Goal: Information Seeking & Learning: Learn about a topic

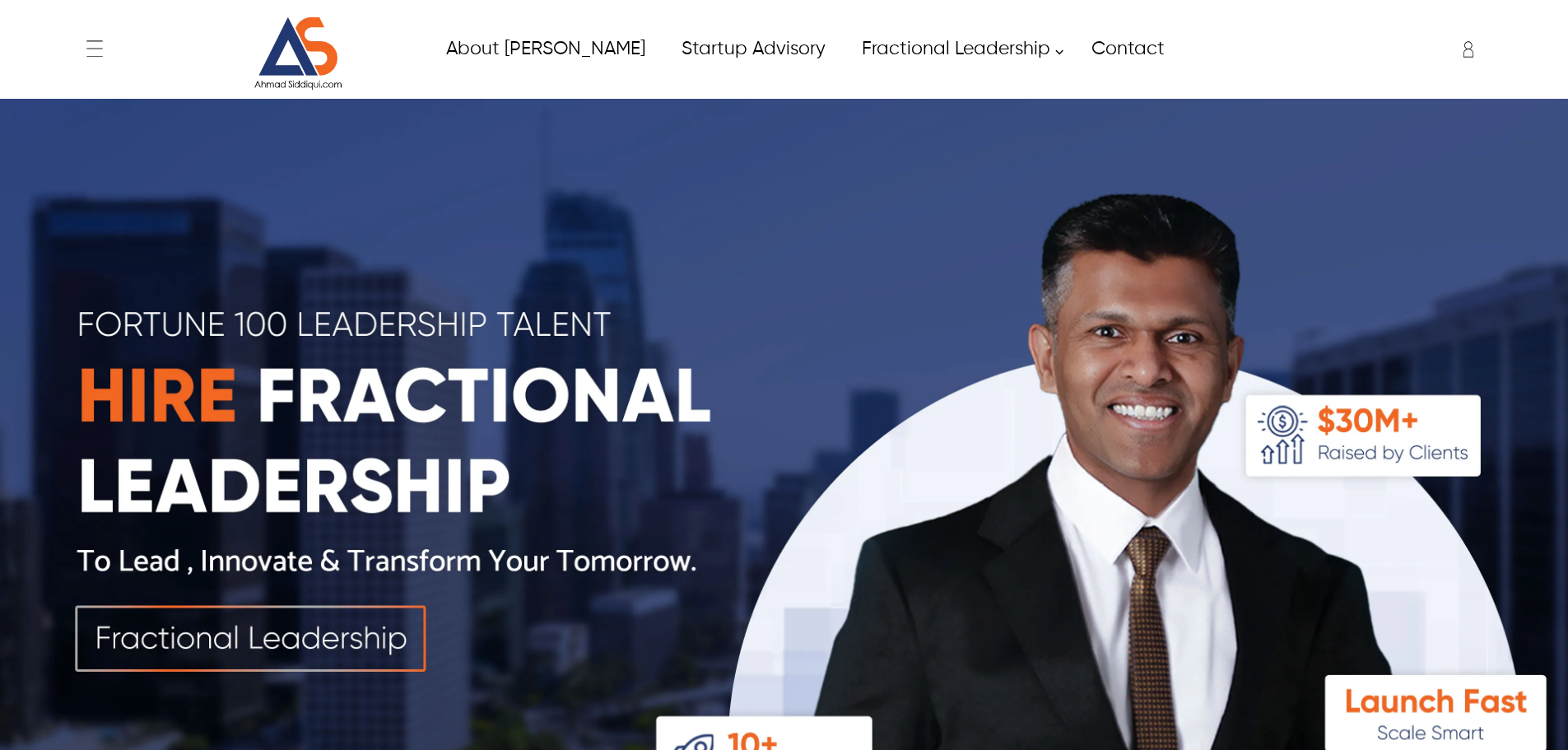
click at [296, 17] on img at bounding box center [298, 53] width 123 height 74
click at [312, 72] on img at bounding box center [298, 53] width 123 height 74
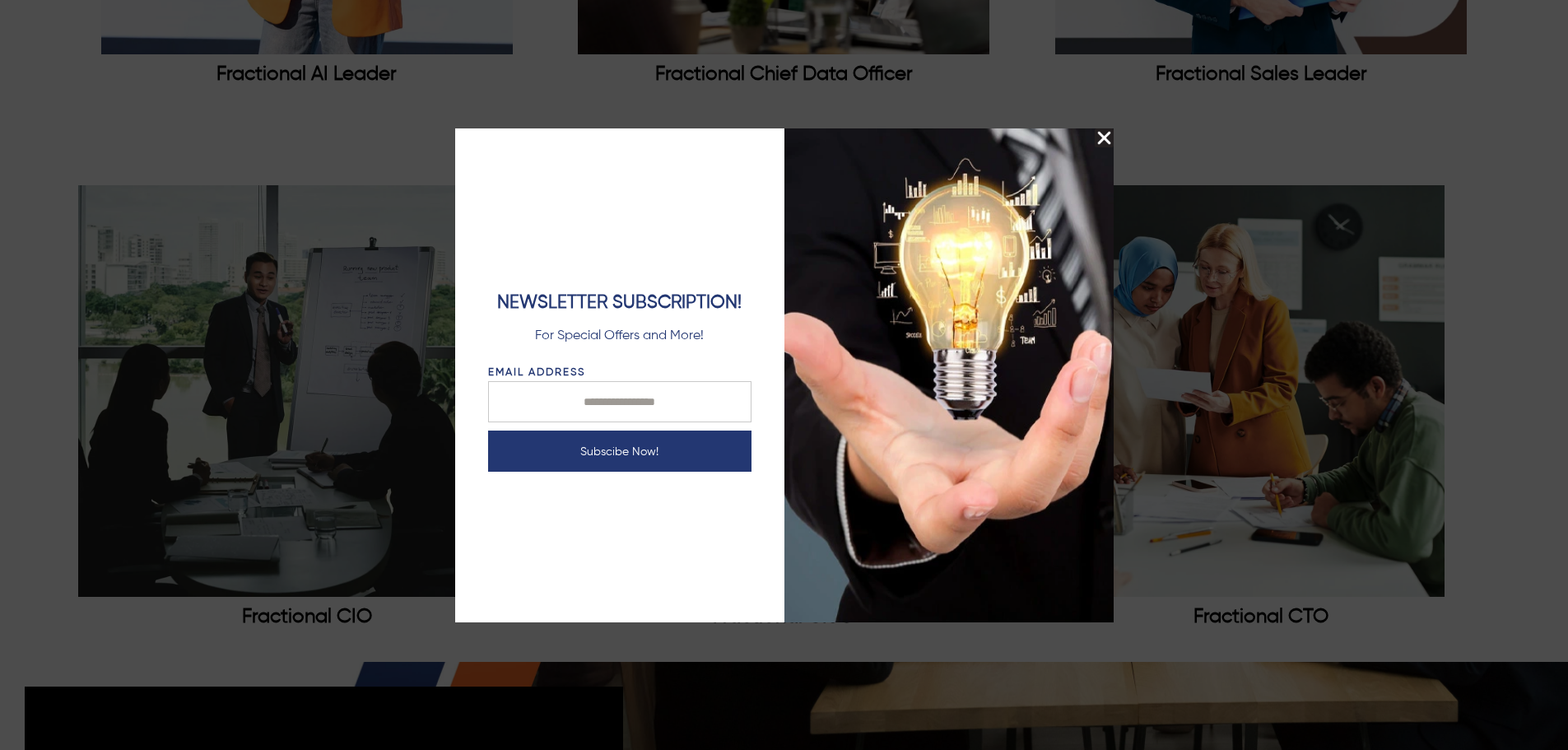
scroll to position [2469, 0]
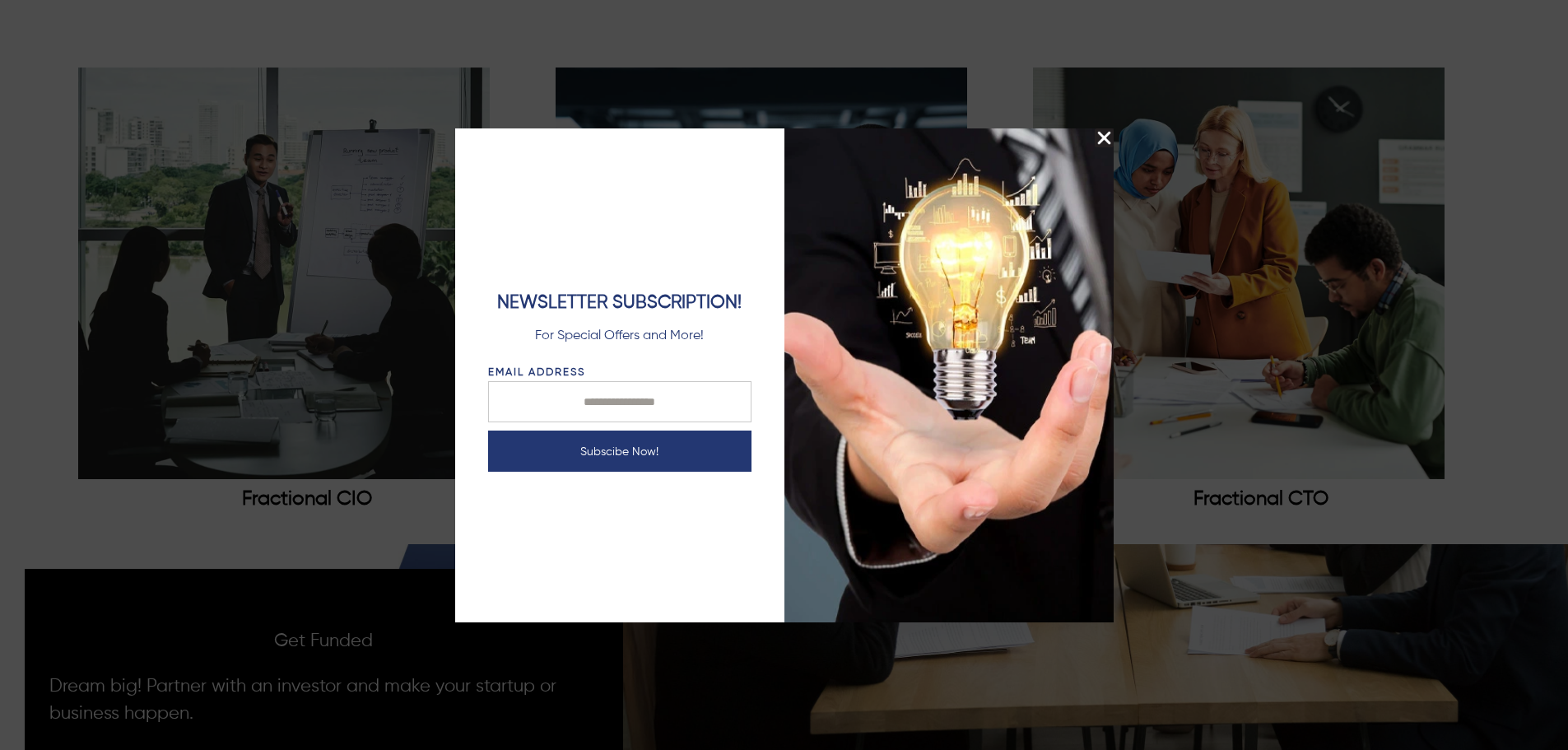
click at [1097, 136] on img "Close Splash Button" at bounding box center [1104, 138] width 19 height 19
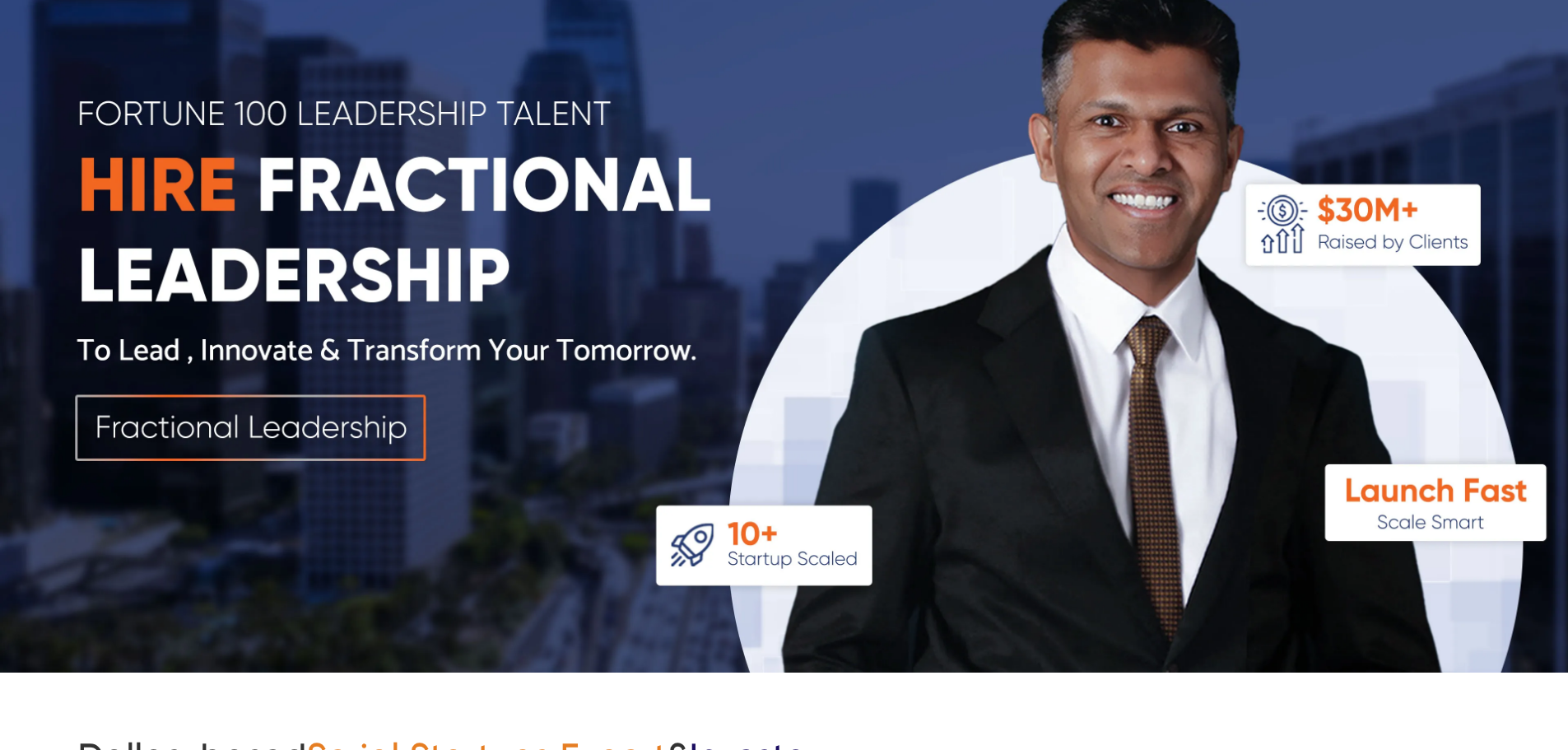
scroll to position [0, 0]
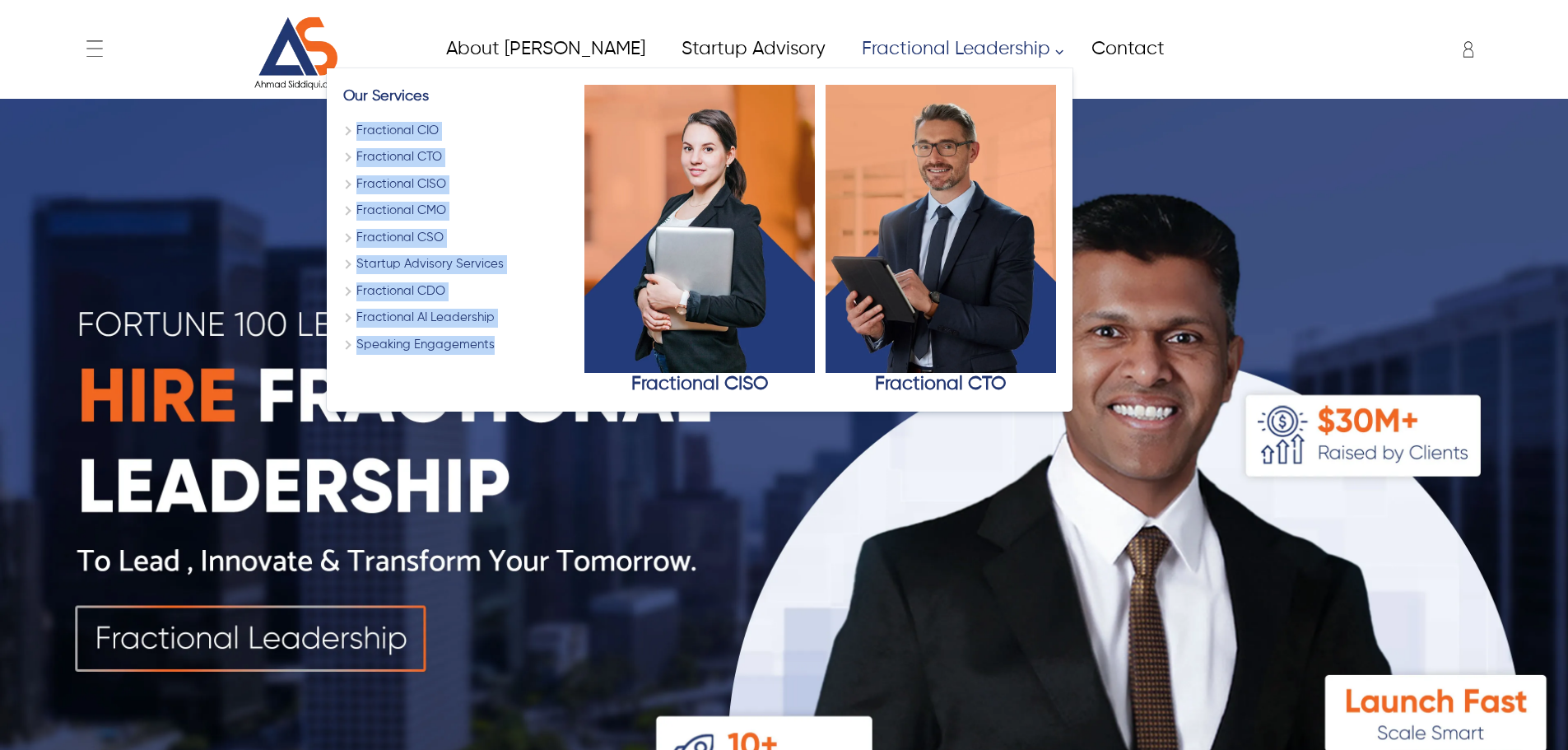
drag, startPoint x: 471, startPoint y: 388, endPoint x: 294, endPoint y: 132, distance: 311.2
click at [343, 132] on div "Our Services Fractional CIO Fractional CTO Fractional CISO Fractional CMO Fract…" at bounding box center [458, 240] width 230 height 311
copy div "Fractional CIO Fractional CTO Fractional CISO Fractional CMO Fractional CSO Sta…"
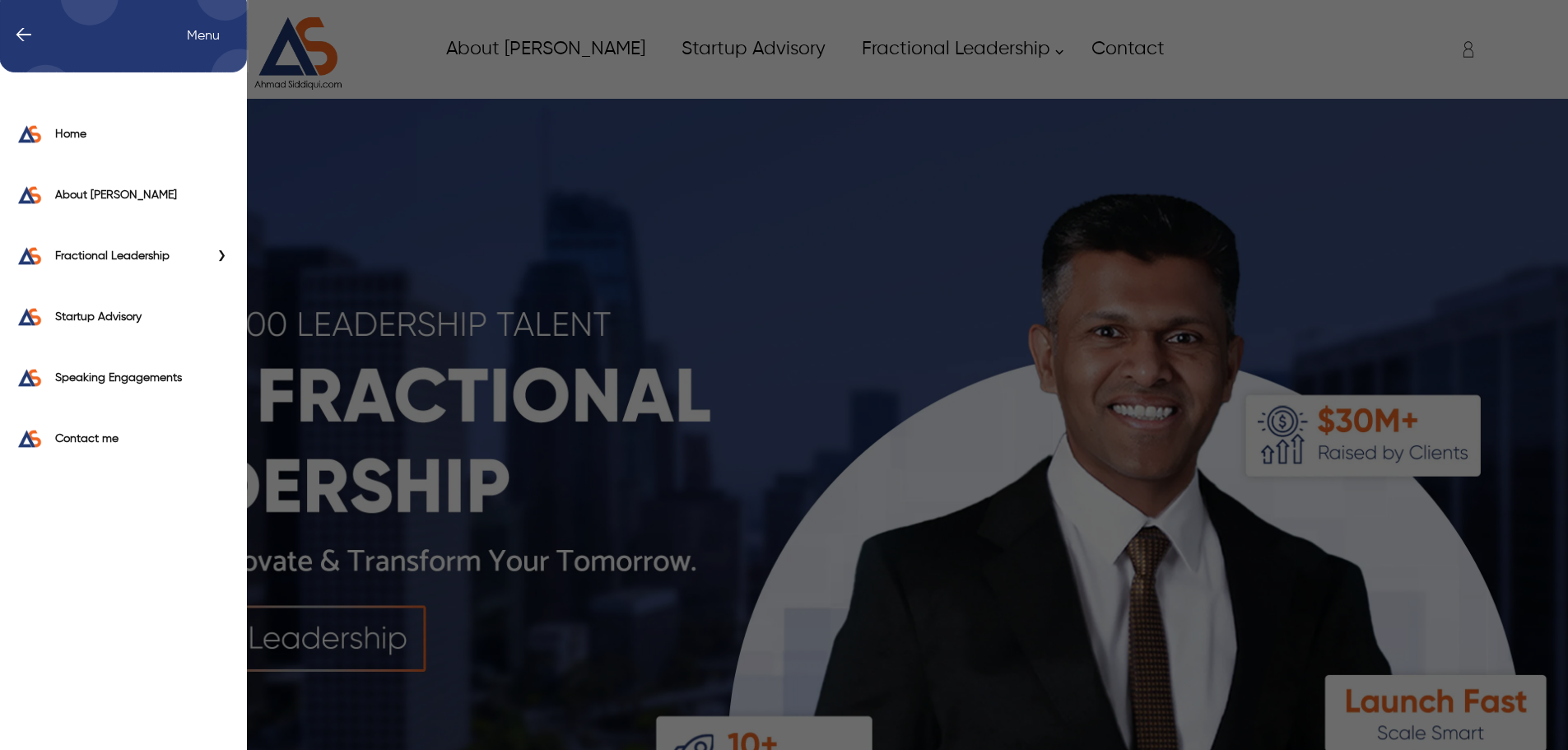
click at [103, 50] on icon at bounding box center [95, 50] width 33 height 33
click at [103, 50] on icon "Primary Side Menu" at bounding box center [124, 31] width 248 height 82
click at [12, 33] on span "←" at bounding box center [15, 36] width 34 height 17
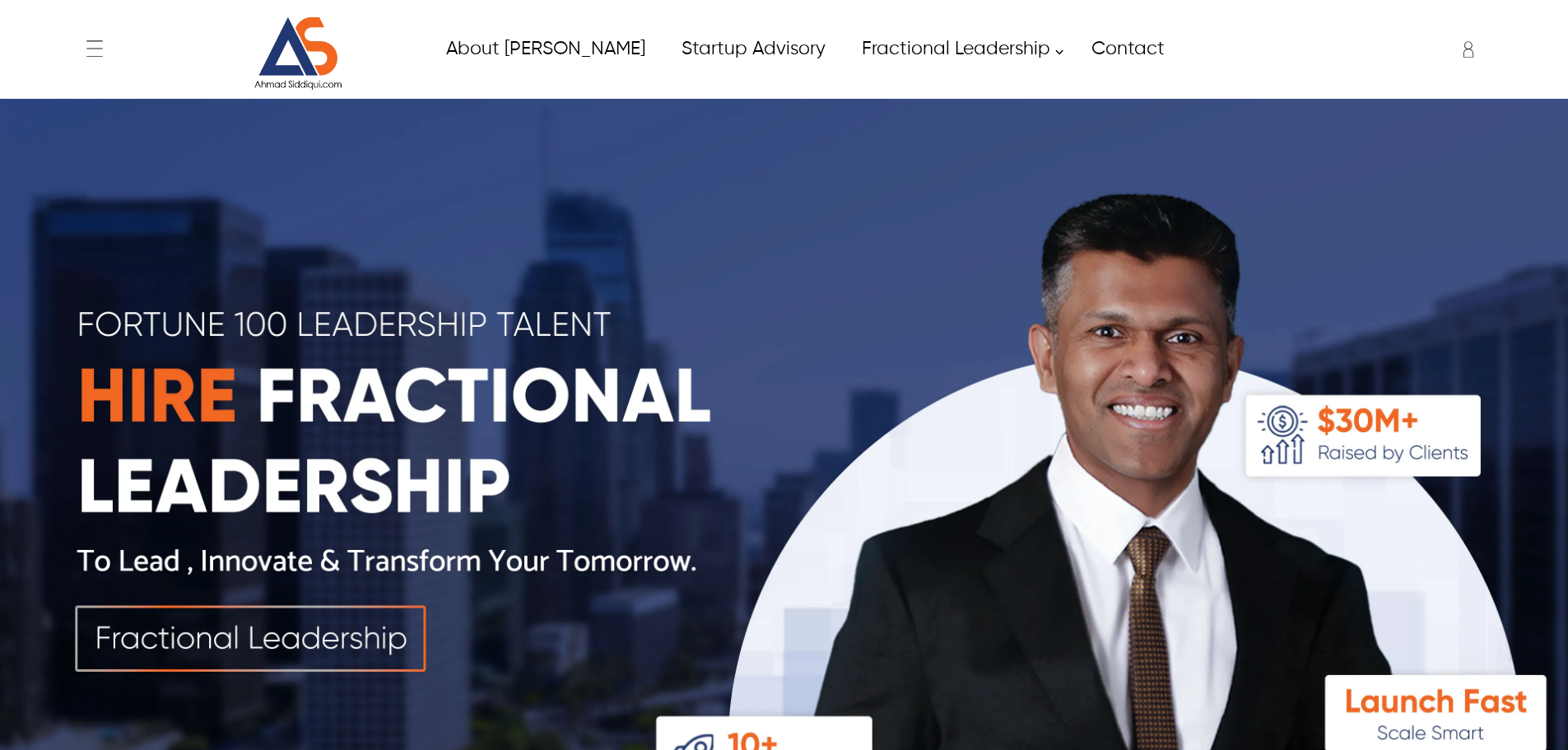
click at [1462, 43] on icon "Enter to Open SignUp and Register OverLay" at bounding box center [1468, 50] width 33 height 33
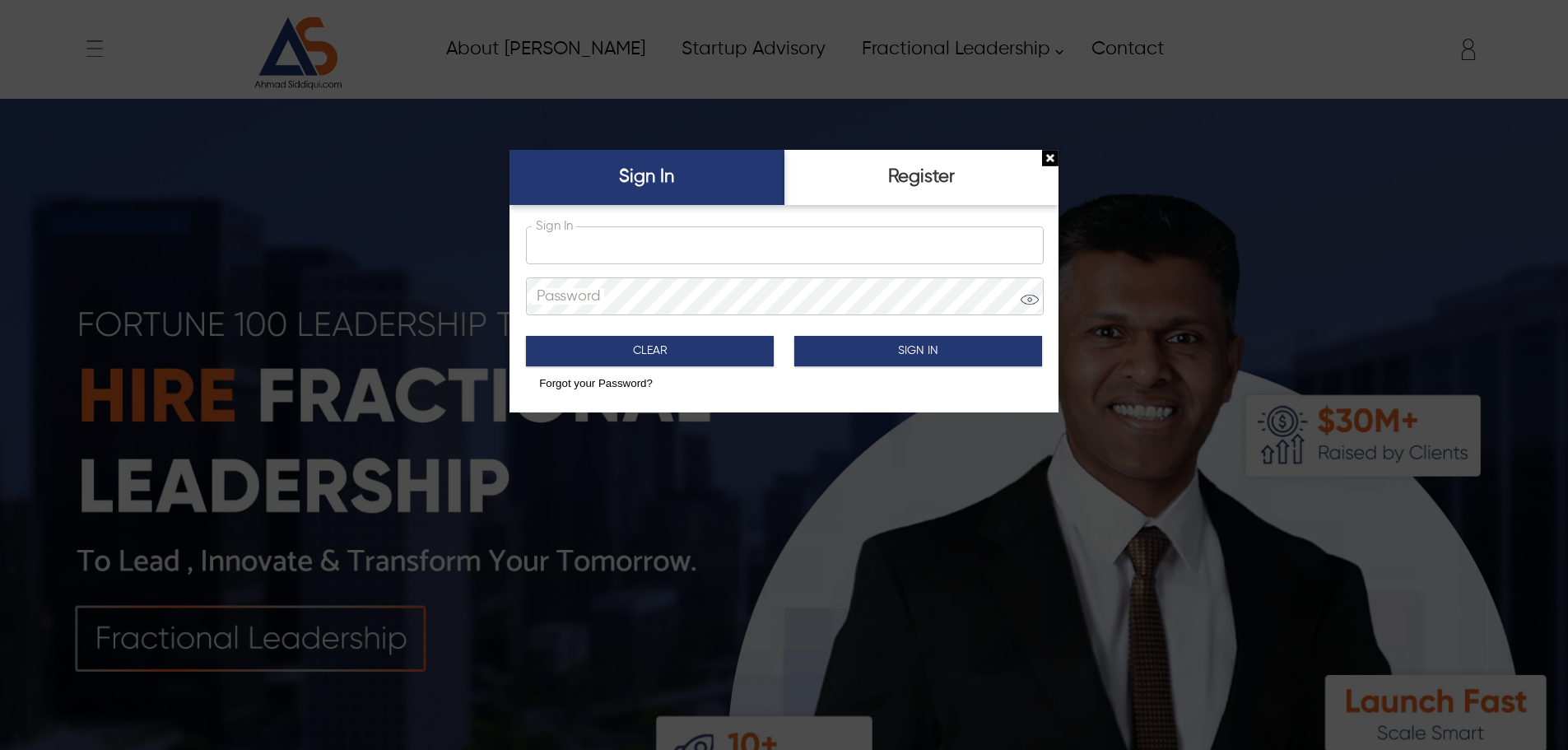
type input "**********"
click at [978, 348] on button "Sign In" at bounding box center [918, 351] width 248 height 31
type input "****"
type input "*****"
type input "**********"
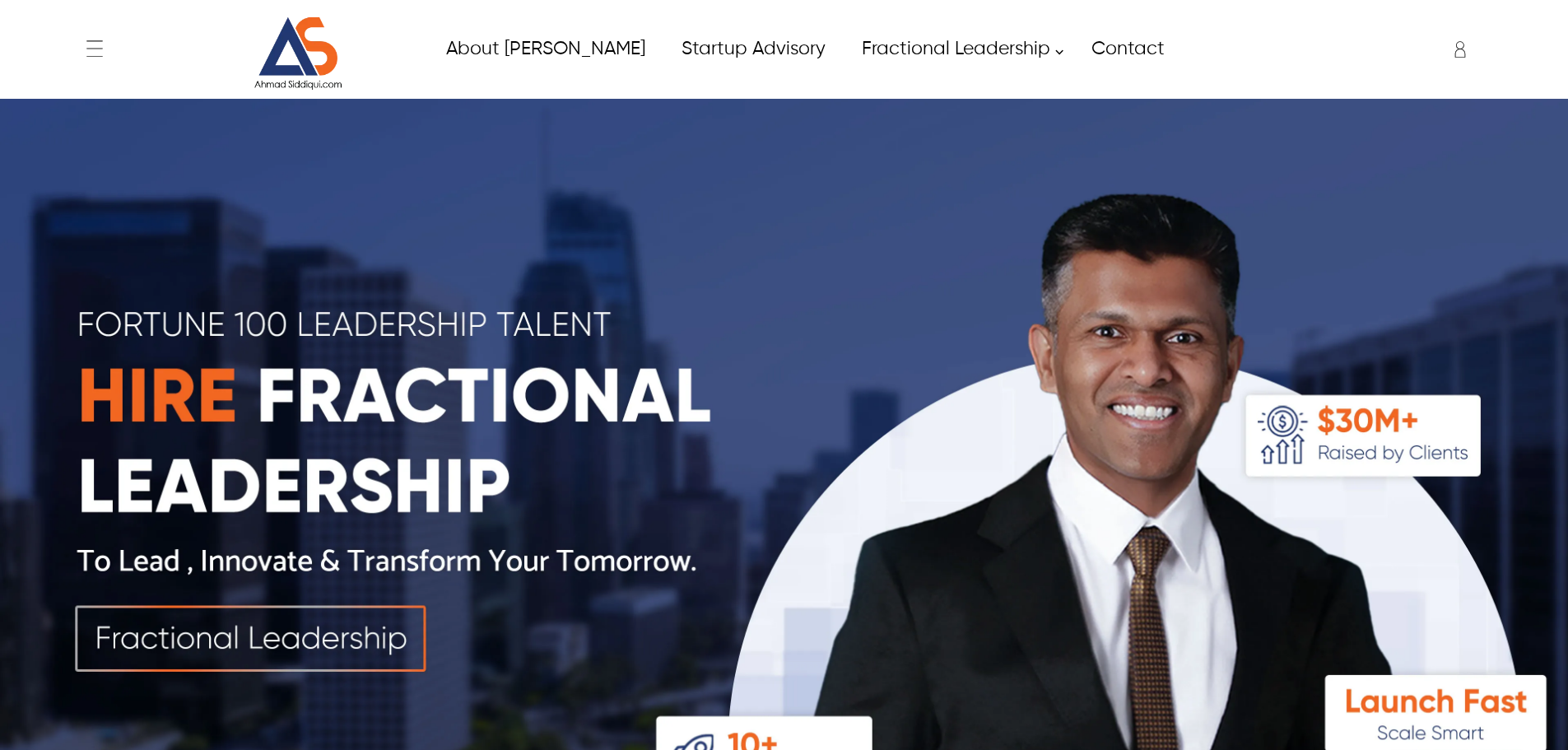
click at [1463, 56] on div "Saif saif.uddin@itverticals.com ✕ Admin Dashboard My Account Change Password Lo…" at bounding box center [1354, 49] width 271 height 41
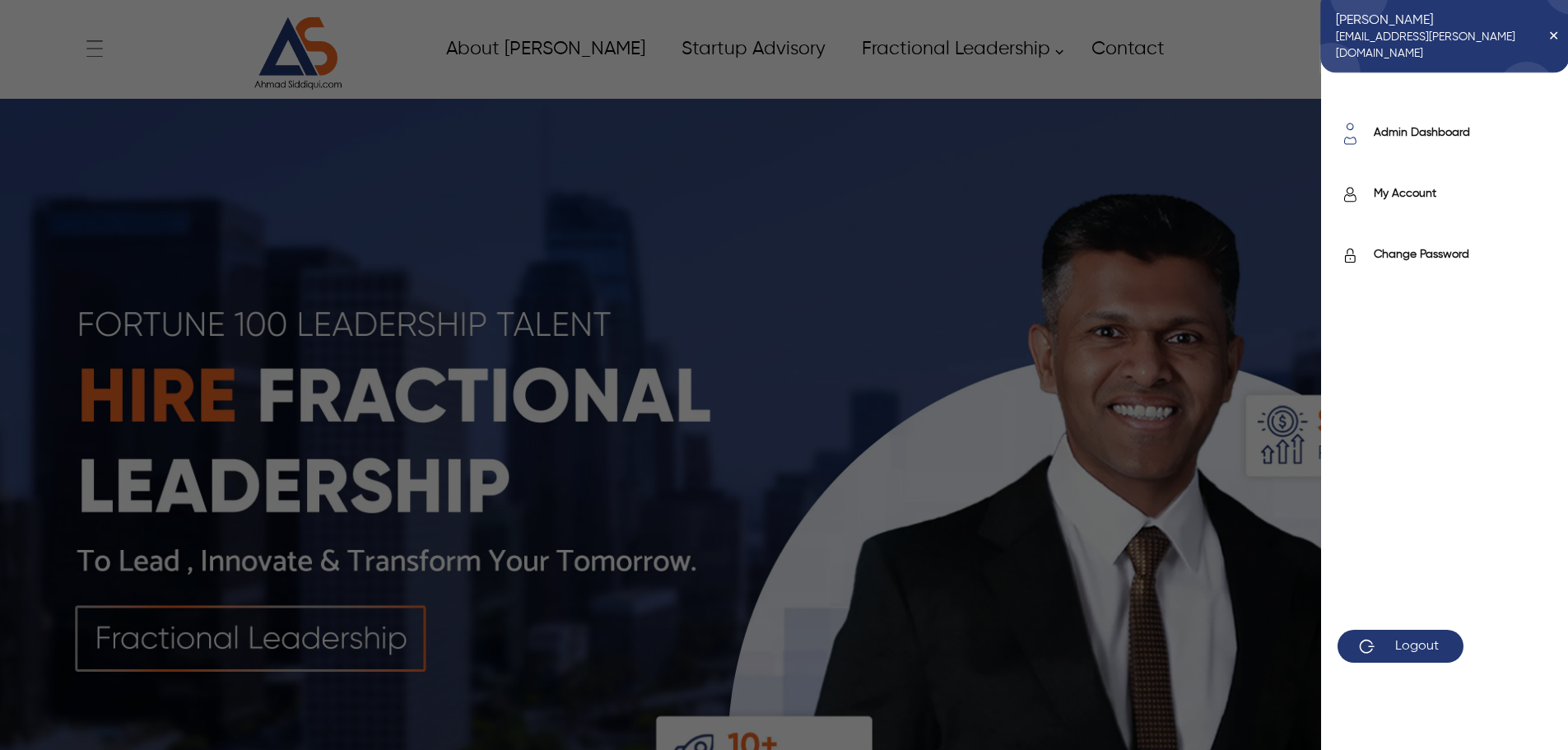
click at [1434, 141] on div "Admin Dashboard" at bounding box center [1454, 134] width 194 height 20
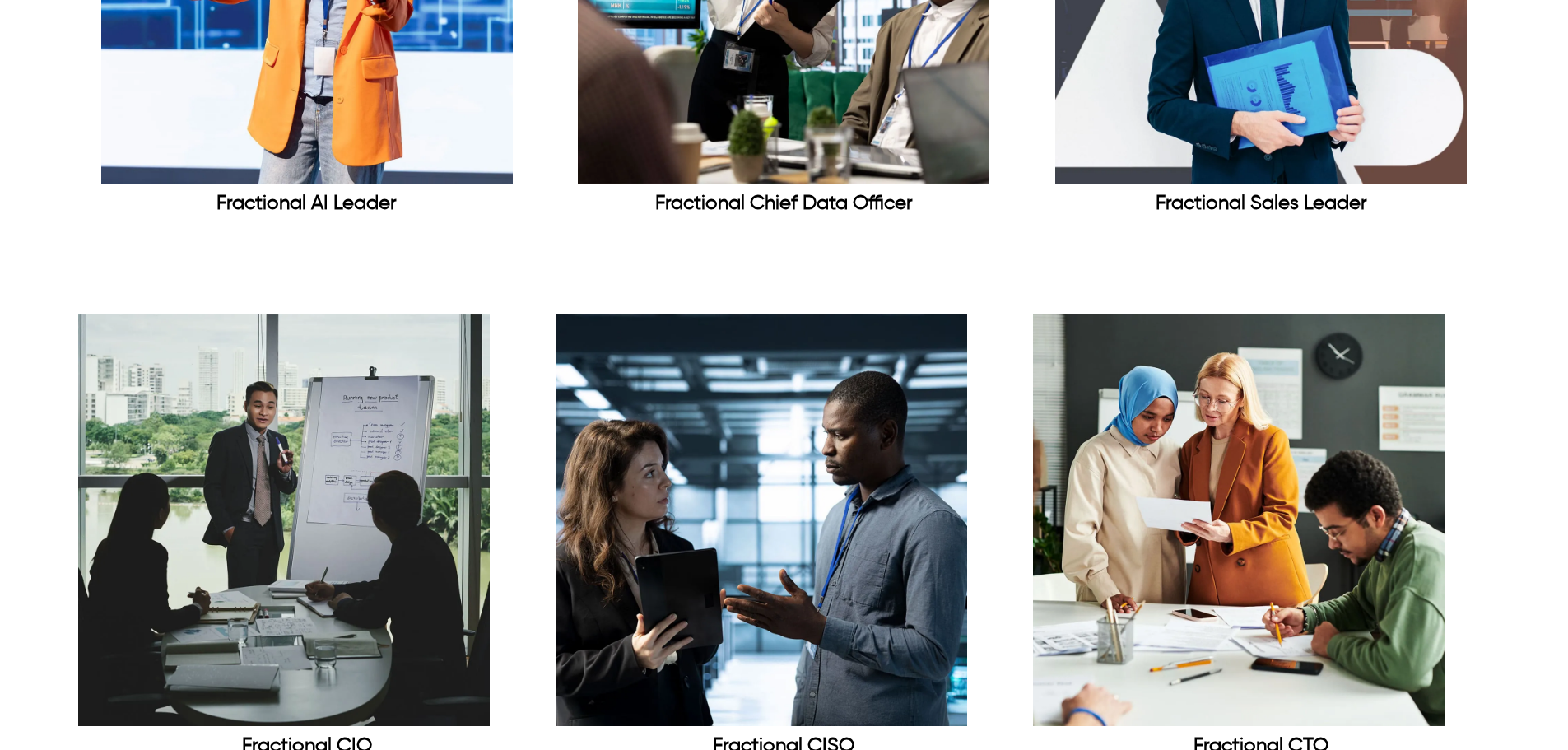
scroll to position [2386, 0]
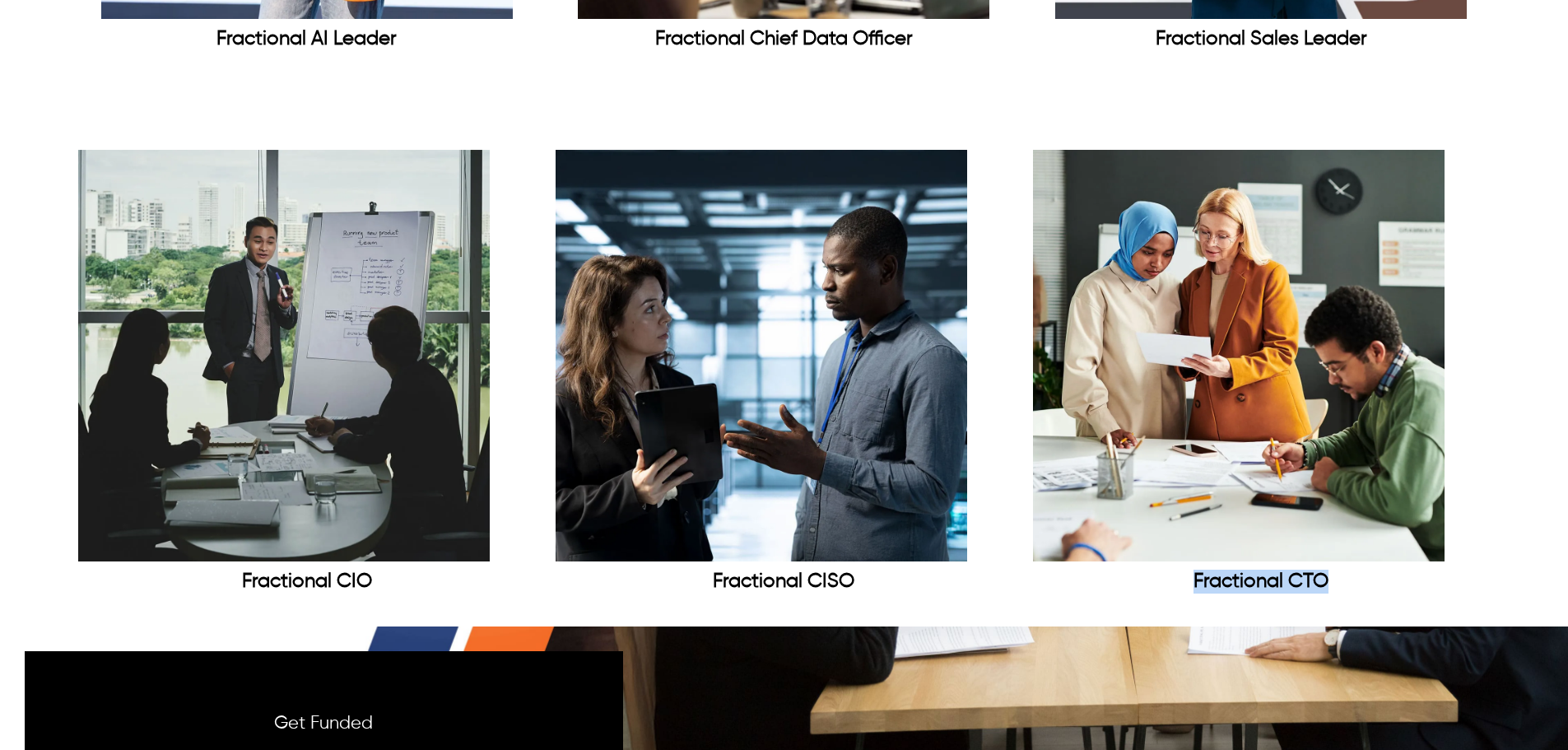
drag, startPoint x: 1356, startPoint y: 627, endPoint x: 1181, endPoint y: 578, distance: 181.7
copy div "Fractional CTO"
click at [864, 602] on link "Fractional CISO" at bounding box center [783, 375] width 457 height 451
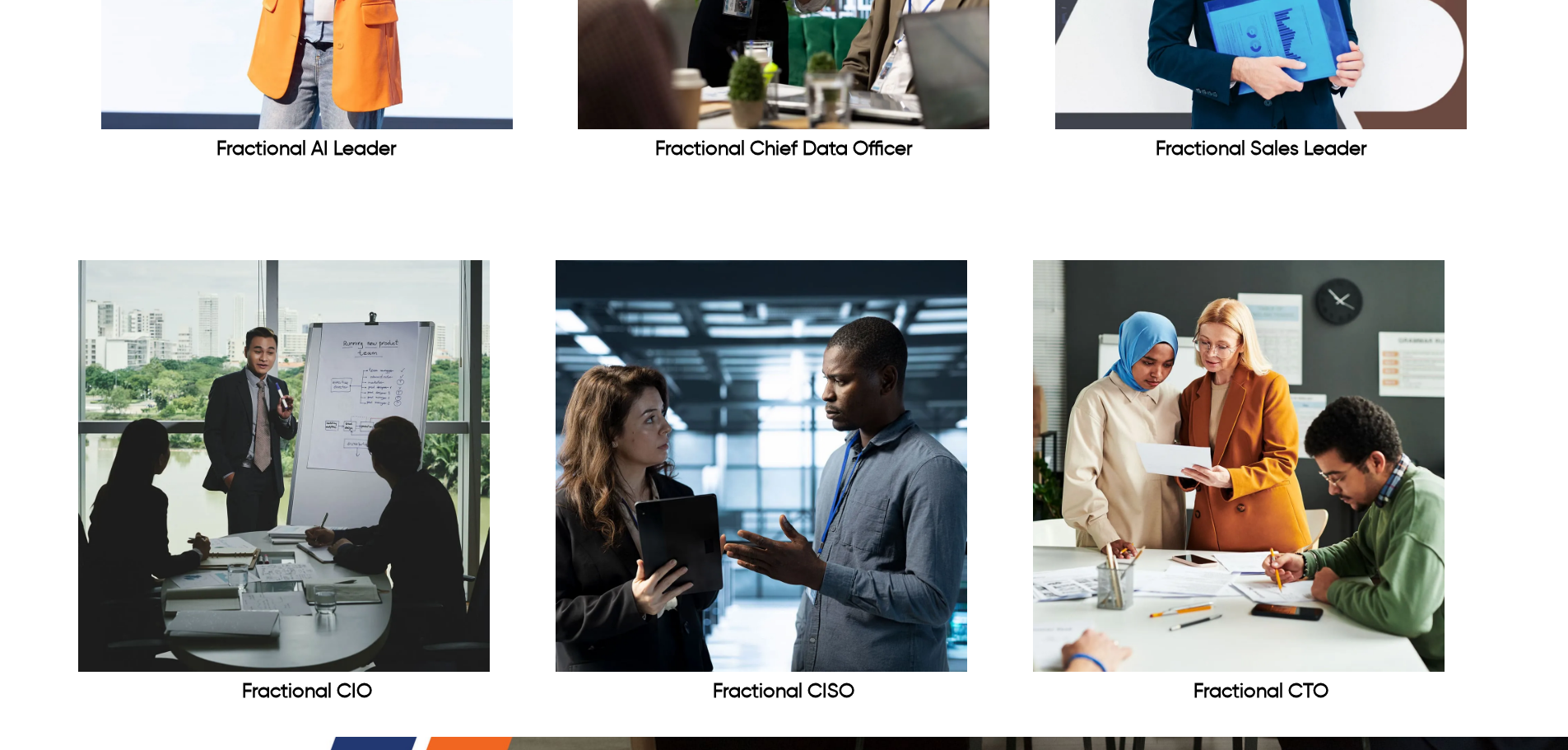
scroll to position [2498, 0]
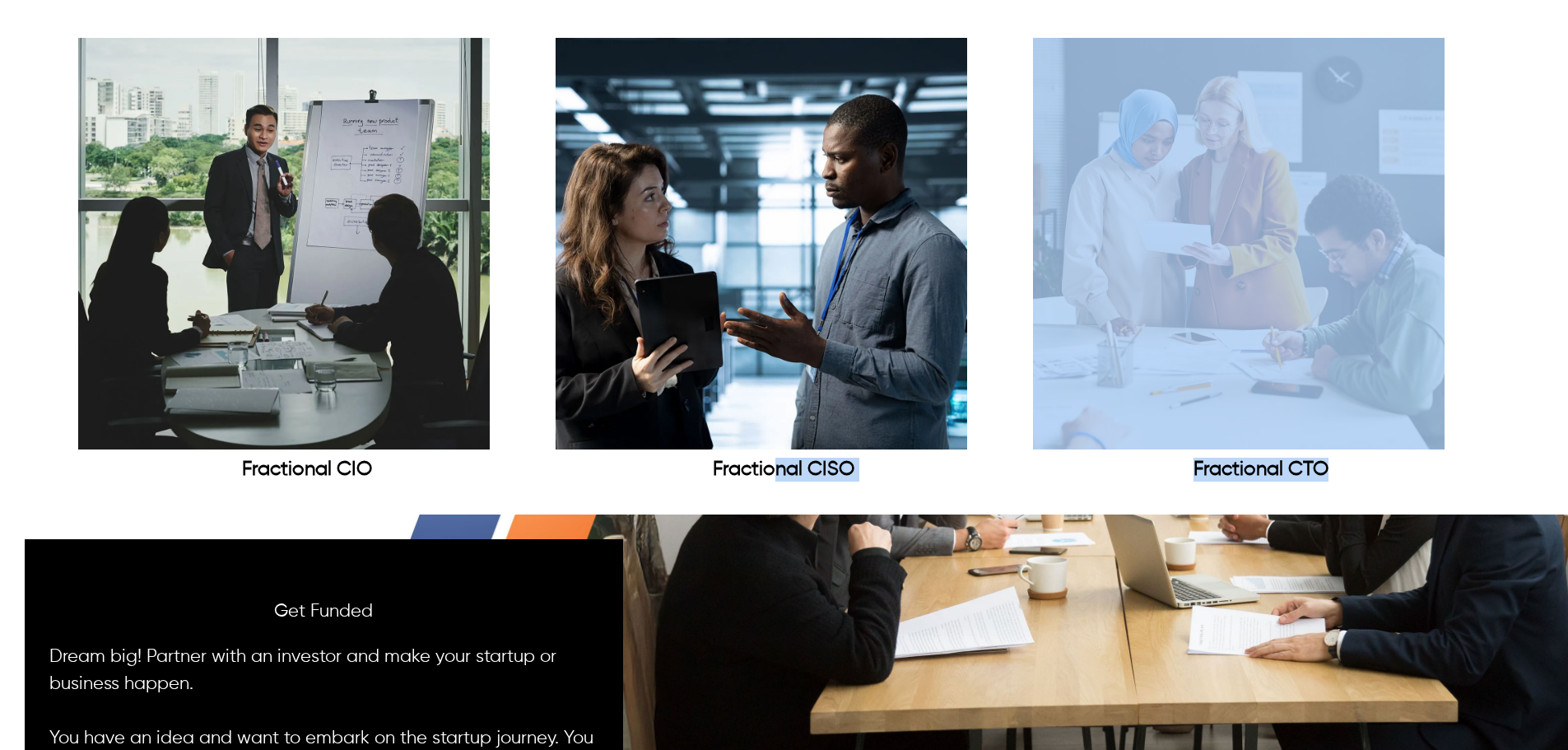
drag, startPoint x: 680, startPoint y: 506, endPoint x: 779, endPoint y: 461, distance: 108.7
click at [779, 461] on div "Dallas-based Serial Startups Expert & Investor Get your startup and small busin…" at bounding box center [784, 695] width 1568 height 6189
drag, startPoint x: 686, startPoint y: 529, endPoint x: 737, endPoint y: 482, distance: 69.4
click at [737, 482] on div "Dallas-based Serial Startups Expert & Investor Get your startup and small busin…" at bounding box center [784, 695] width 1568 height 6189
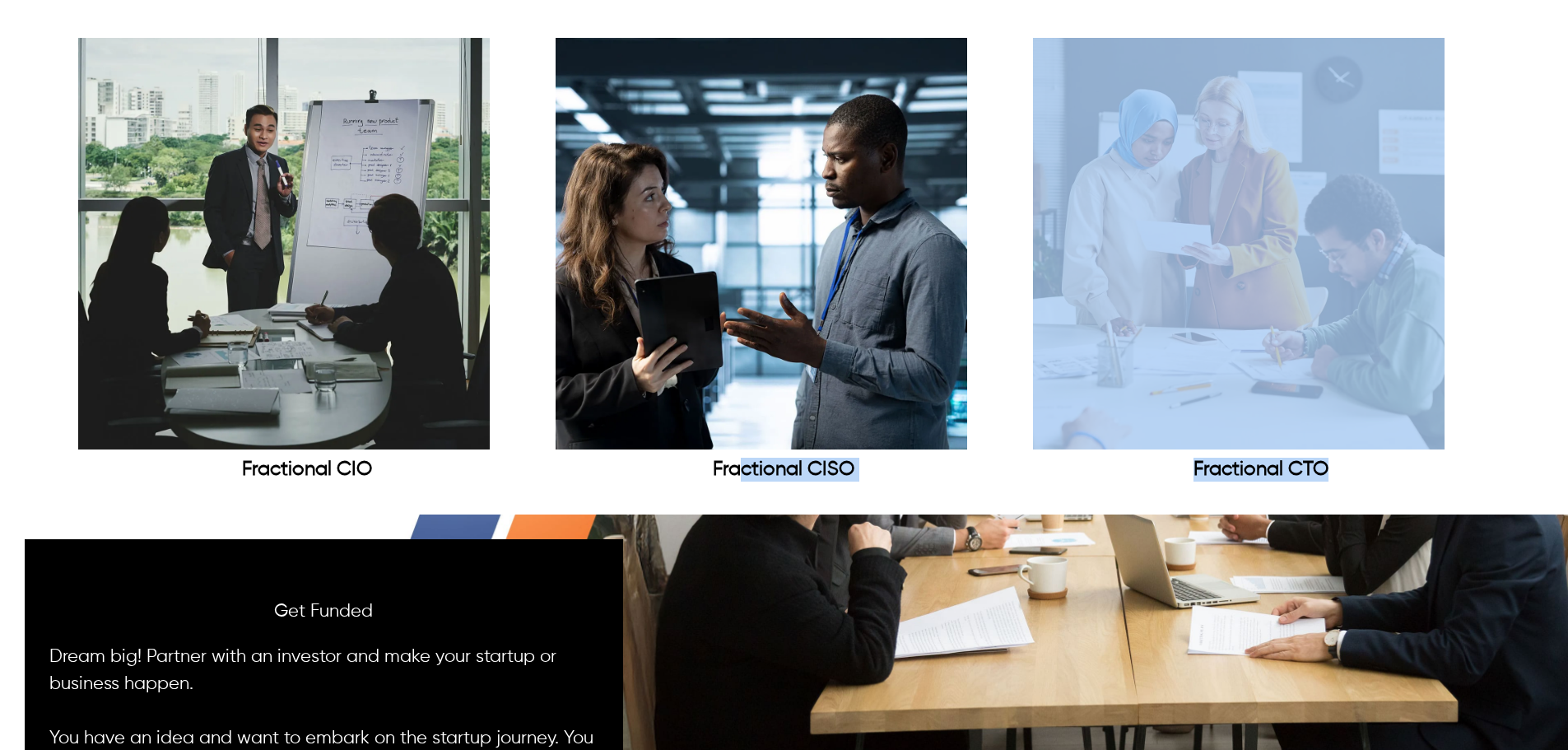
drag, startPoint x: 695, startPoint y: 526, endPoint x: 829, endPoint y: 488, distance: 139.3
click at [693, 477] on div "Dallas-based Serial Startups Expert & Investor Get your startup and small busin…" at bounding box center [784, 695] width 1568 height 6189
click at [842, 488] on link "Fractional CISO" at bounding box center [783, 263] width 457 height 451
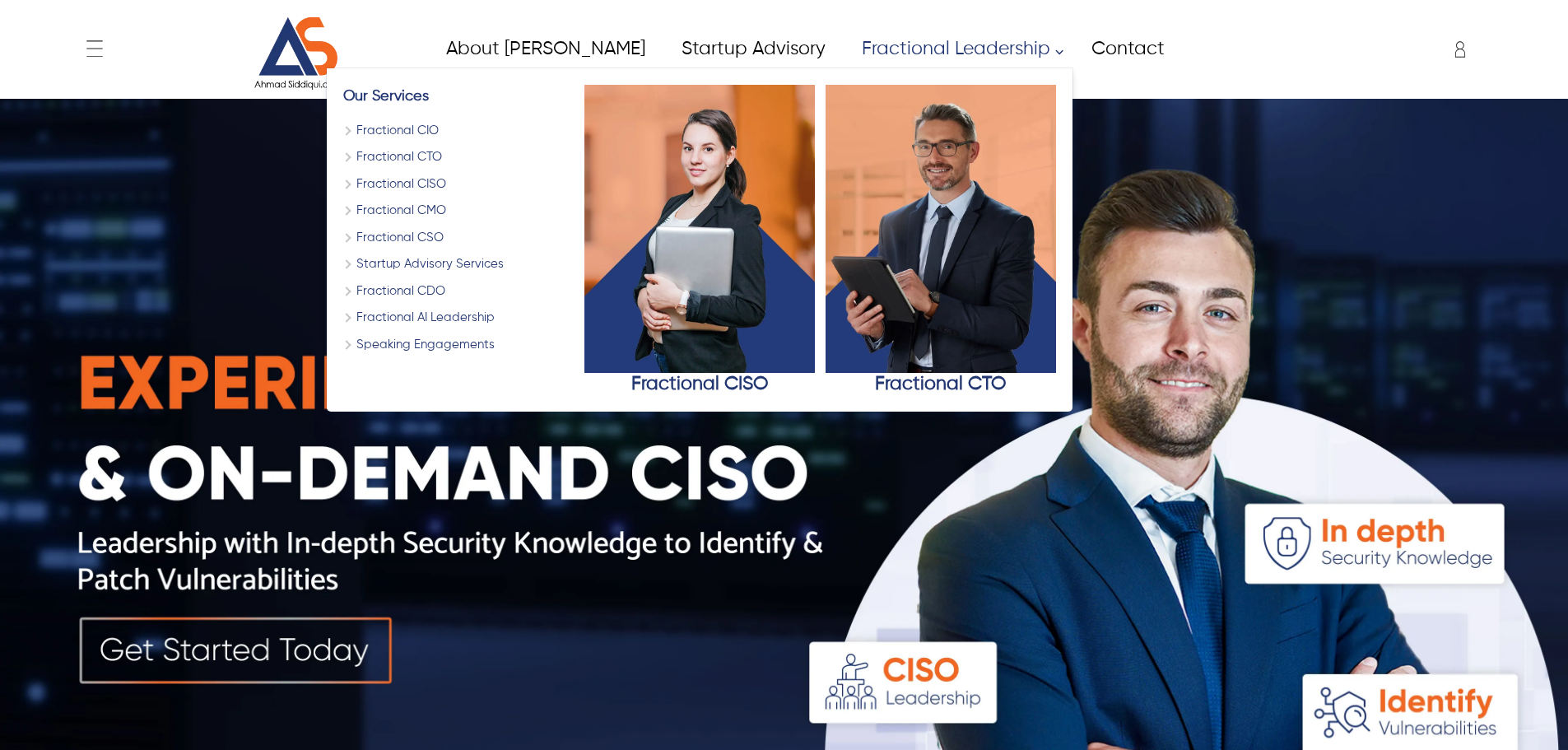
click at [355, 128] on link "Fractional CIO" at bounding box center [458, 131] width 230 height 19
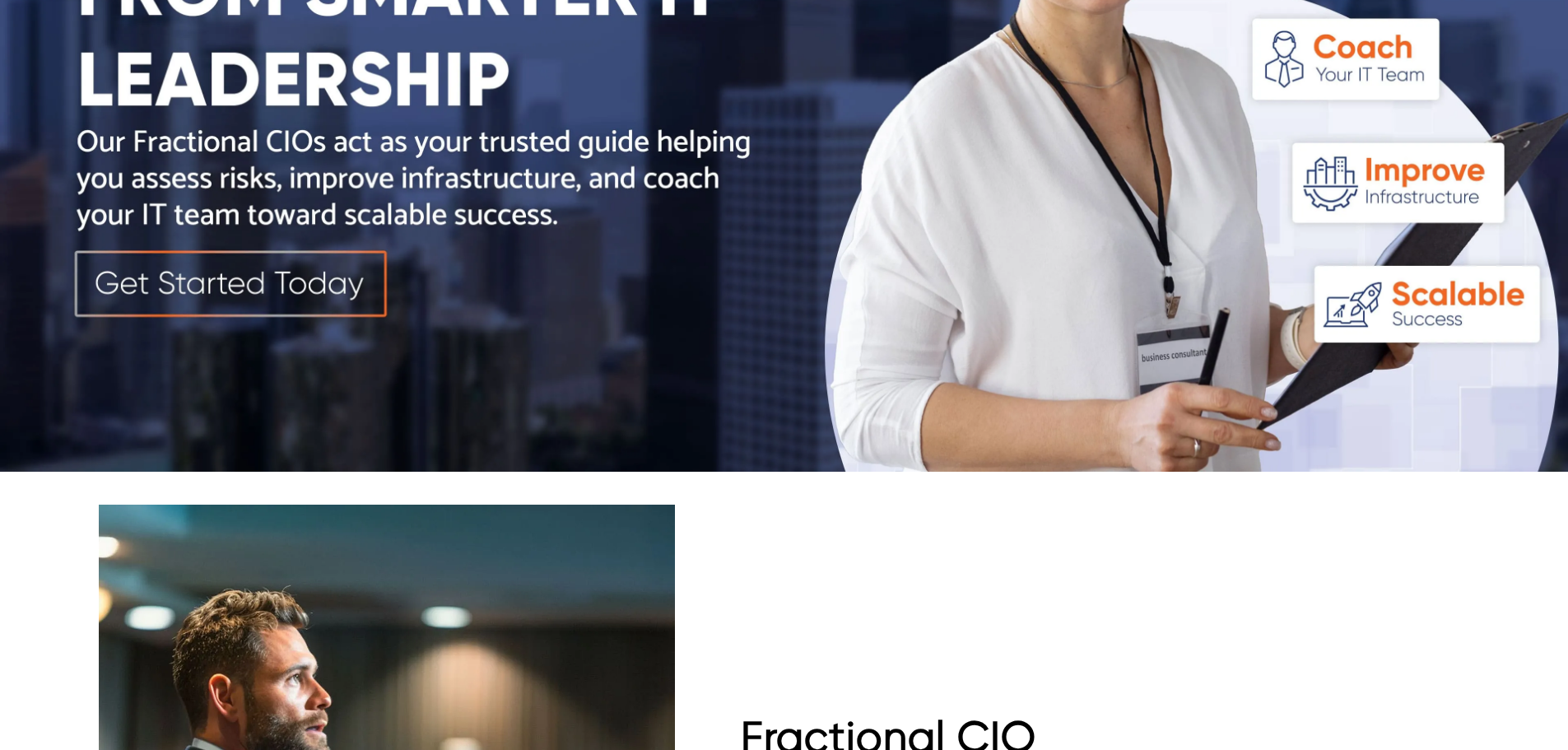
scroll to position [740, 0]
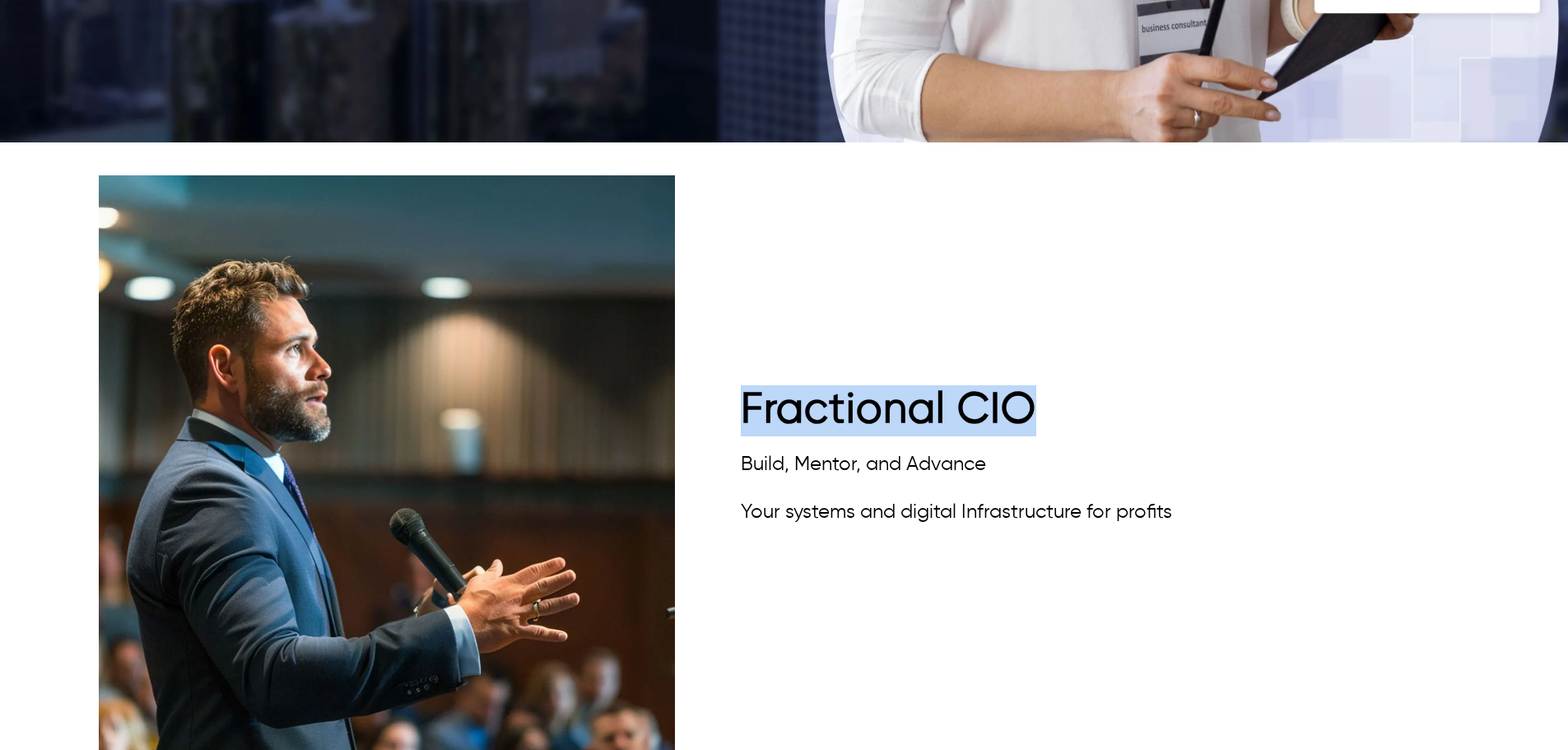
drag, startPoint x: 1145, startPoint y: 398, endPoint x: 744, endPoint y: 411, distance: 401.2
click at [744, 411] on h1 "Fractional CIO" at bounding box center [956, 410] width 431 height 51
copy span "Fractional CIO"
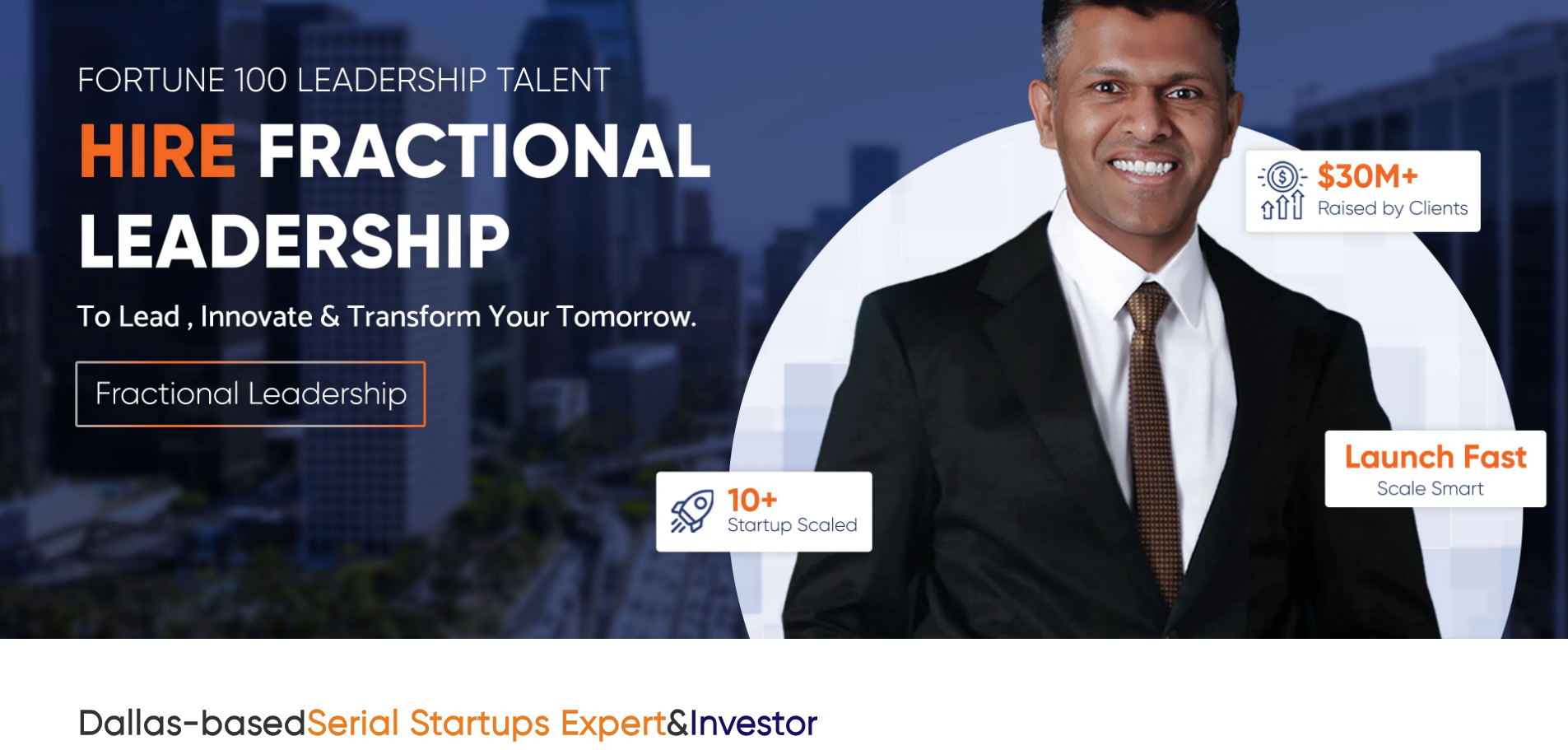
scroll to position [2057, 0]
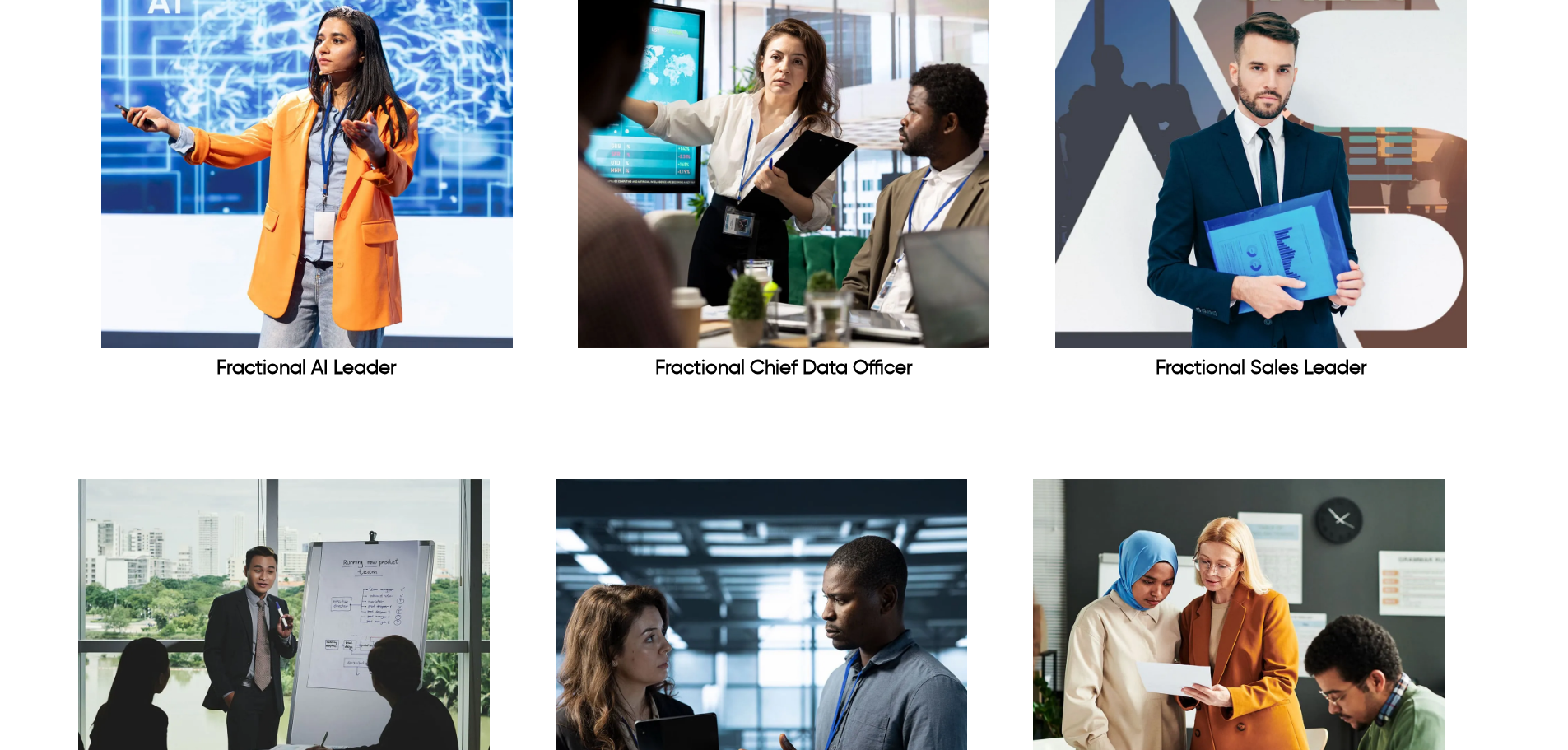
drag, startPoint x: 1569, startPoint y: 279, endPoint x: 1529, endPoint y: -38, distance: 319.5
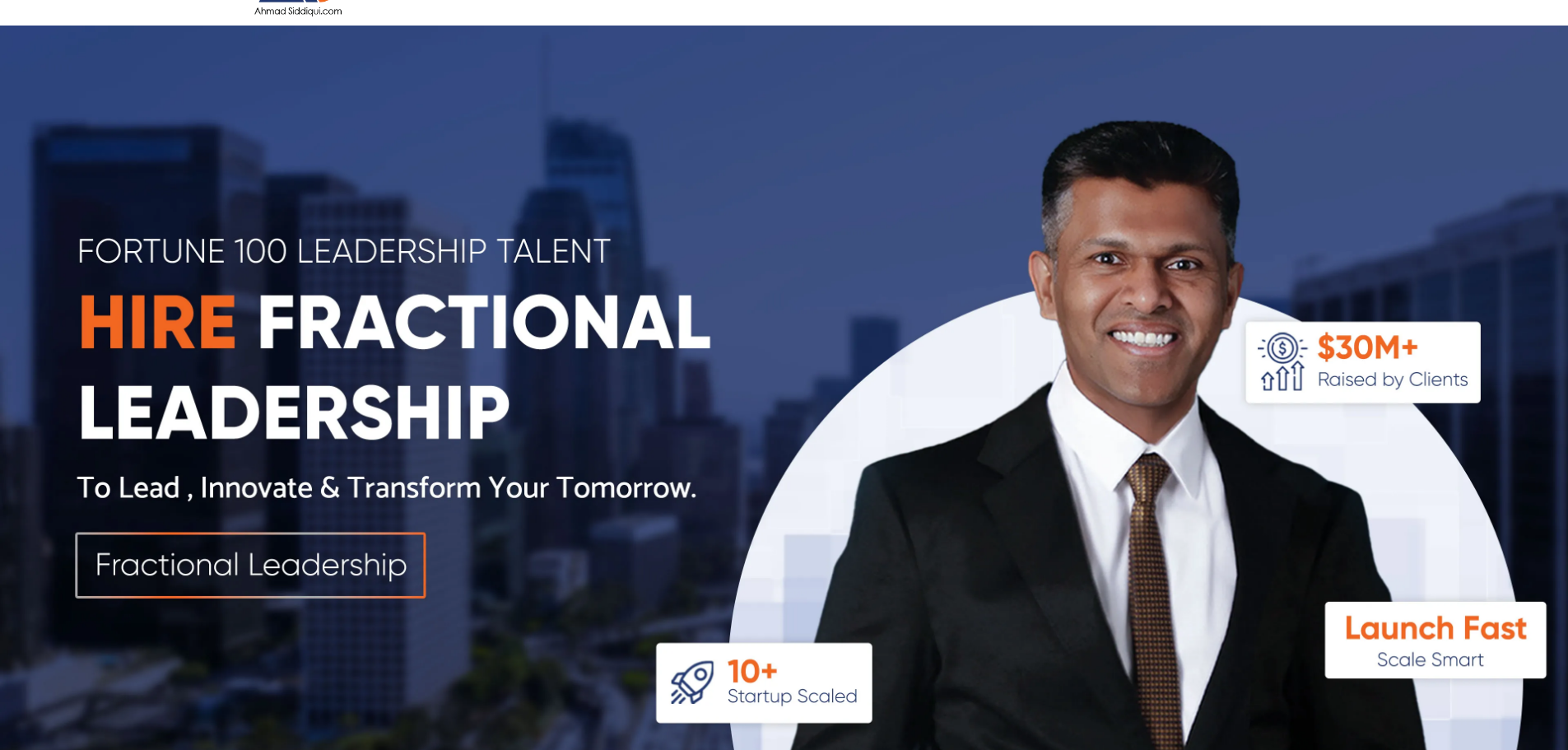
scroll to position [0, 0]
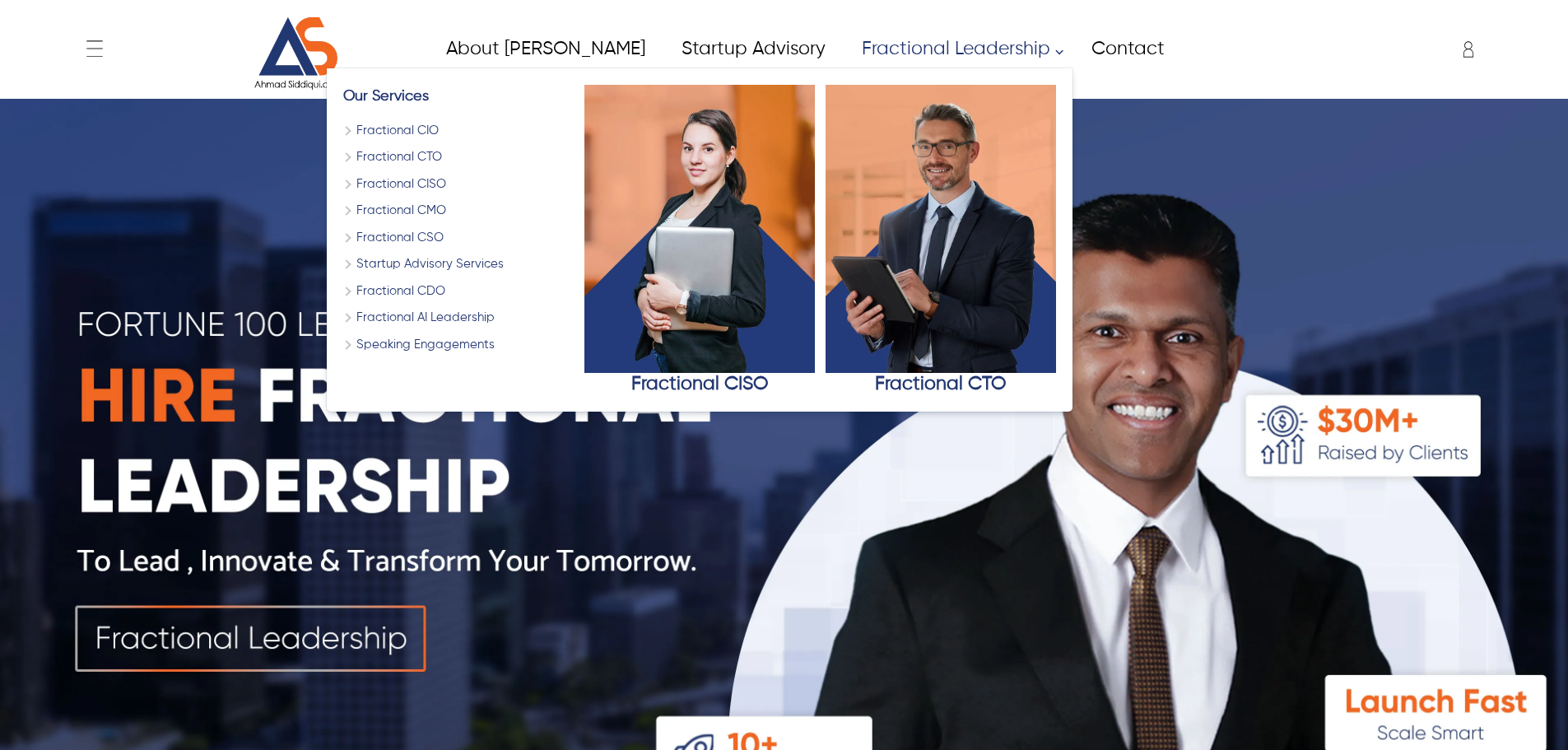
click at [895, 38] on link "Fractional Leadership" at bounding box center [957, 49] width 230 height 37
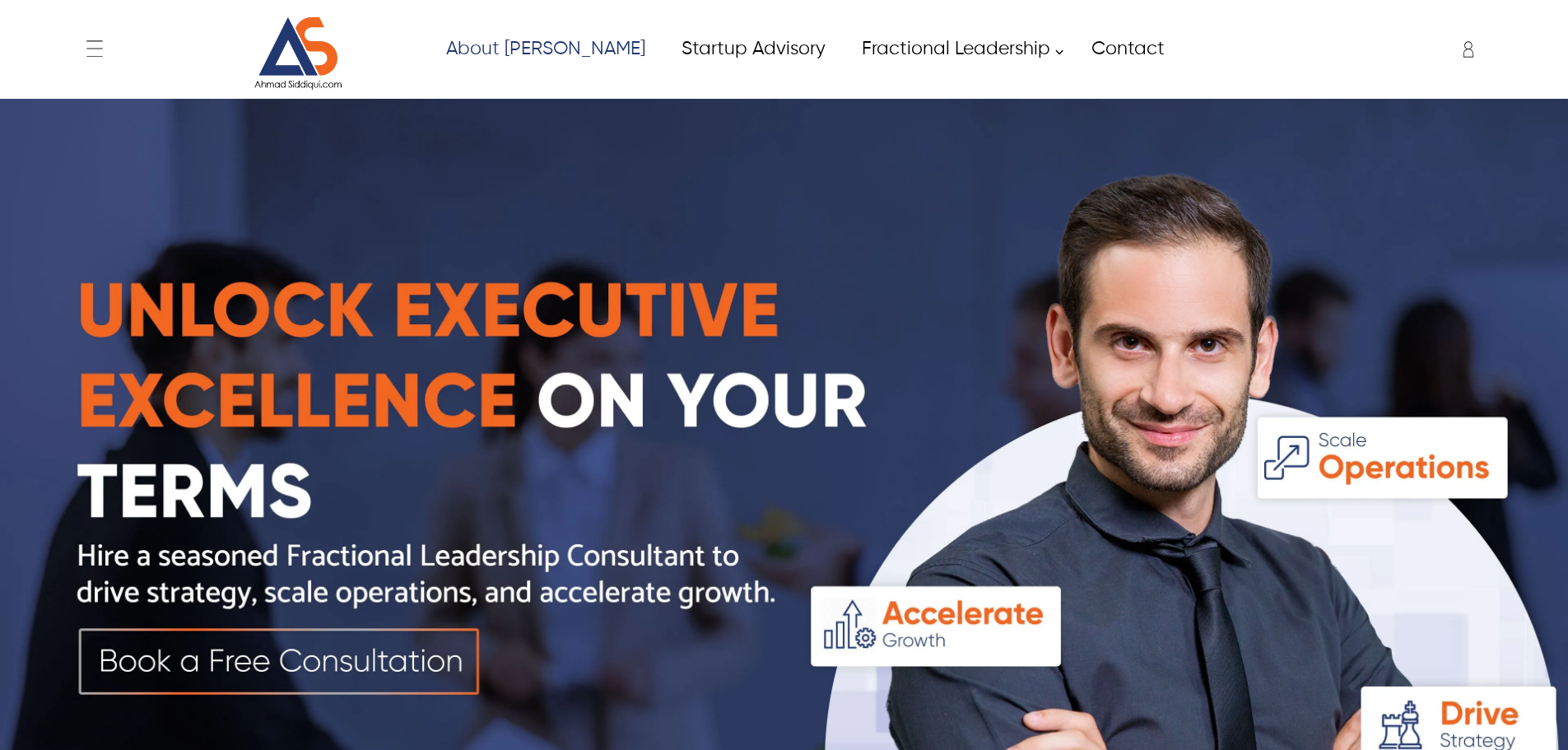
click at [537, 43] on link "About [PERSON_NAME]" at bounding box center [545, 49] width 236 height 37
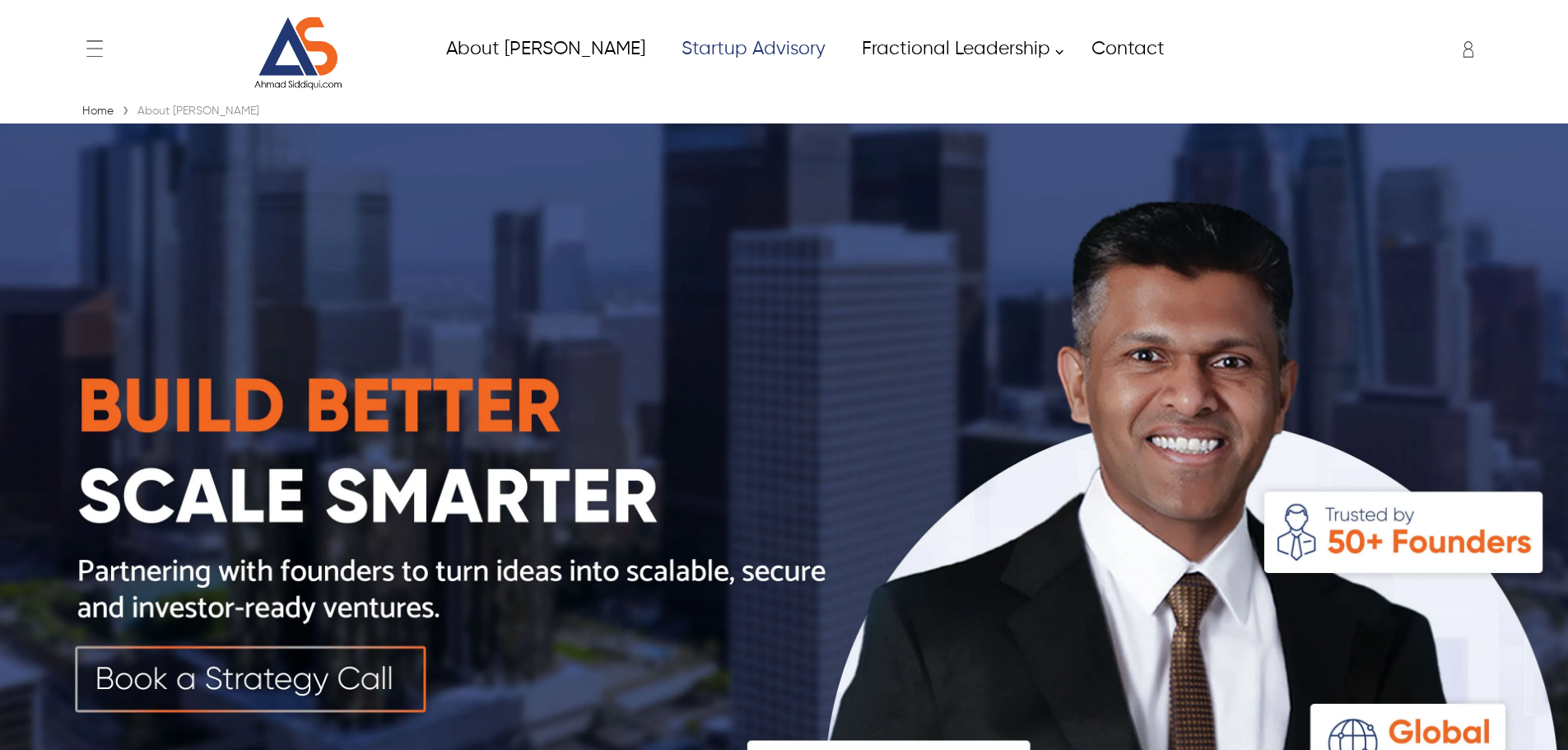
click at [709, 56] on link "Startup Advisory" at bounding box center [753, 49] width 180 height 37
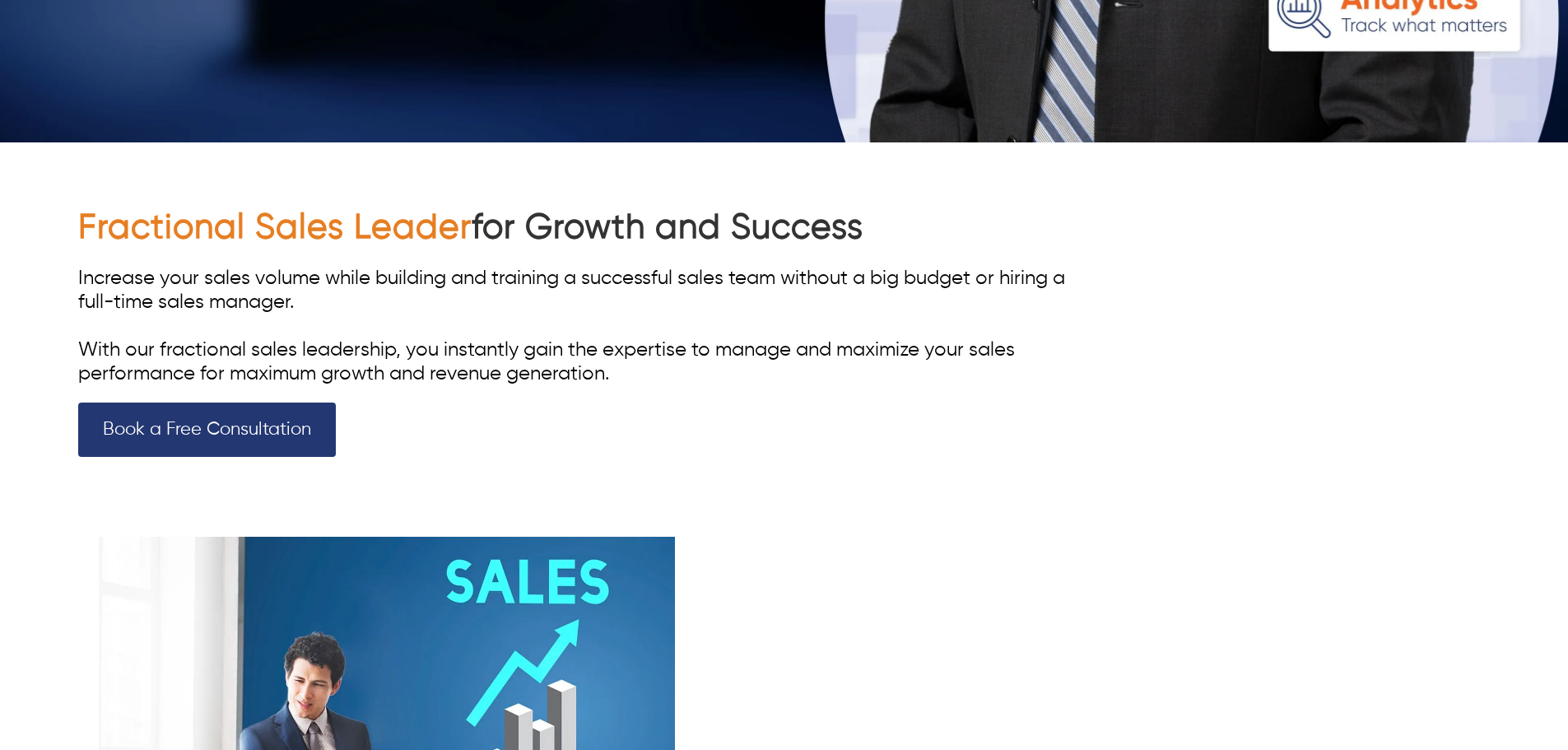
scroll to position [411, 0]
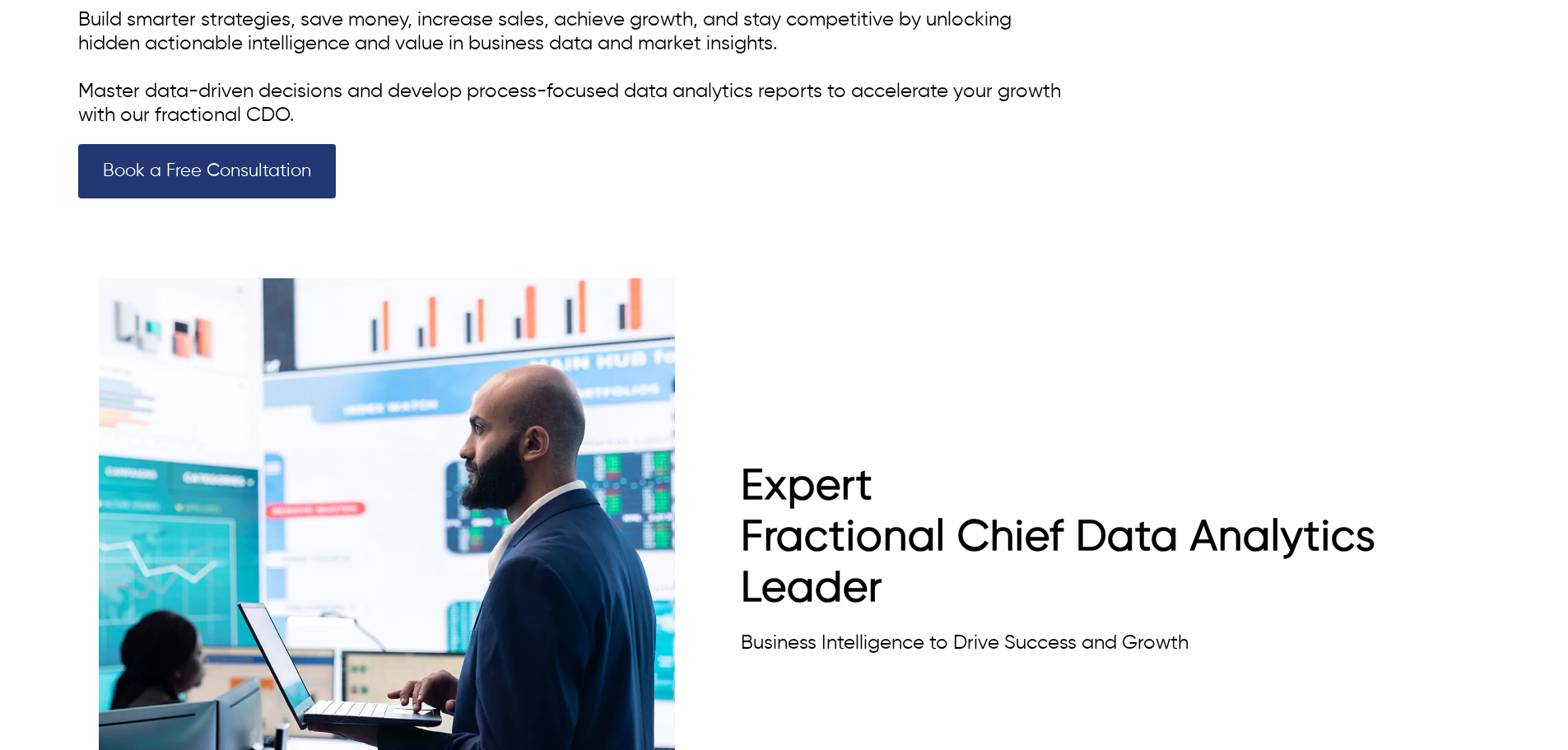
scroll to position [1153, 0]
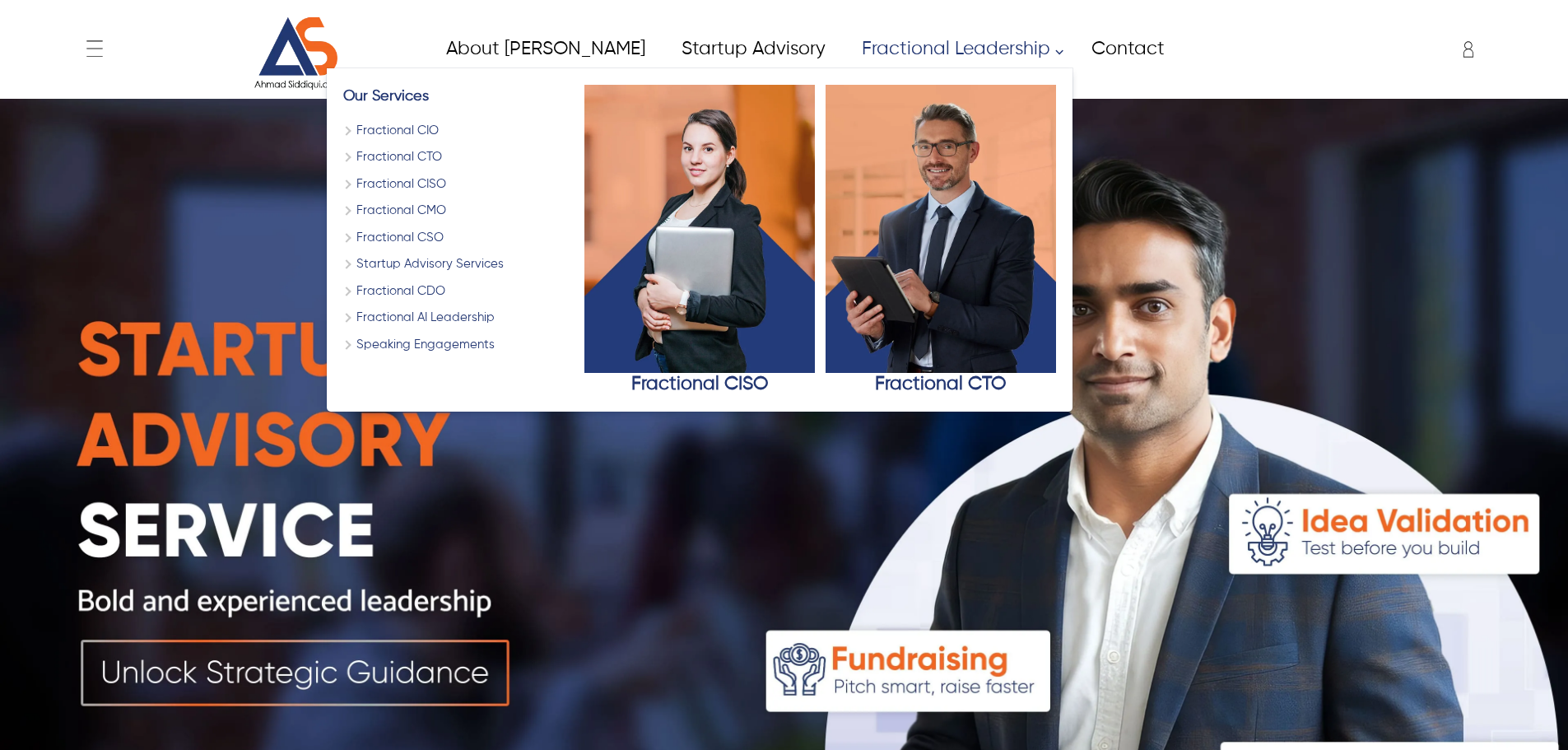
click at [880, 52] on link "Fractional Leadership" at bounding box center [957, 49] width 230 height 37
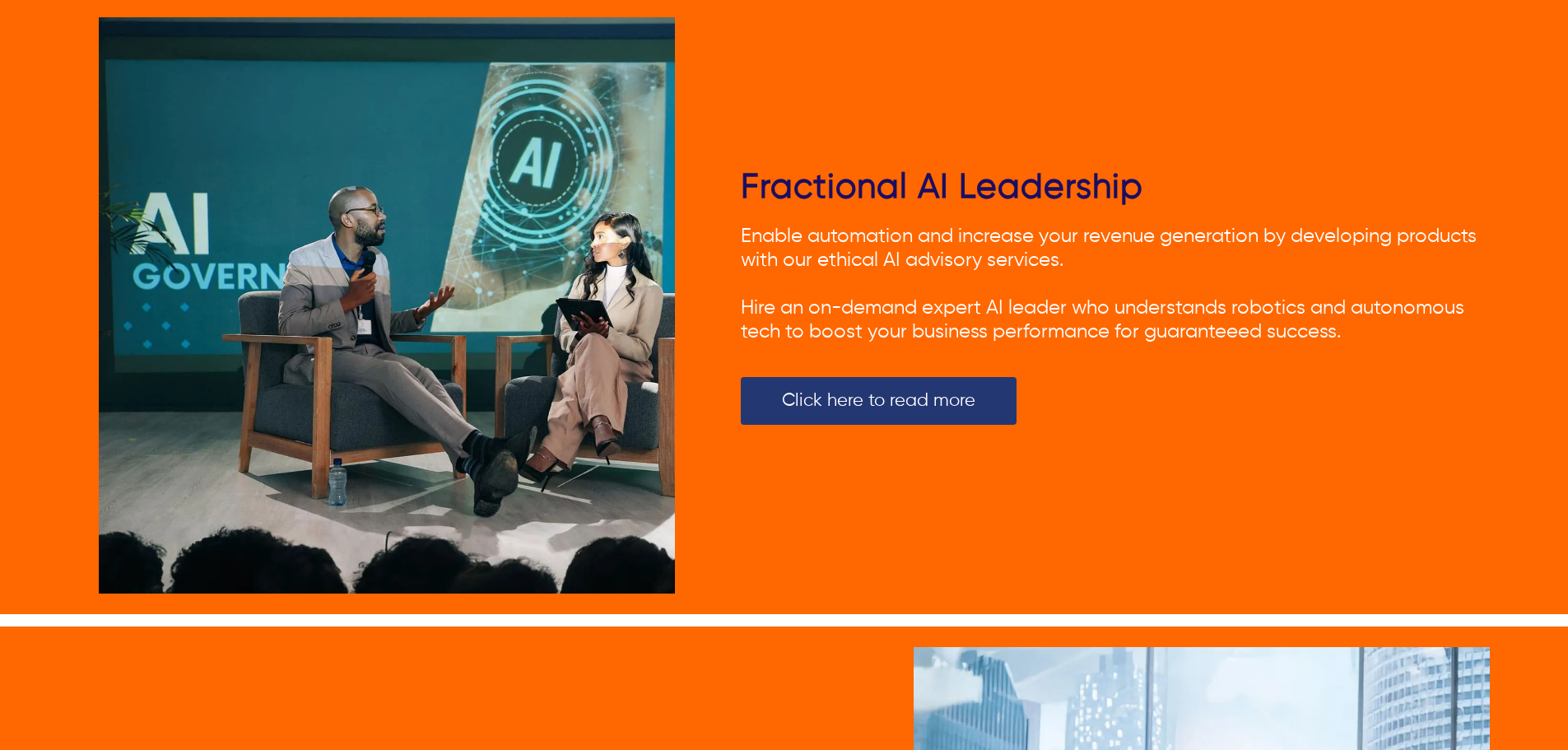
scroll to position [1834, 0]
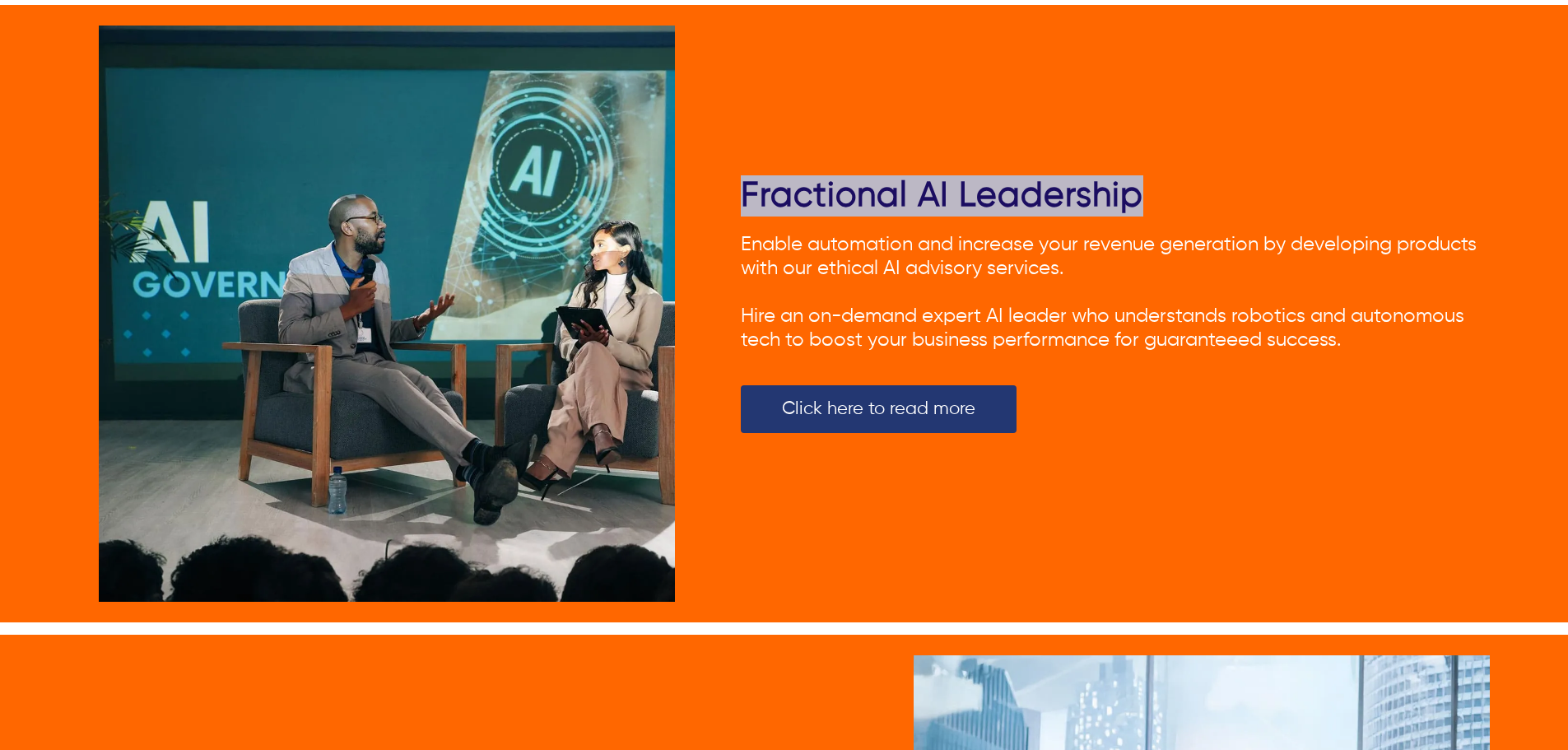
drag, startPoint x: 1202, startPoint y: 177, endPoint x: 698, endPoint y: 182, distance: 504.0
click at [691, 179] on div "Fractional AI Leadership Enable automation and increase your revenue generation…" at bounding box center [784, 313] width 1411 height 617
copy div "Fractional AI Leadership"
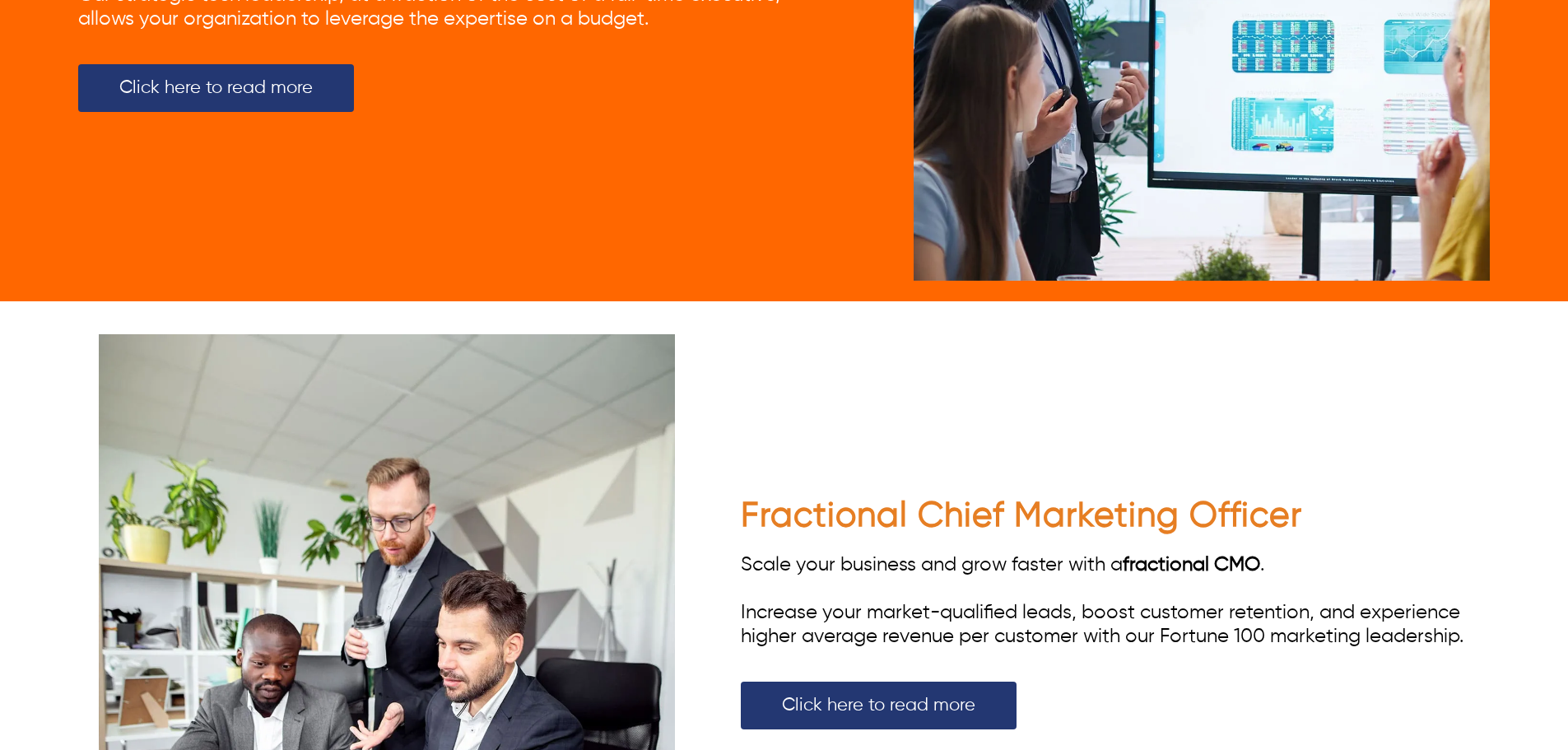
scroll to position [2908, 0]
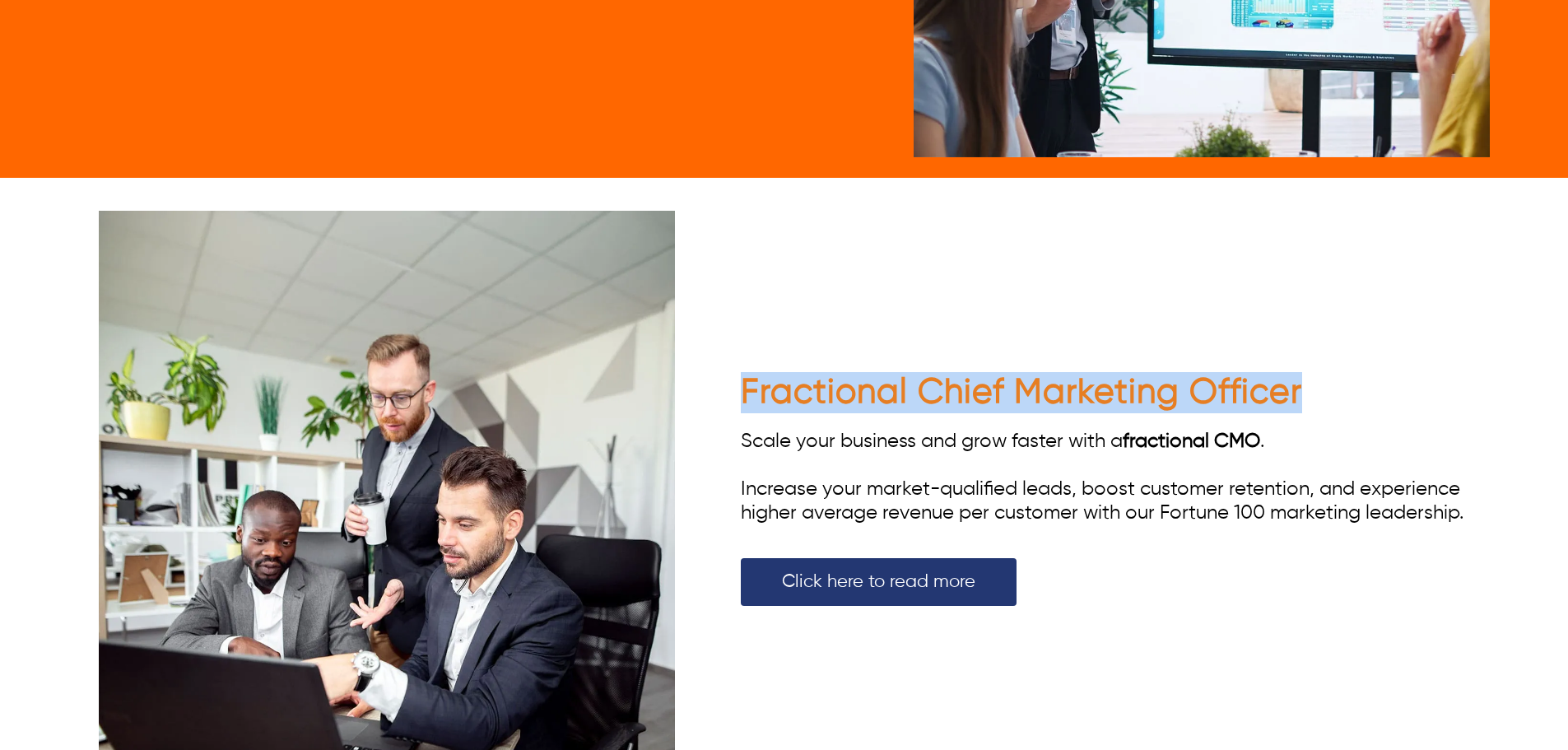
drag, startPoint x: 1331, startPoint y: 375, endPoint x: 739, endPoint y: 390, distance: 592.2
copy span "Fractional Chief Marketing Officer"
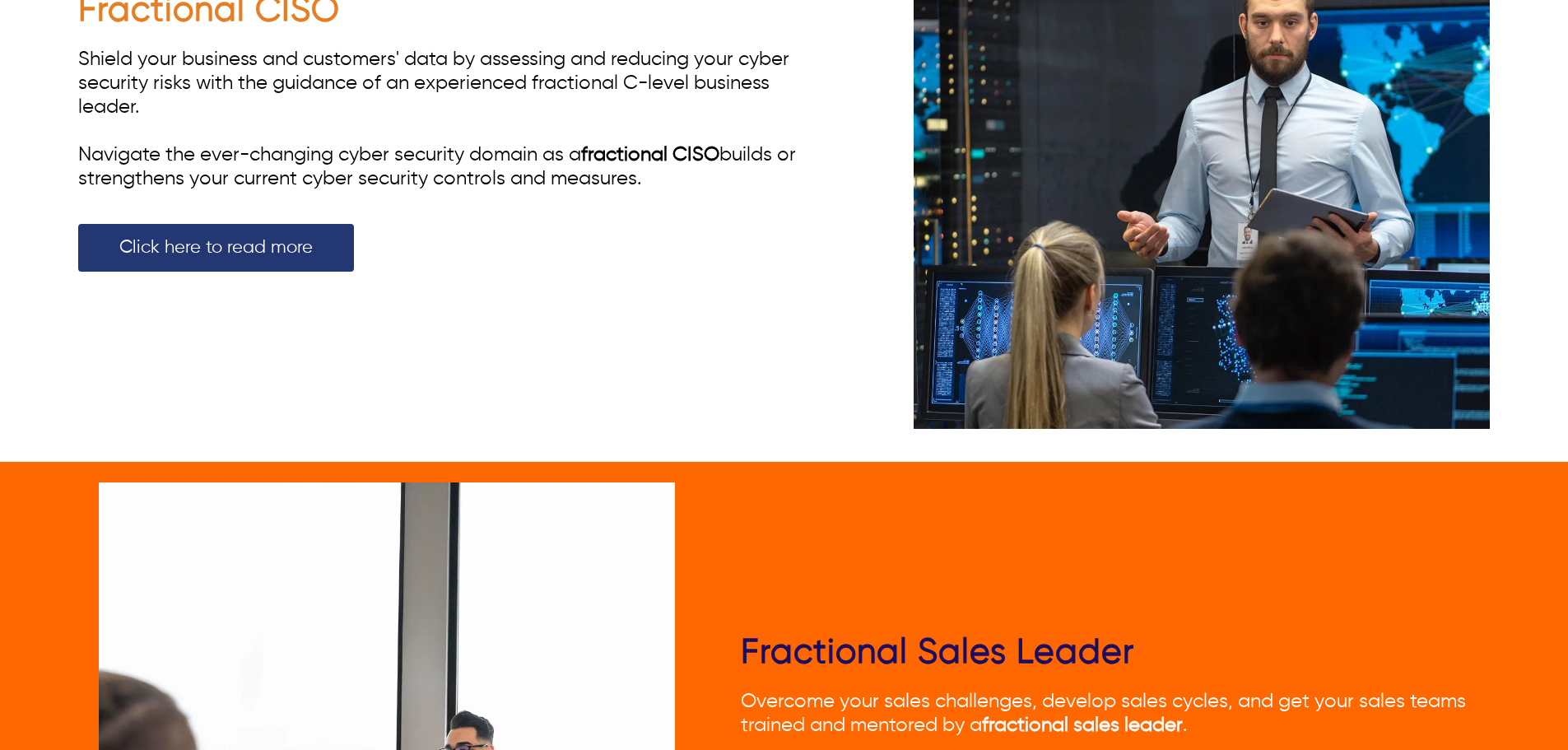
scroll to position [4307, 0]
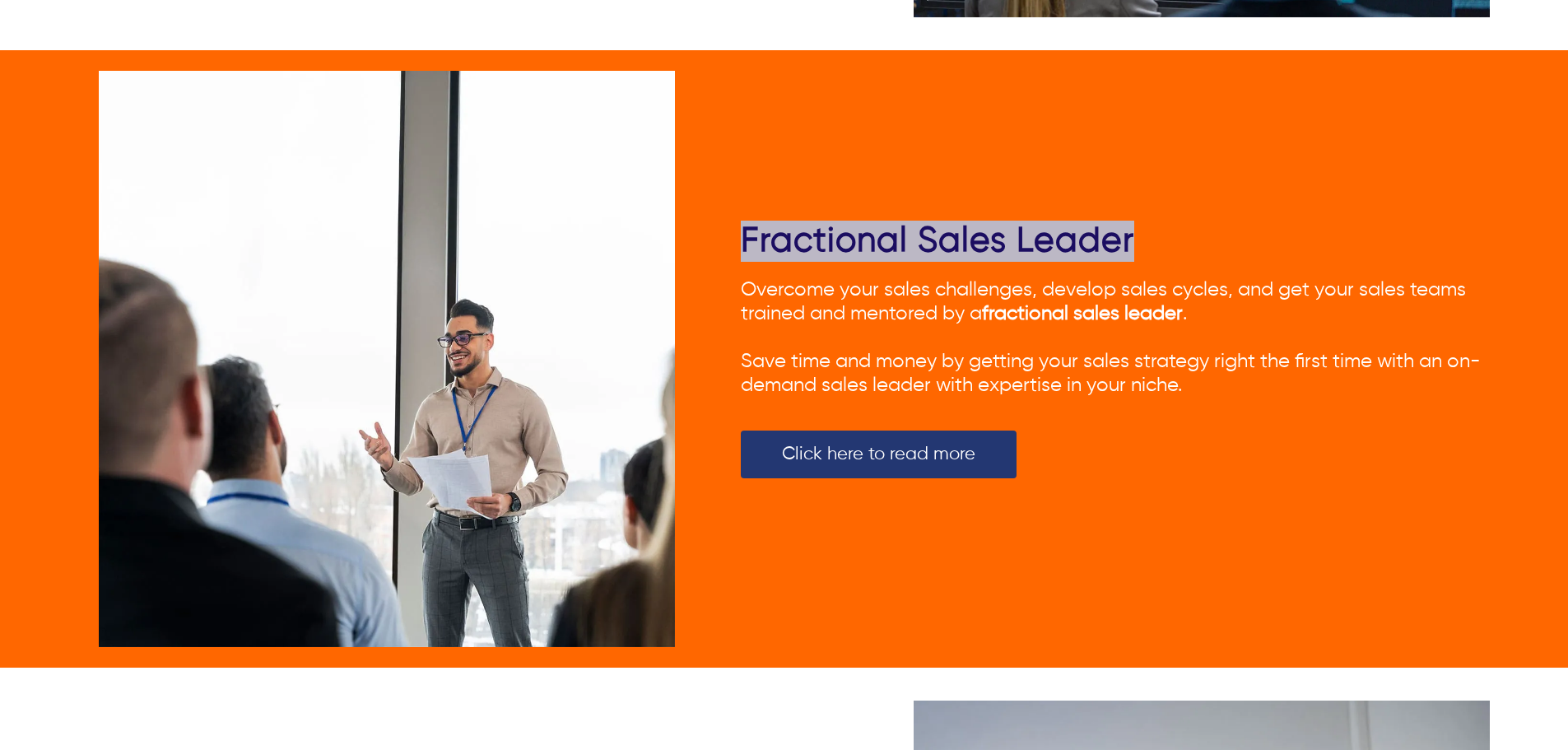
drag, startPoint x: 938, startPoint y: 218, endPoint x: 721, endPoint y: 221, distance: 217.0
copy span "Fractional Sales Leader"
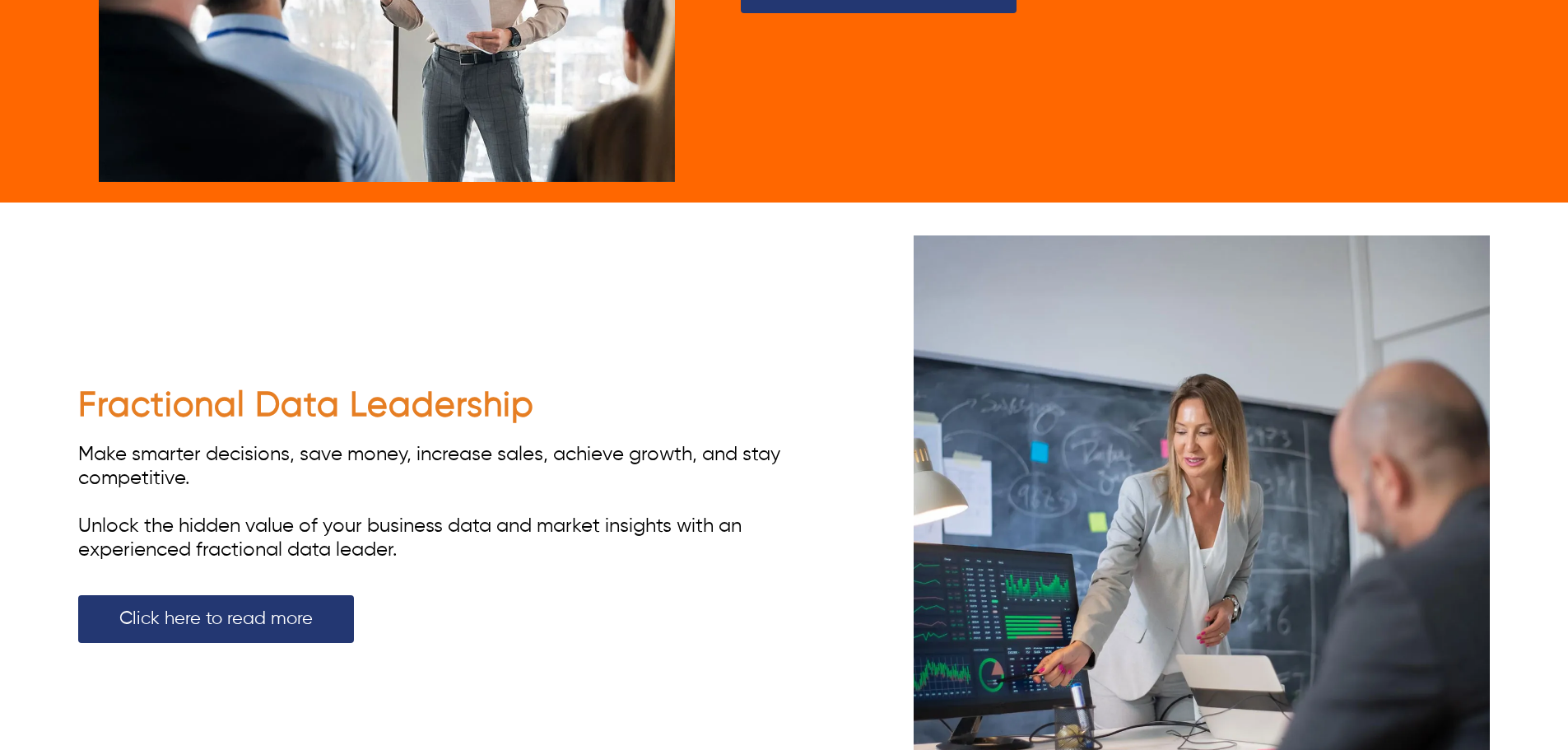
scroll to position [4801, 0]
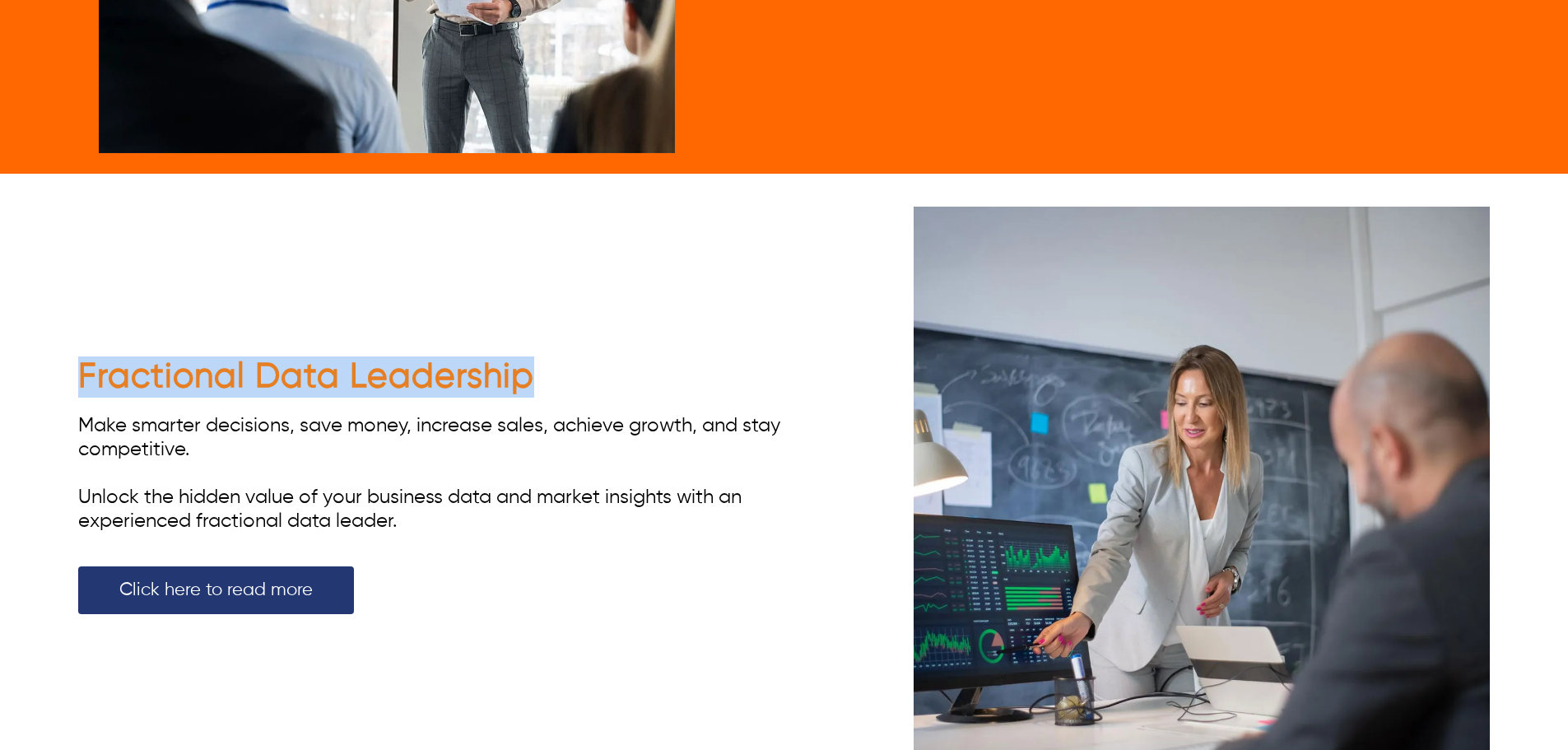
drag, startPoint x: 554, startPoint y: 366, endPoint x: 0, endPoint y: 358, distance: 554.1
copy span "Fractional Data Leadership"
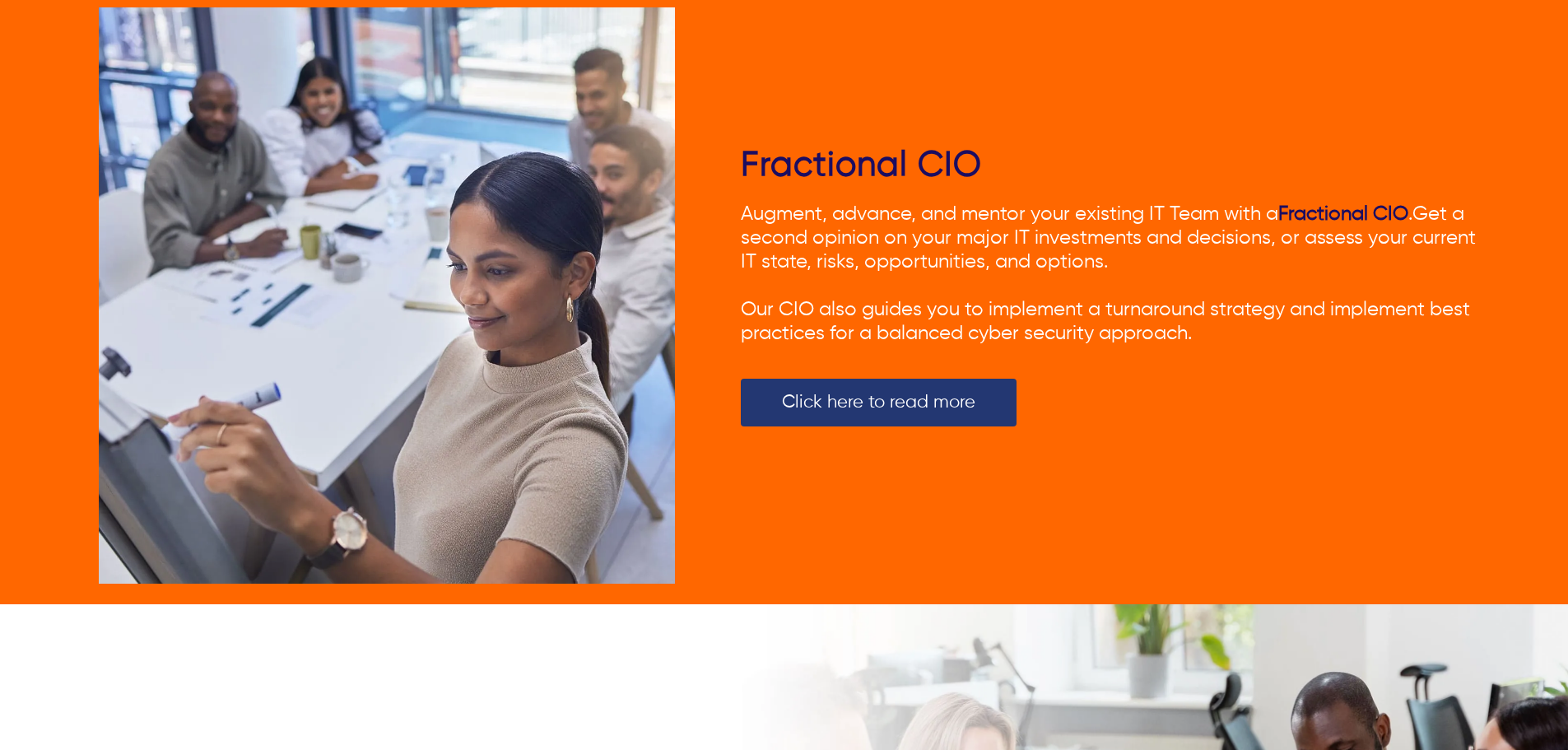
scroll to position [5624, 0]
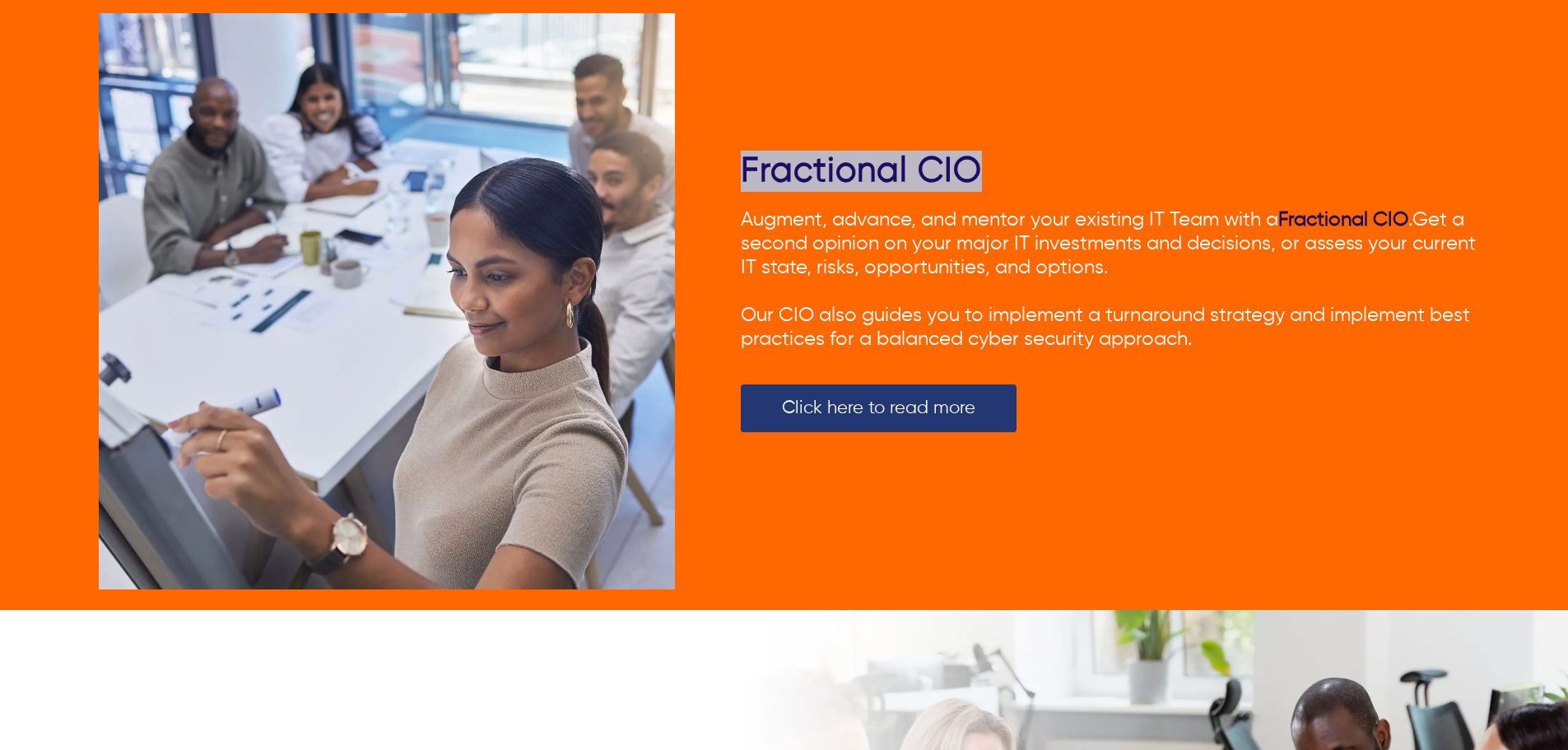
drag, startPoint x: 1053, startPoint y: 165, endPoint x: 736, endPoint y: 149, distance: 317.4
copy link "Fractional CIO"
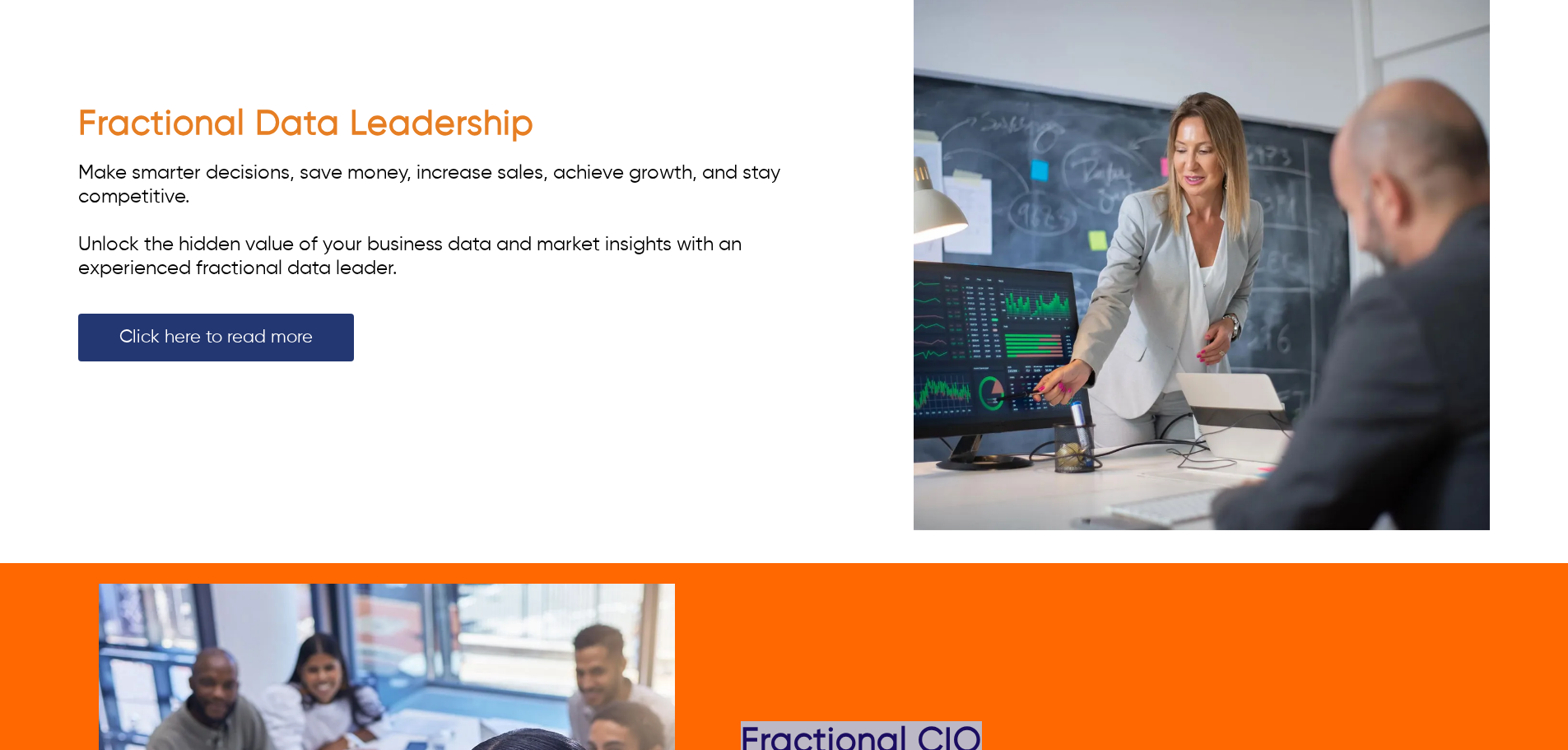
scroll to position [5033, 0]
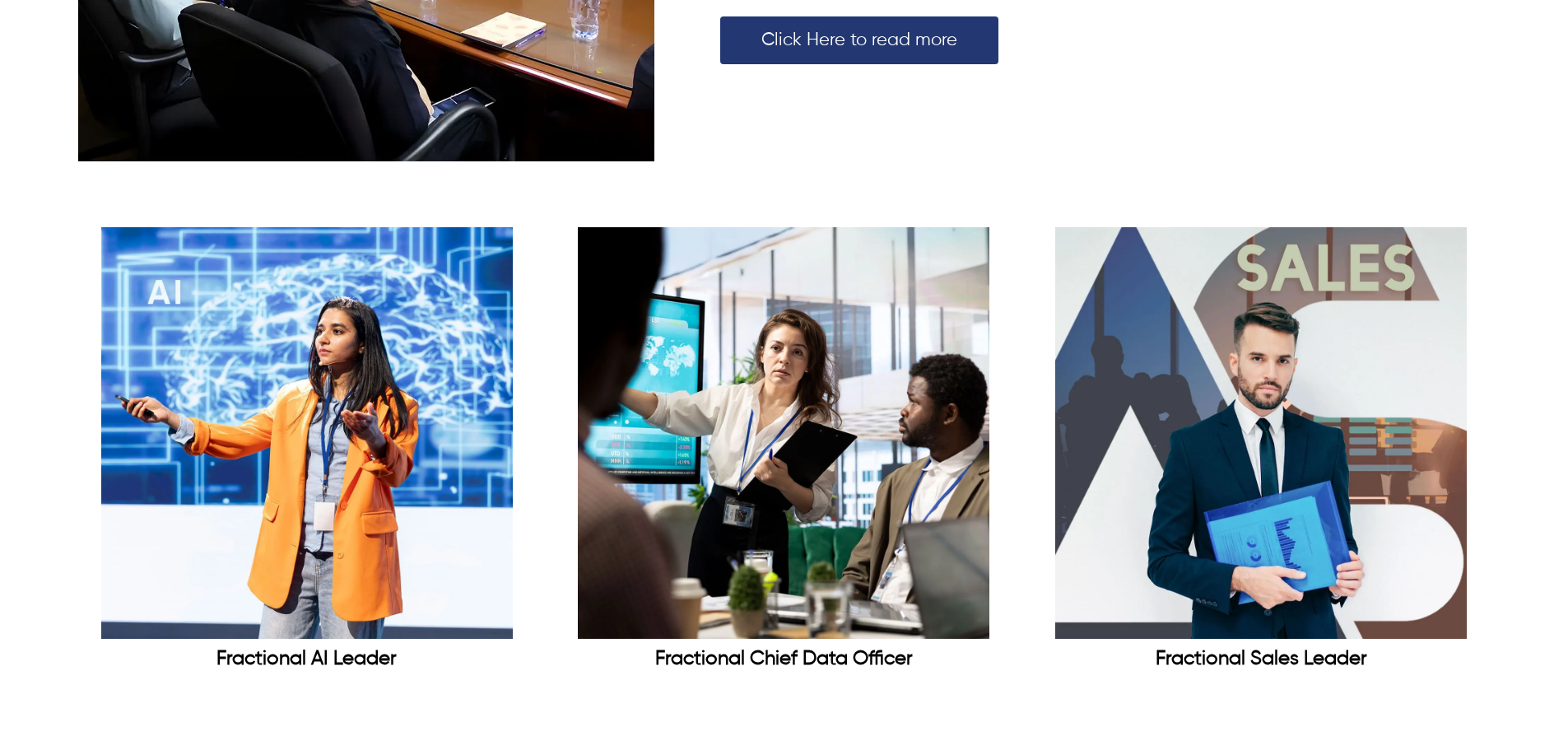
scroll to position [1728, 0]
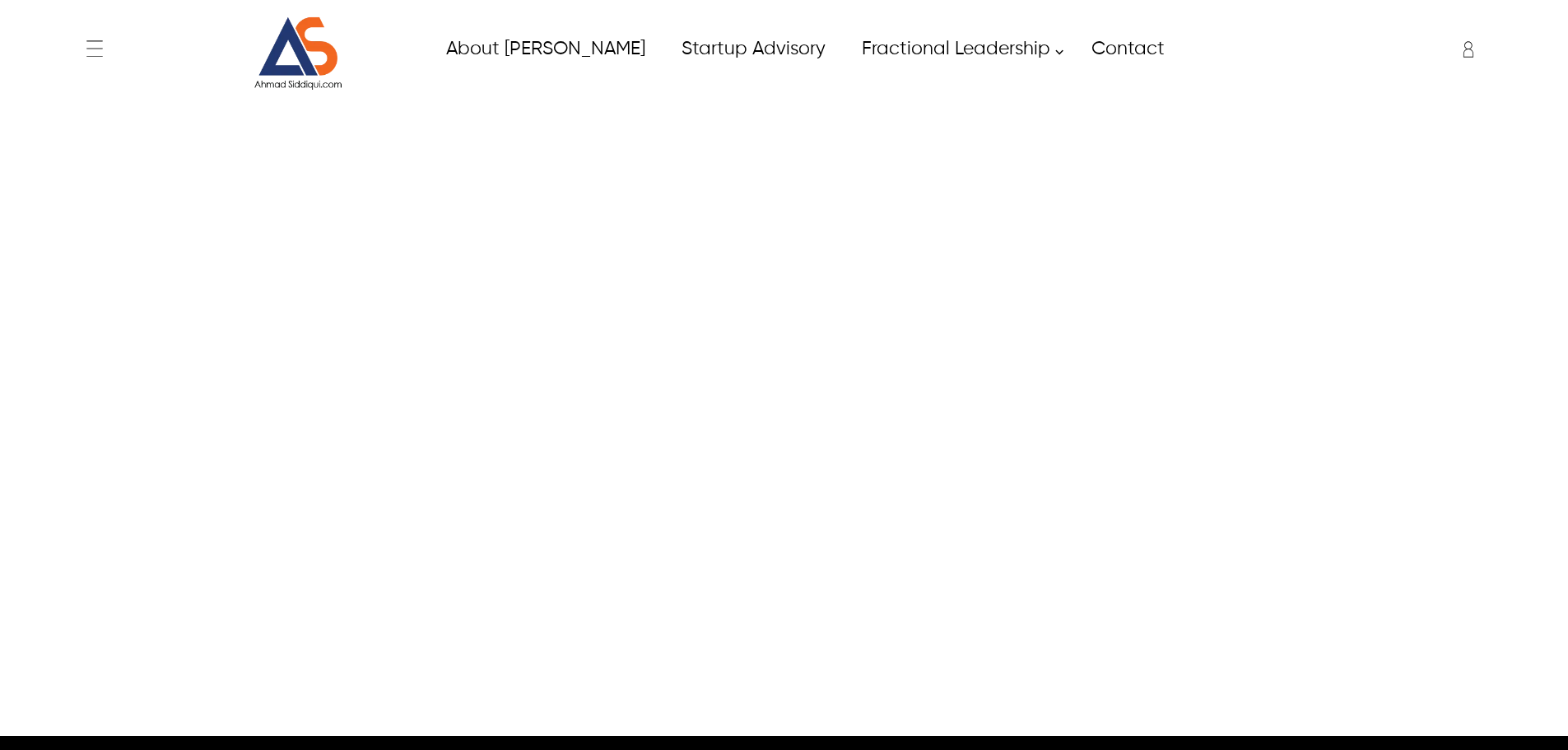
scroll to position [329, 0]
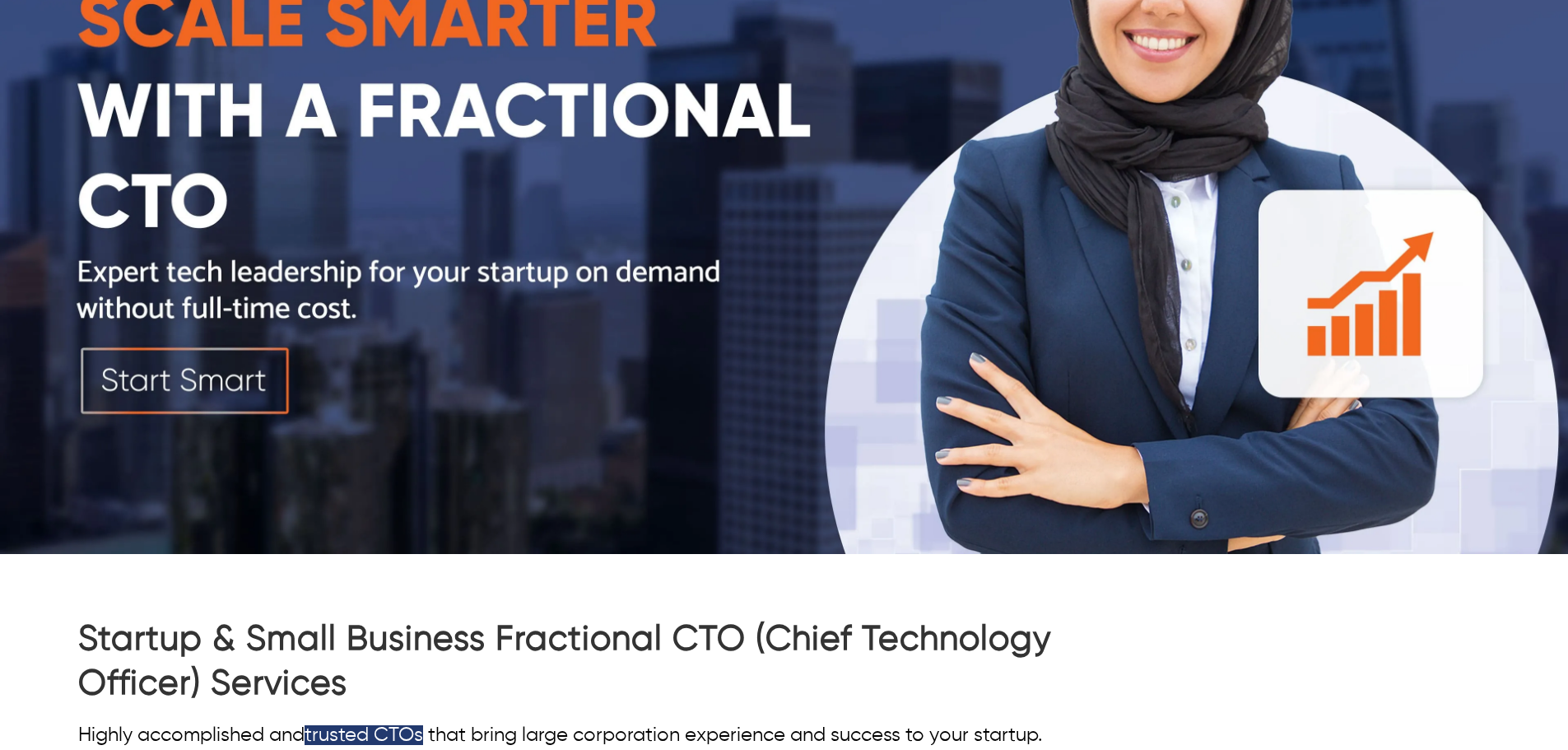
type input "****"
type input "*****"
type input "**********"
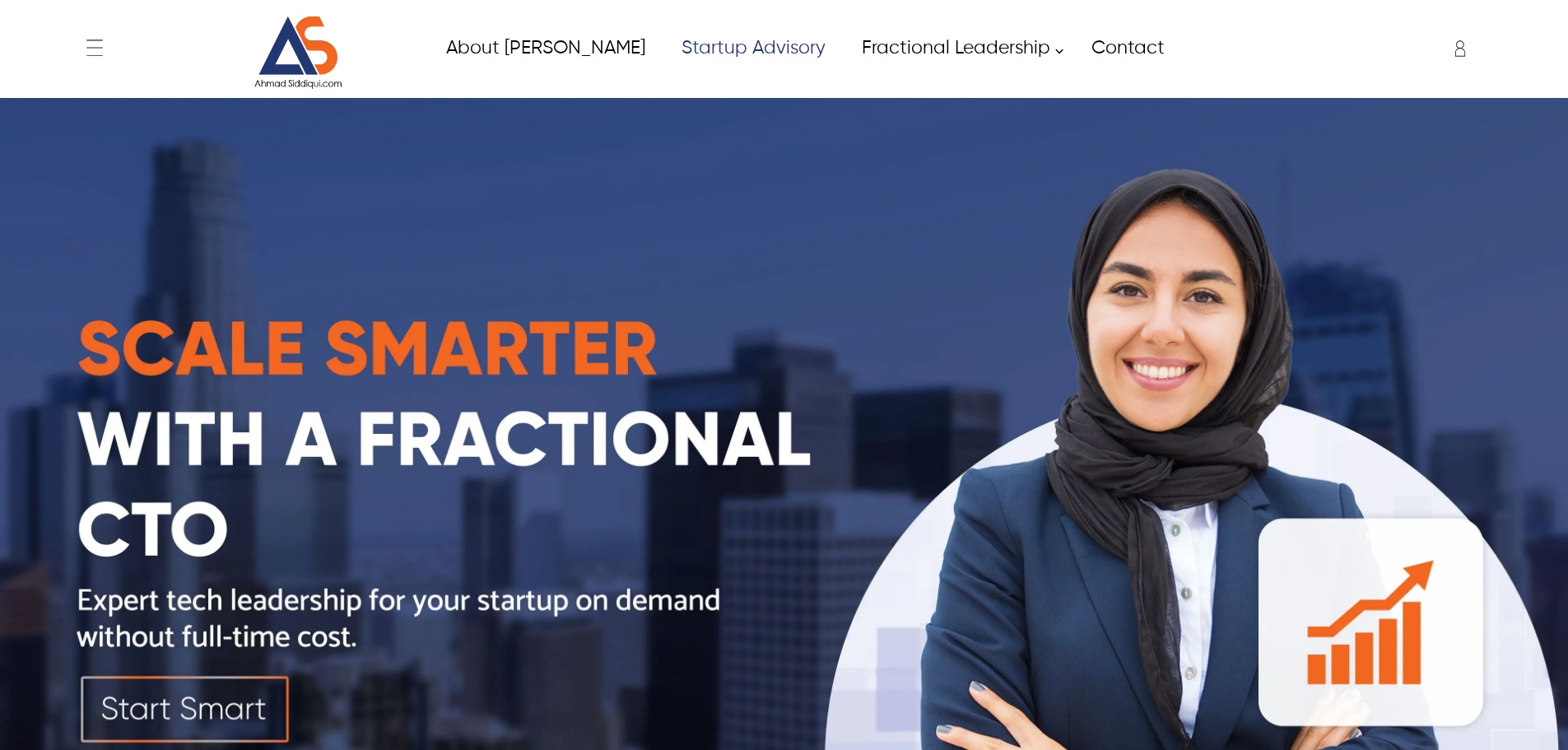
scroll to position [0, 0]
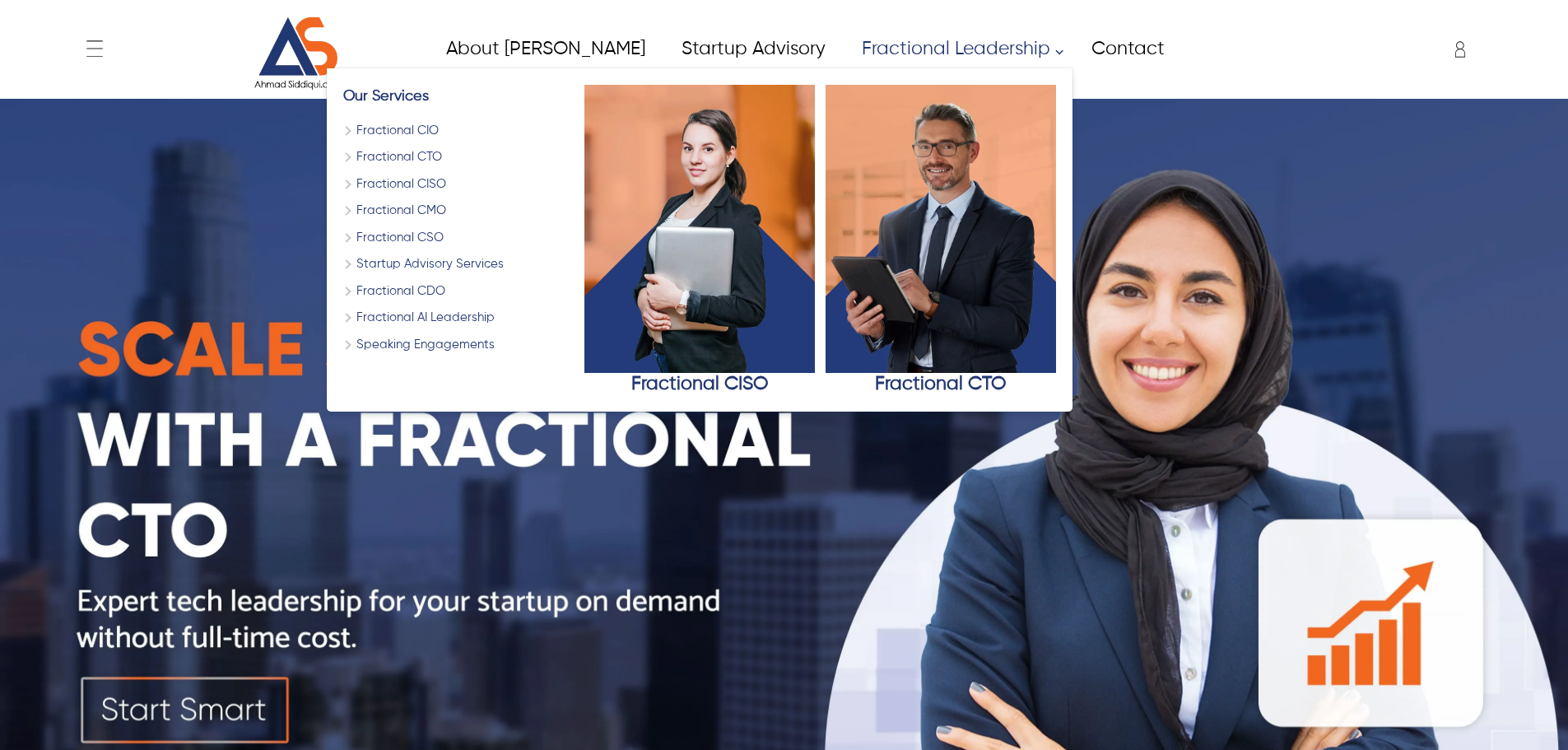
click at [856, 60] on link "Fractional Leadership" at bounding box center [957, 49] width 230 height 37
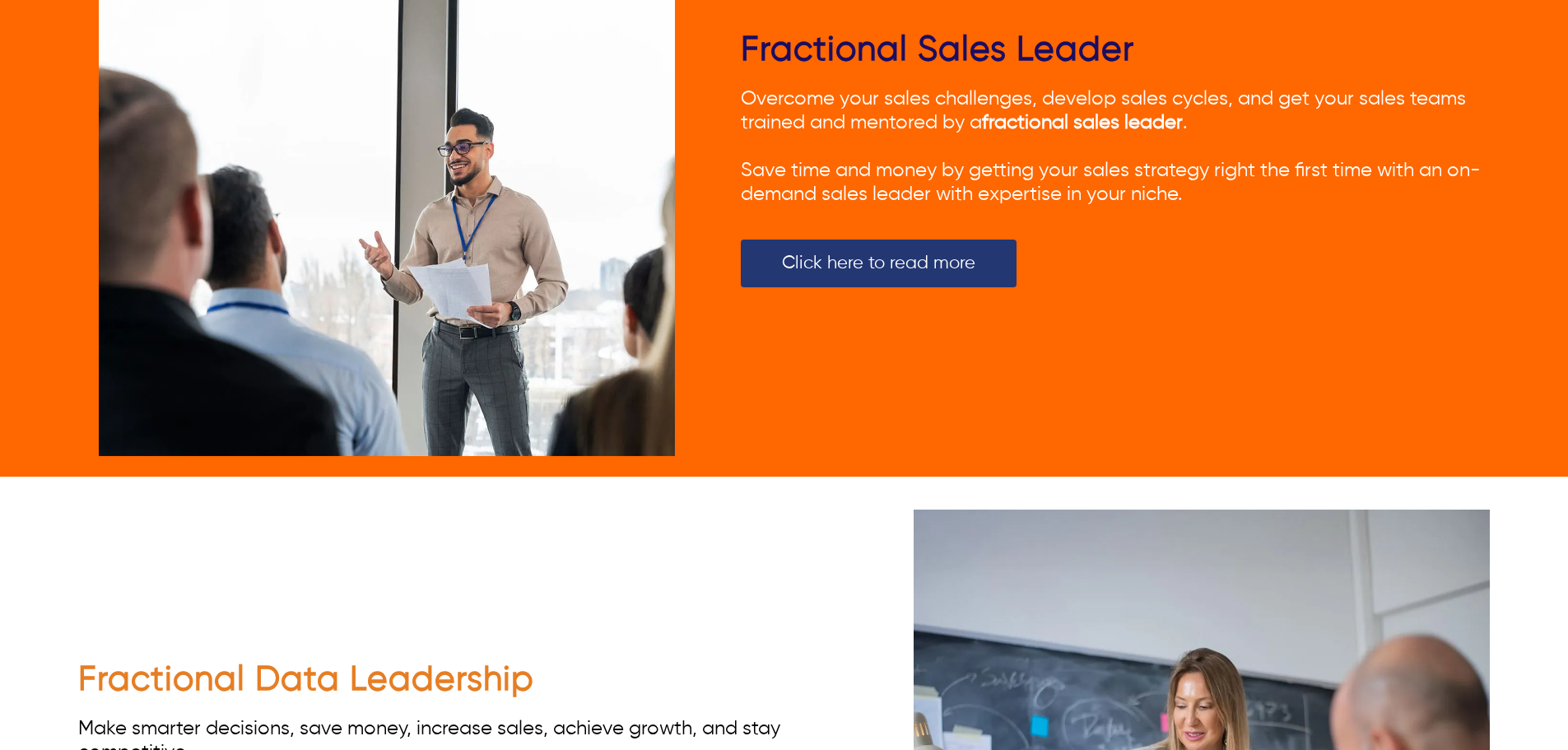
scroll to position [4386, 0]
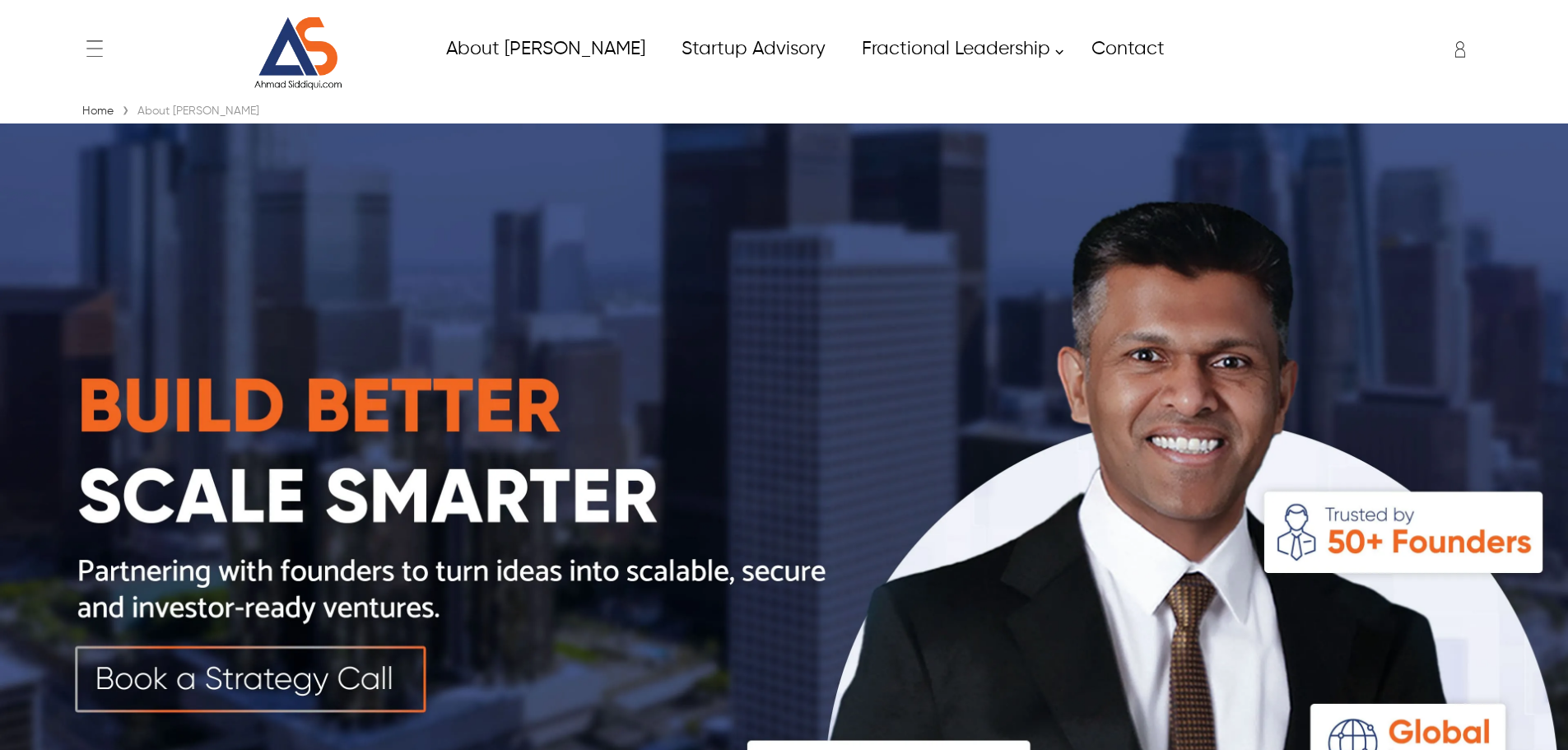
click at [302, 193] on img at bounding box center [784, 515] width 1568 height 784
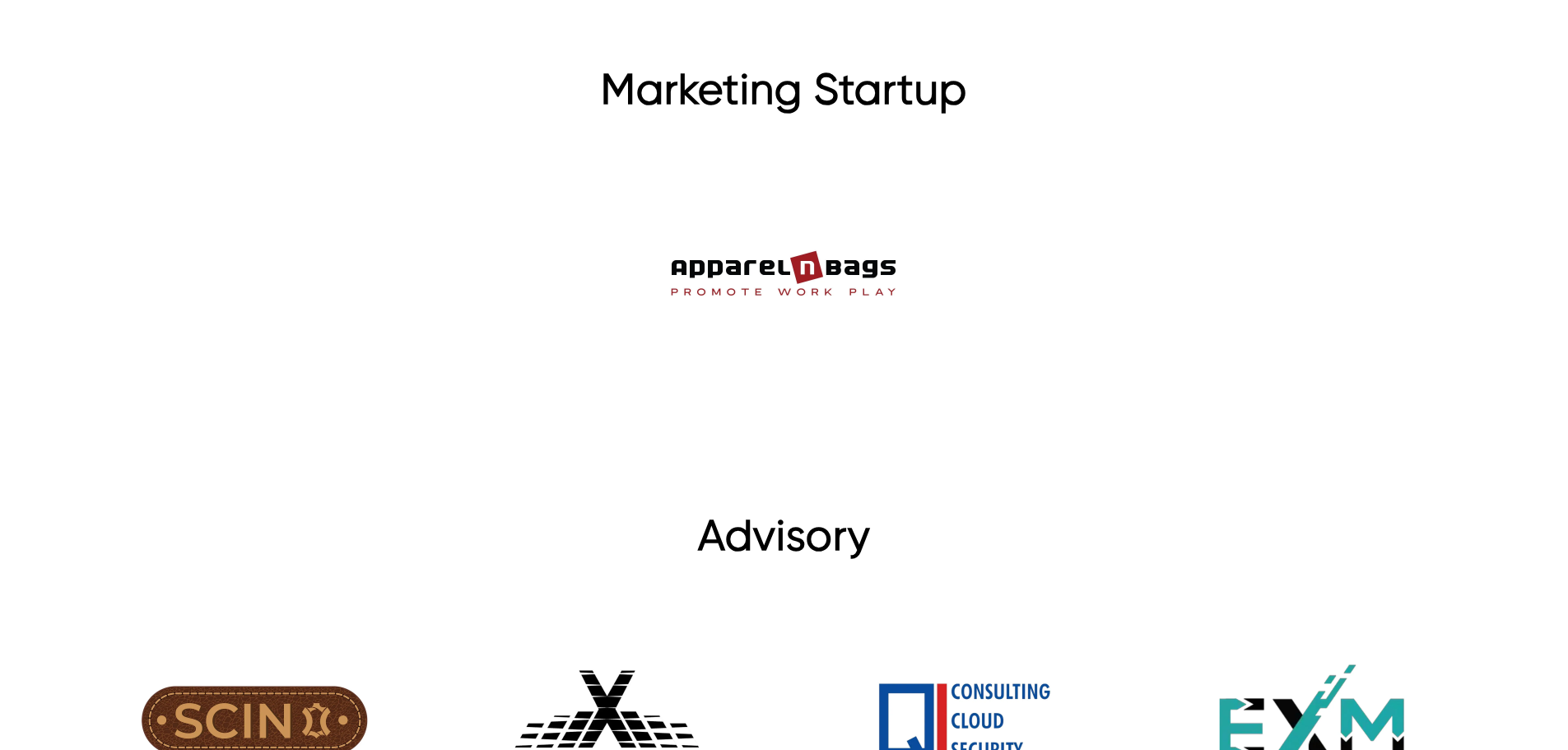
scroll to position [3609, 0]
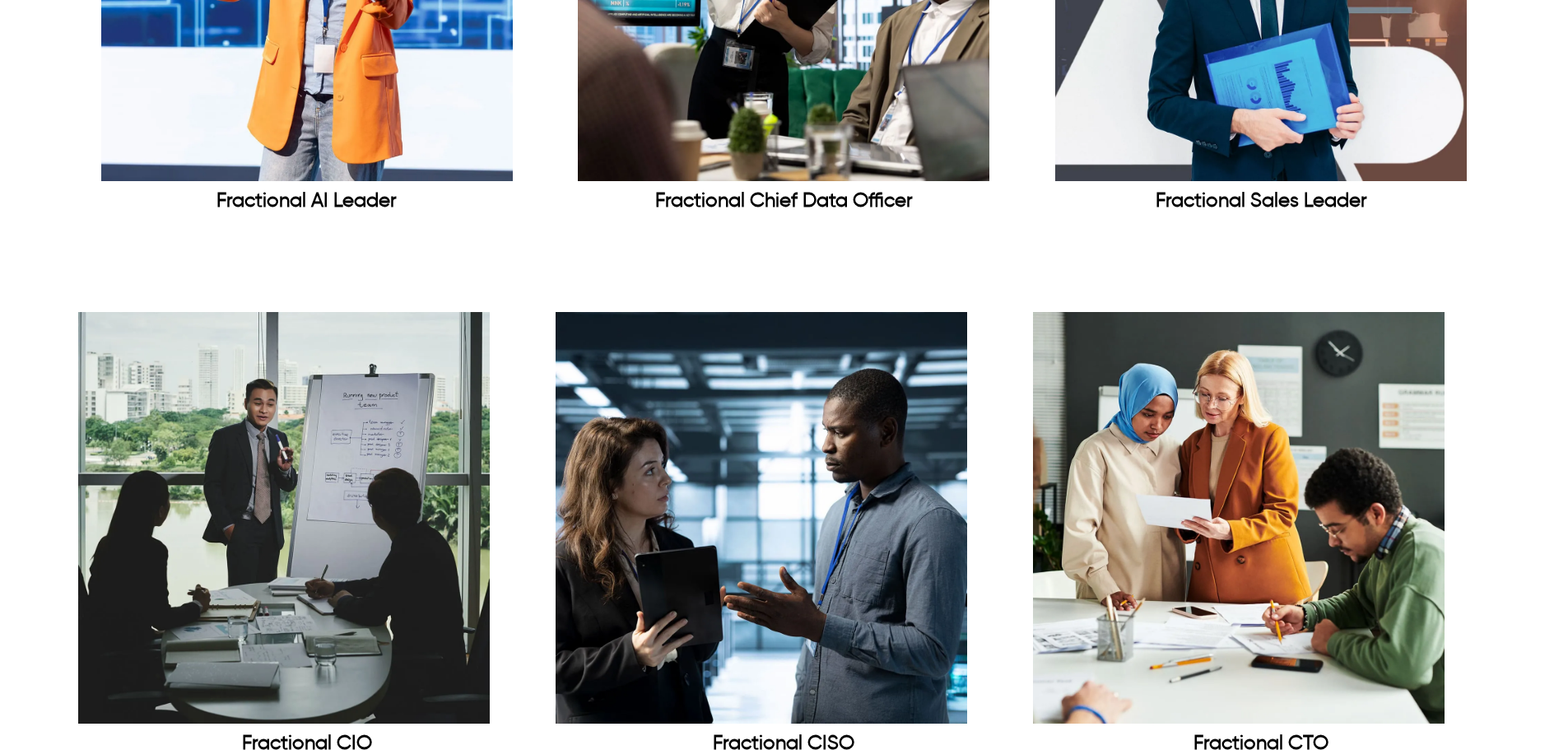
scroll to position [2389, 0]
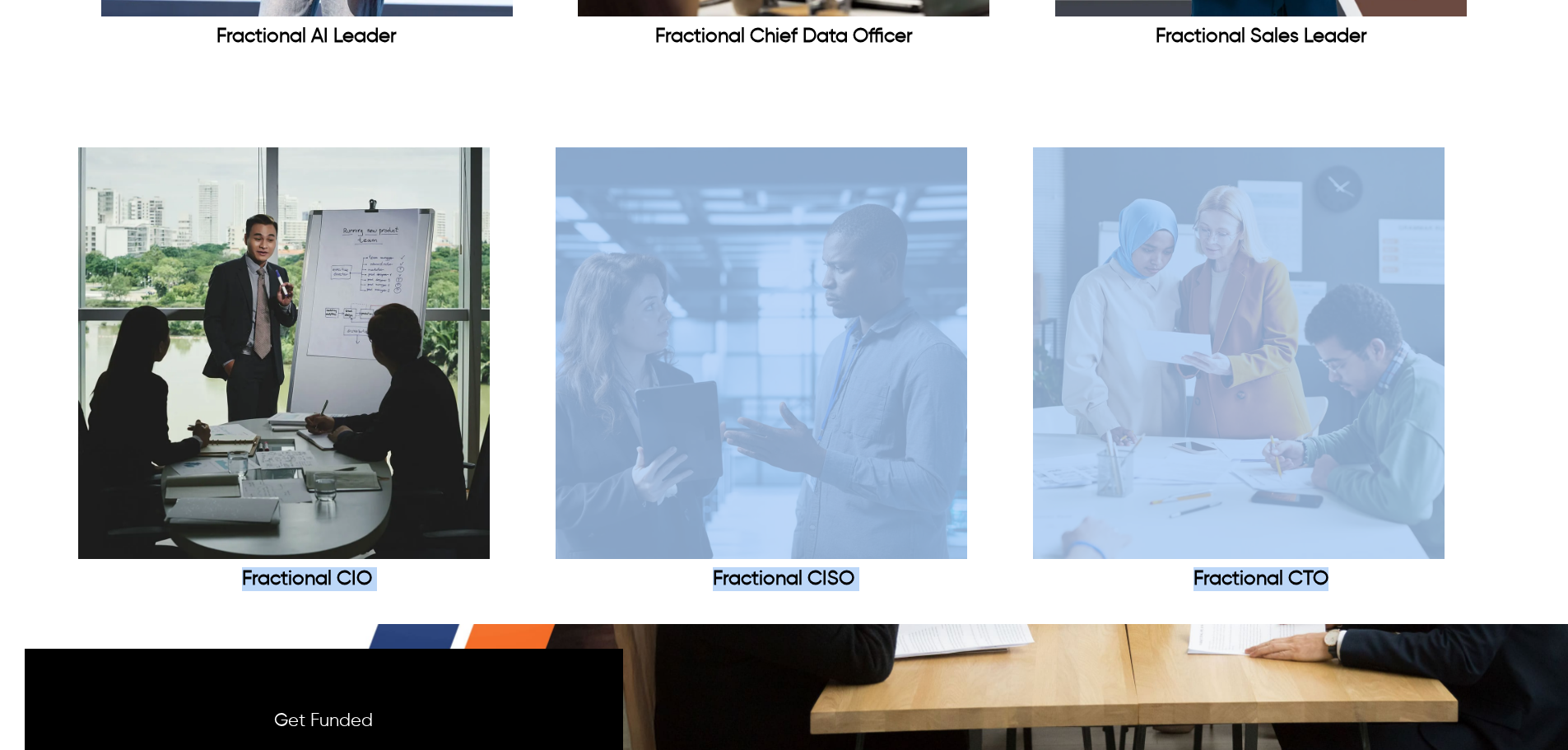
drag, startPoint x: 60, startPoint y: 643, endPoint x: 245, endPoint y: 591, distance: 192.2
copy div "Fractional CIO Fractional CISO Fractional CTO"
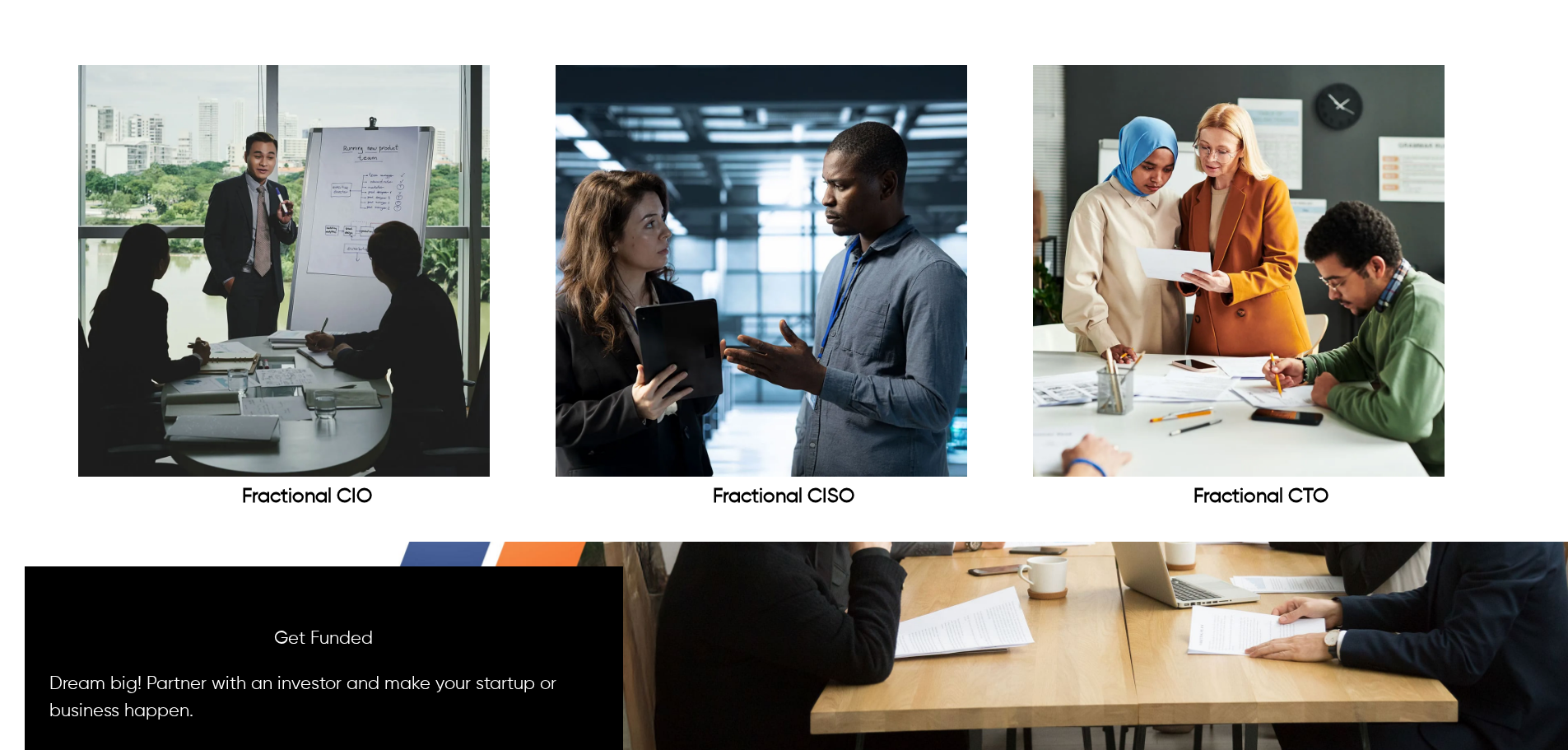
click at [0, 259] on div "Fractional CIO Fractional CISO Fractional CTO" at bounding box center [784, 286] width 1568 height 509
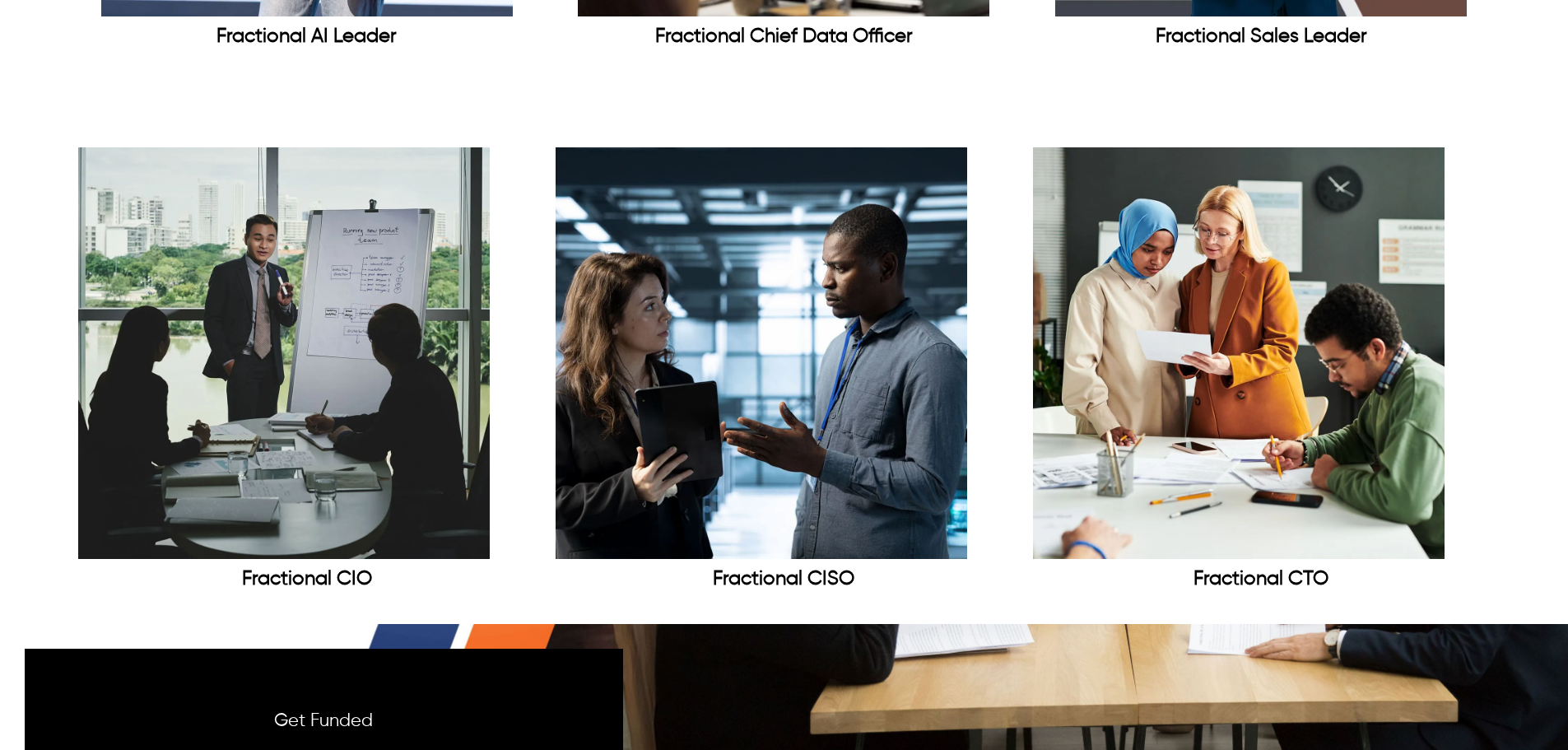
scroll to position [2225, 0]
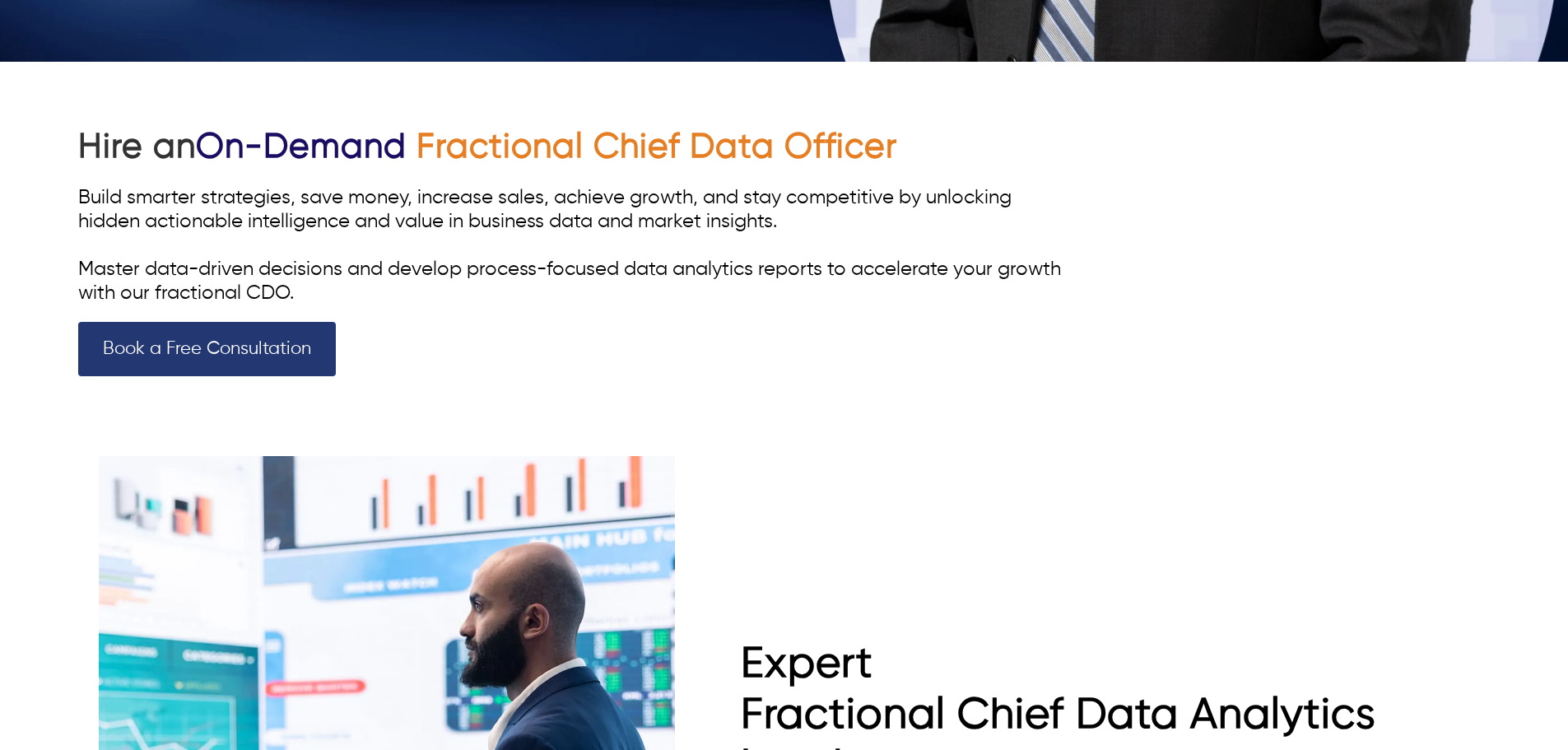
scroll to position [823, 0]
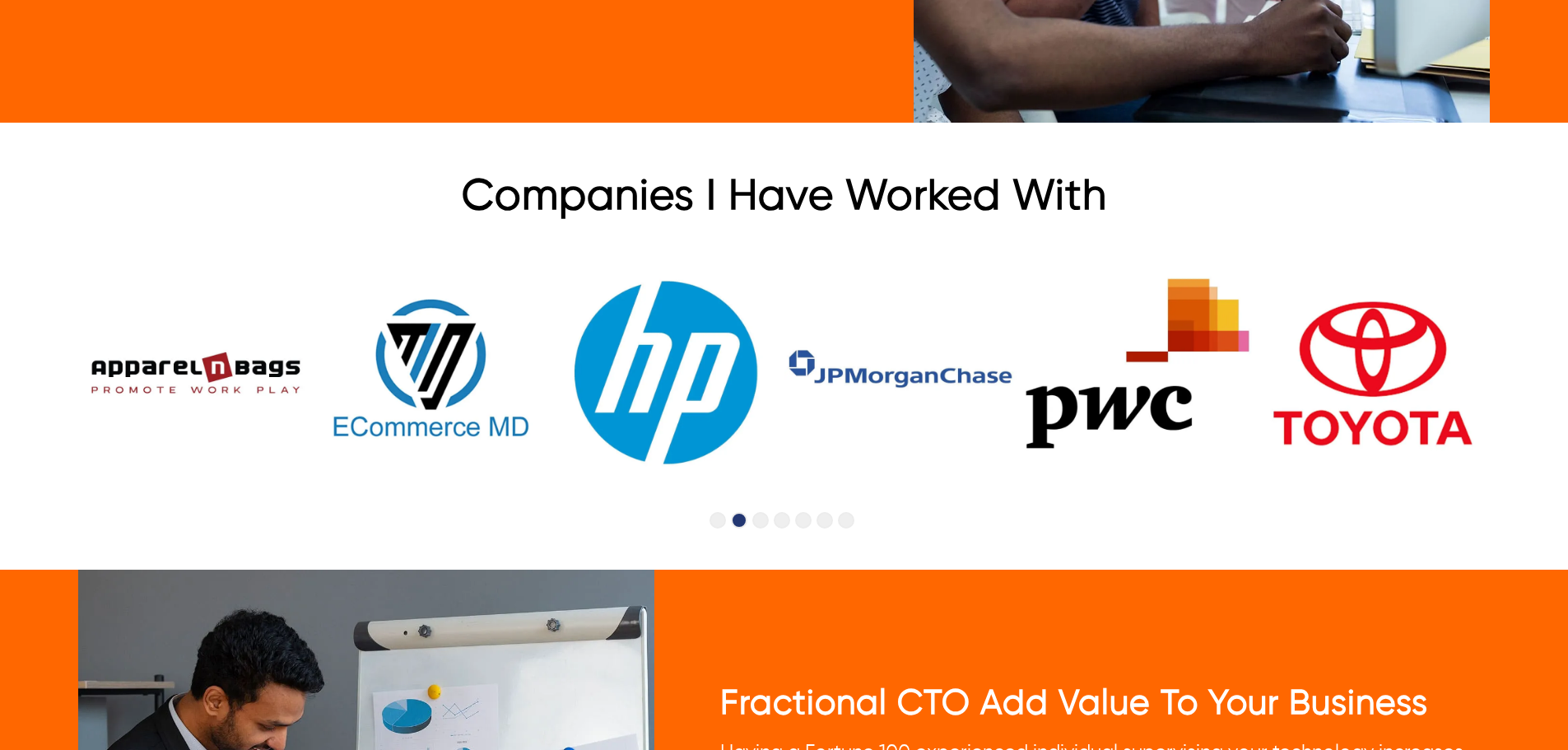
scroll to position [1975, 0]
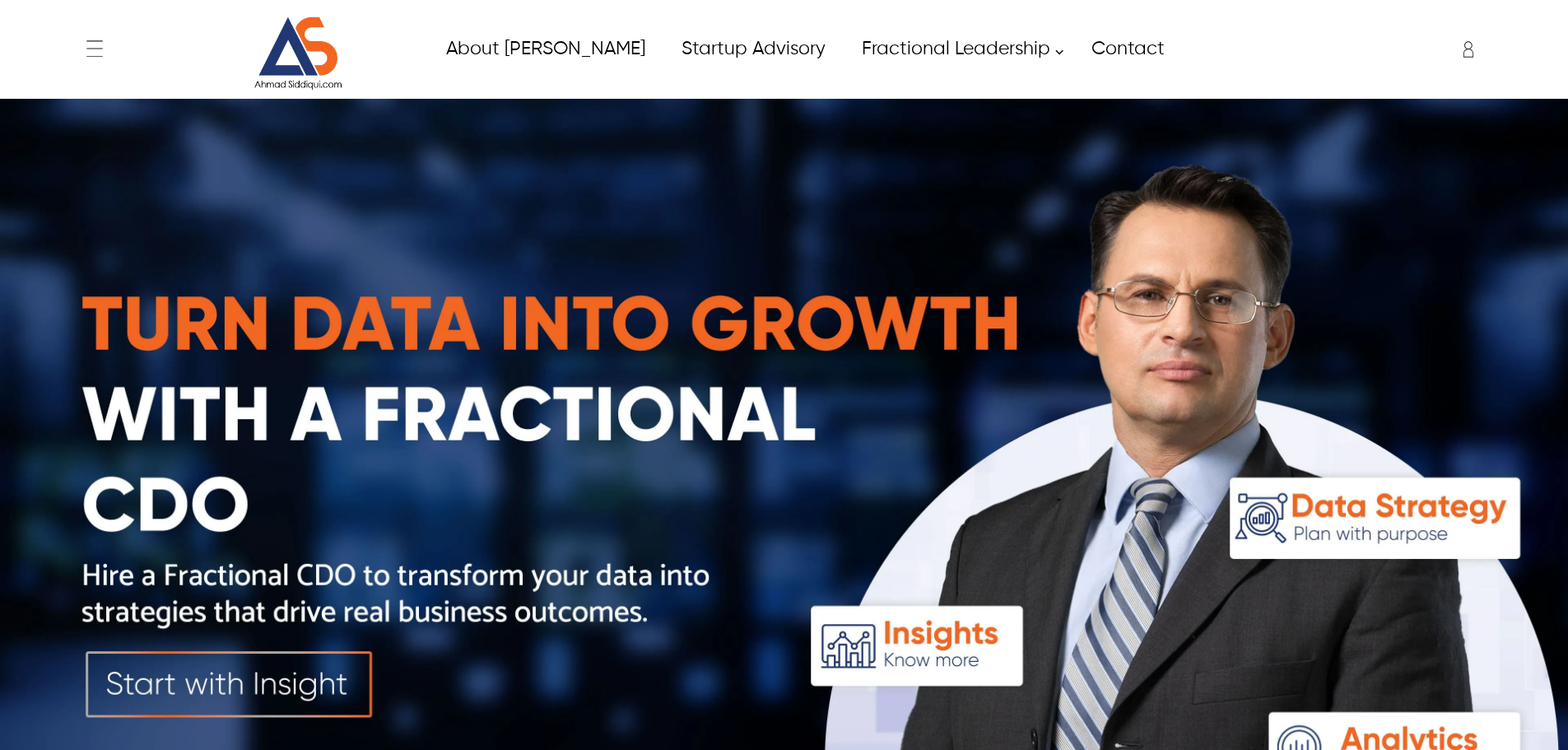
type input "****"
type input "*****"
type input "**********"
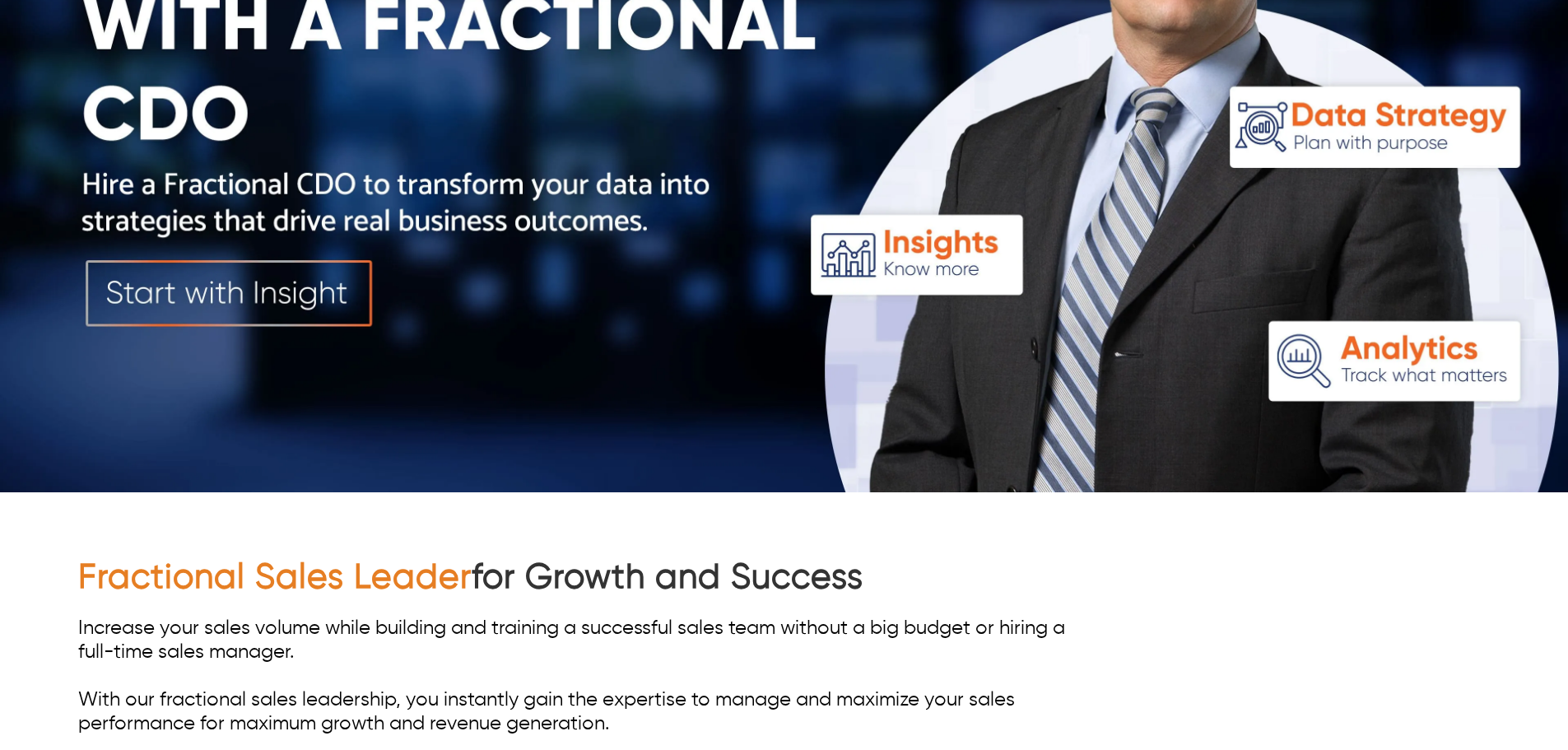
scroll to position [411, 0]
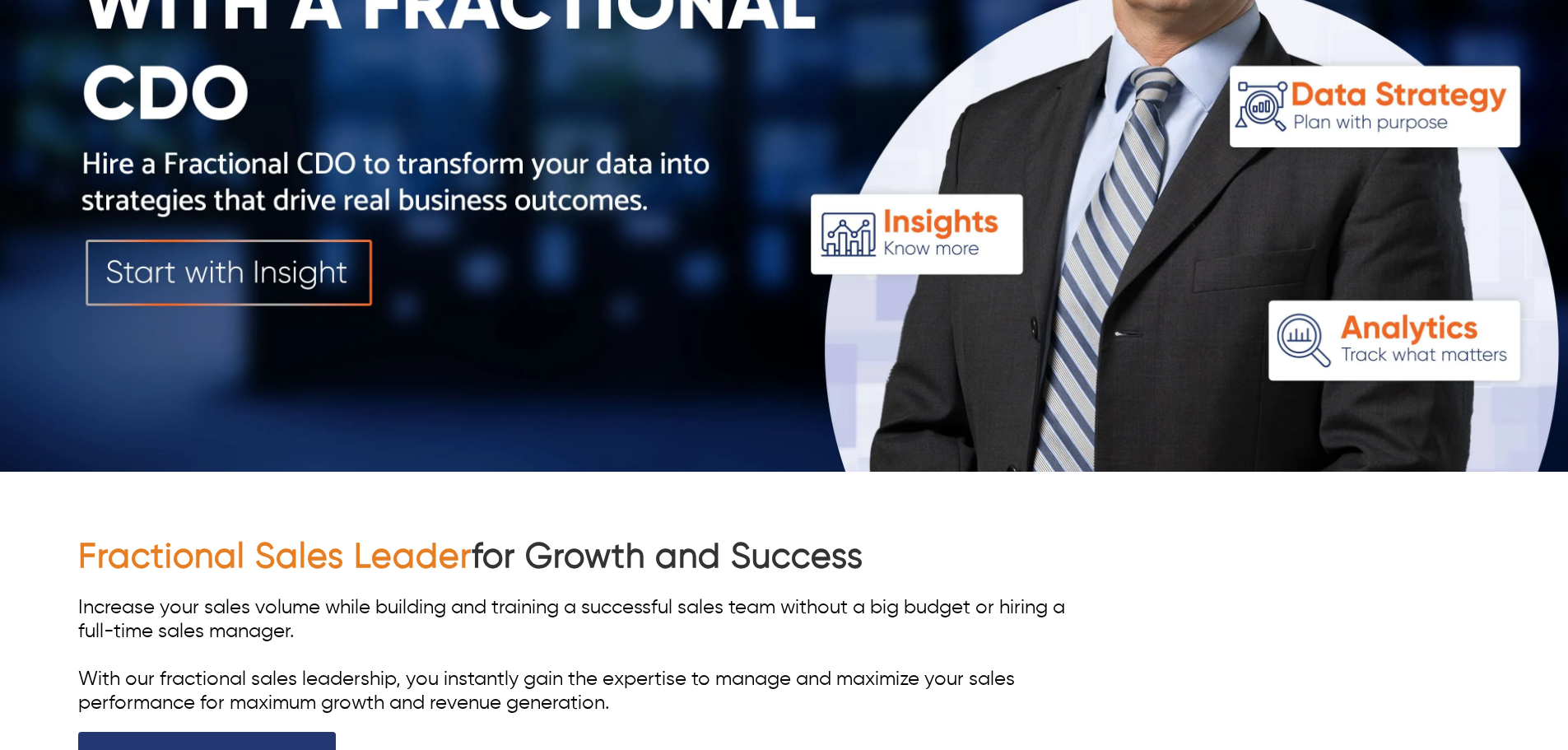
drag, startPoint x: 69, startPoint y: 553, endPoint x: 966, endPoint y: 549, distance: 897.0
click at [966, 549] on div "Fractional Sales Leader for Growth and Success Increase your sales volume while…" at bounding box center [784, 652] width 1568 height 362
click at [966, 549] on h1 "Fractional Sales Leader for Growth and Success" at bounding box center [572, 558] width 987 height 45
click at [858, 566] on h1 "Fractional Sales Leader for Growth and Success" at bounding box center [572, 558] width 987 height 45
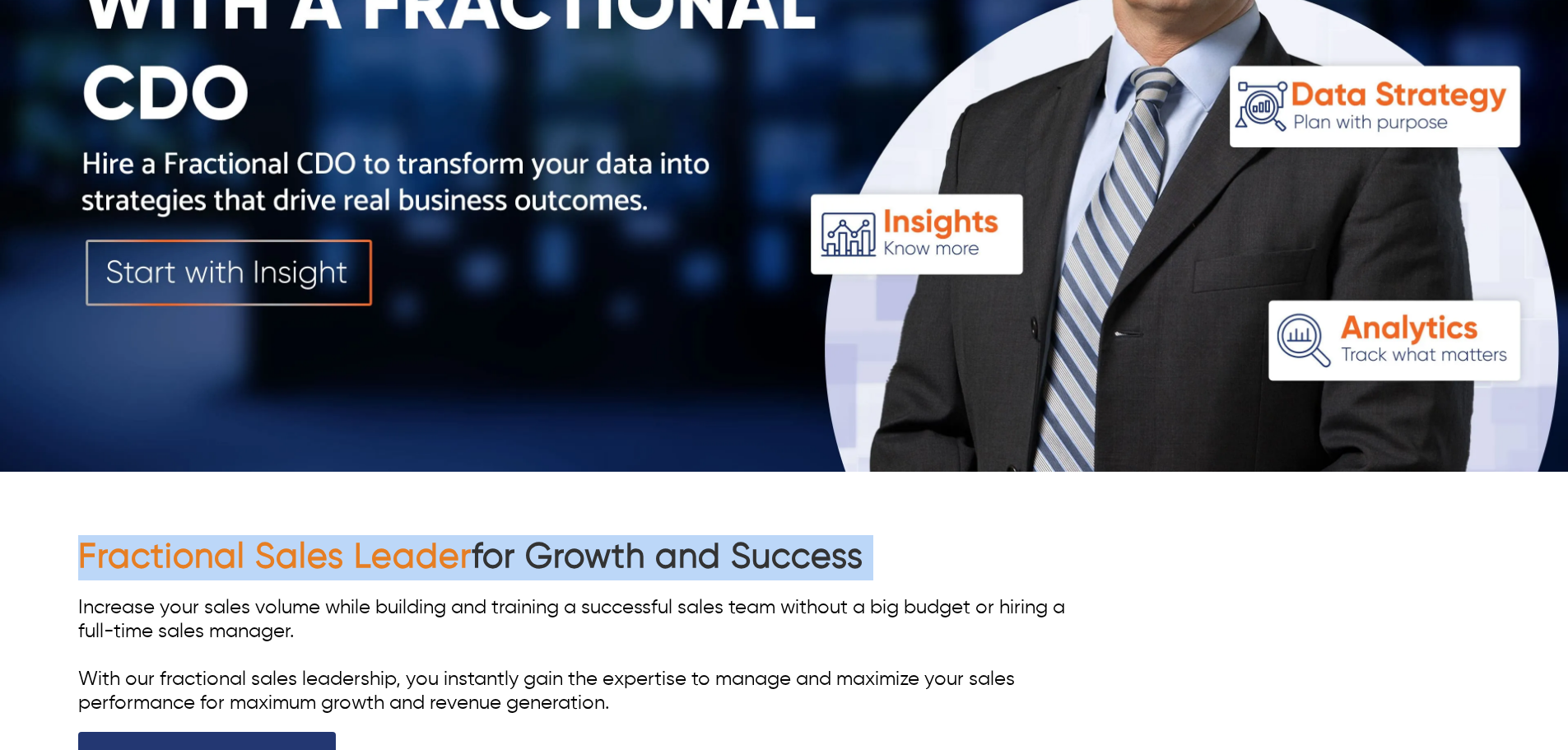
click at [858, 566] on h1 "Fractional Sales Leader for Growth and Success" at bounding box center [572, 558] width 987 height 45
click at [924, 579] on h1 "Fractional Sales Leader for Growth and Success" at bounding box center [572, 558] width 987 height 45
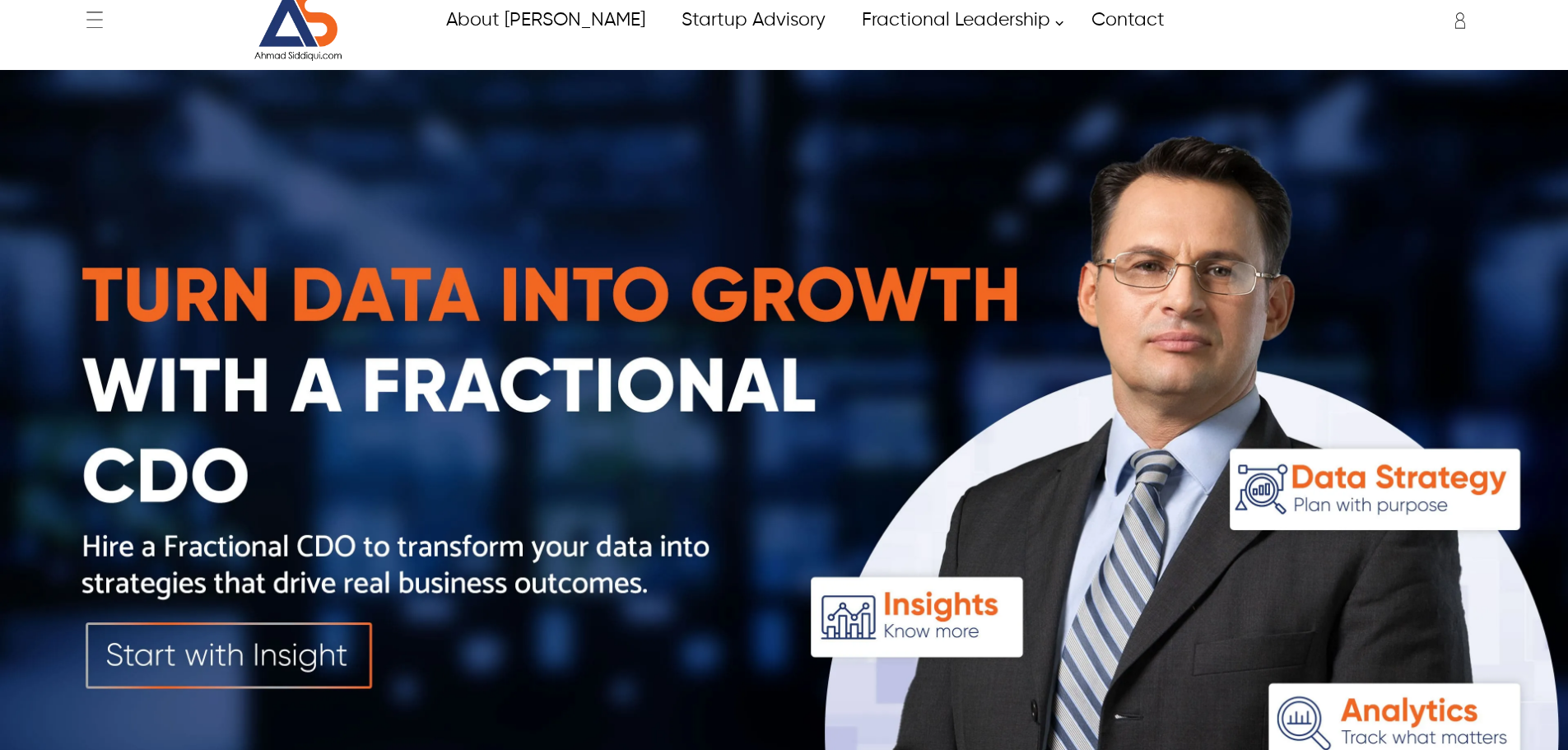
scroll to position [0, 0]
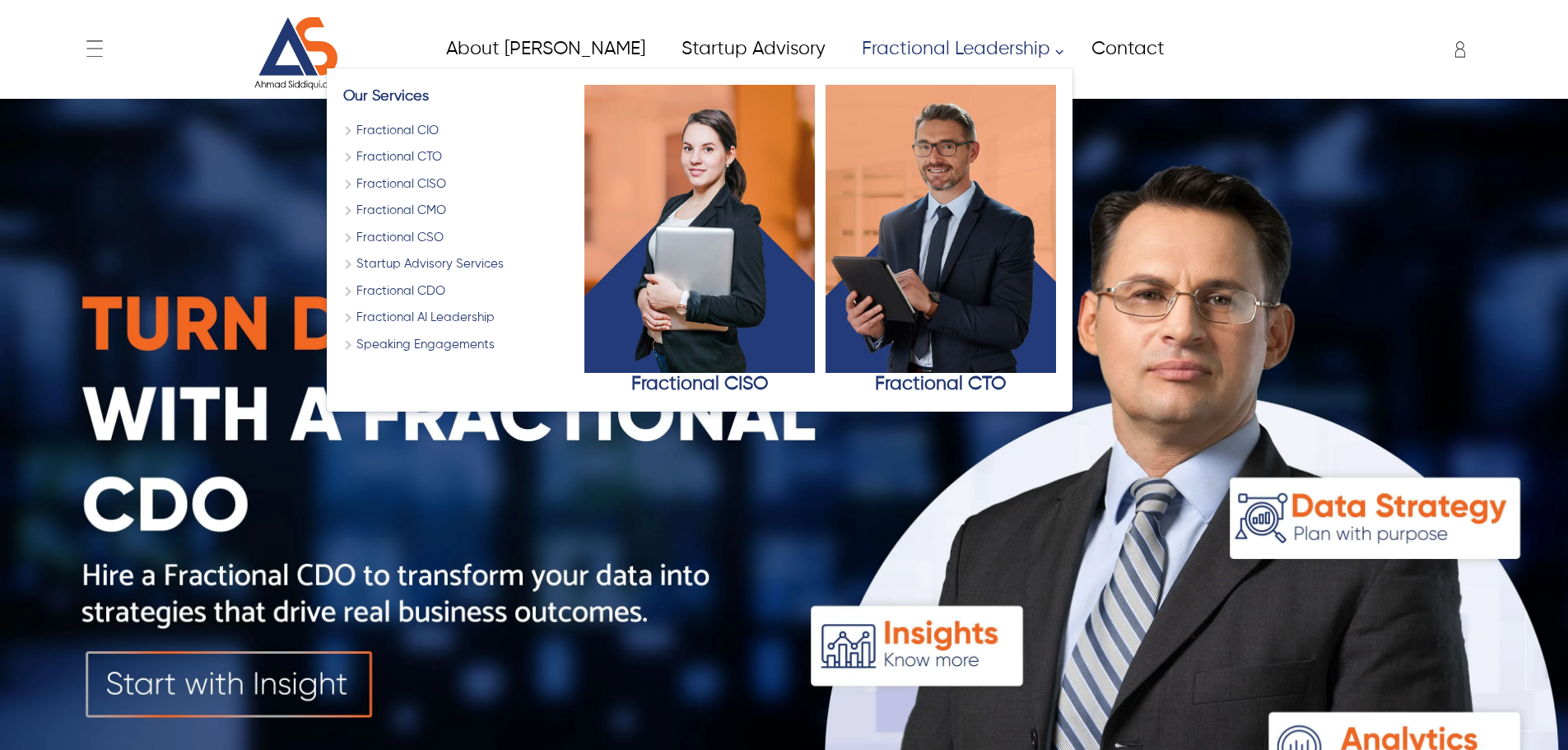
click at [822, 21] on div "← Menu Home About Ahmad Fractional Leadership Fractional CIO Fractional CISO Fr…" at bounding box center [784, 49] width 1411 height 82
click at [842, 45] on link "Fractional Leadership" at bounding box center [957, 49] width 230 height 37
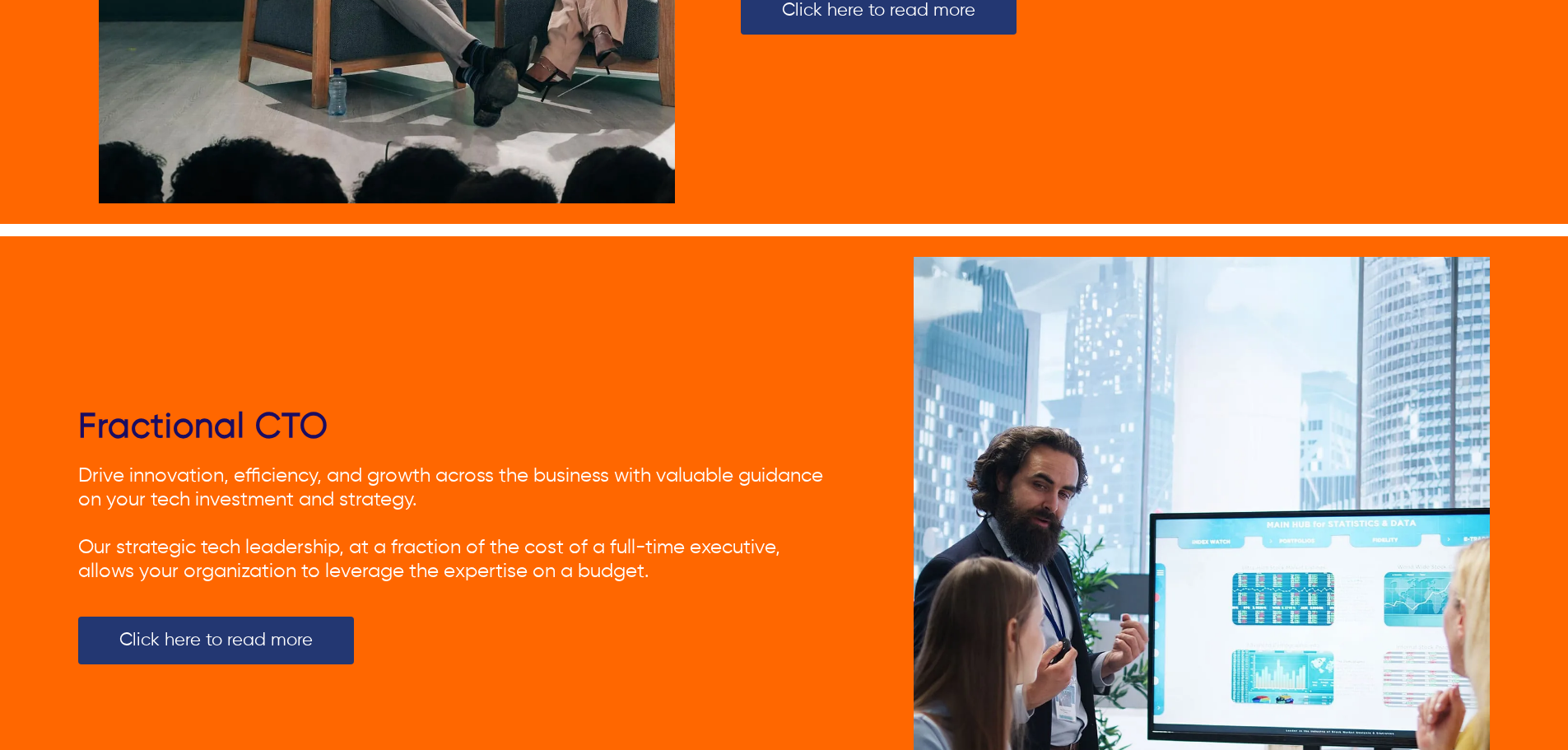
scroll to position [2304, 0]
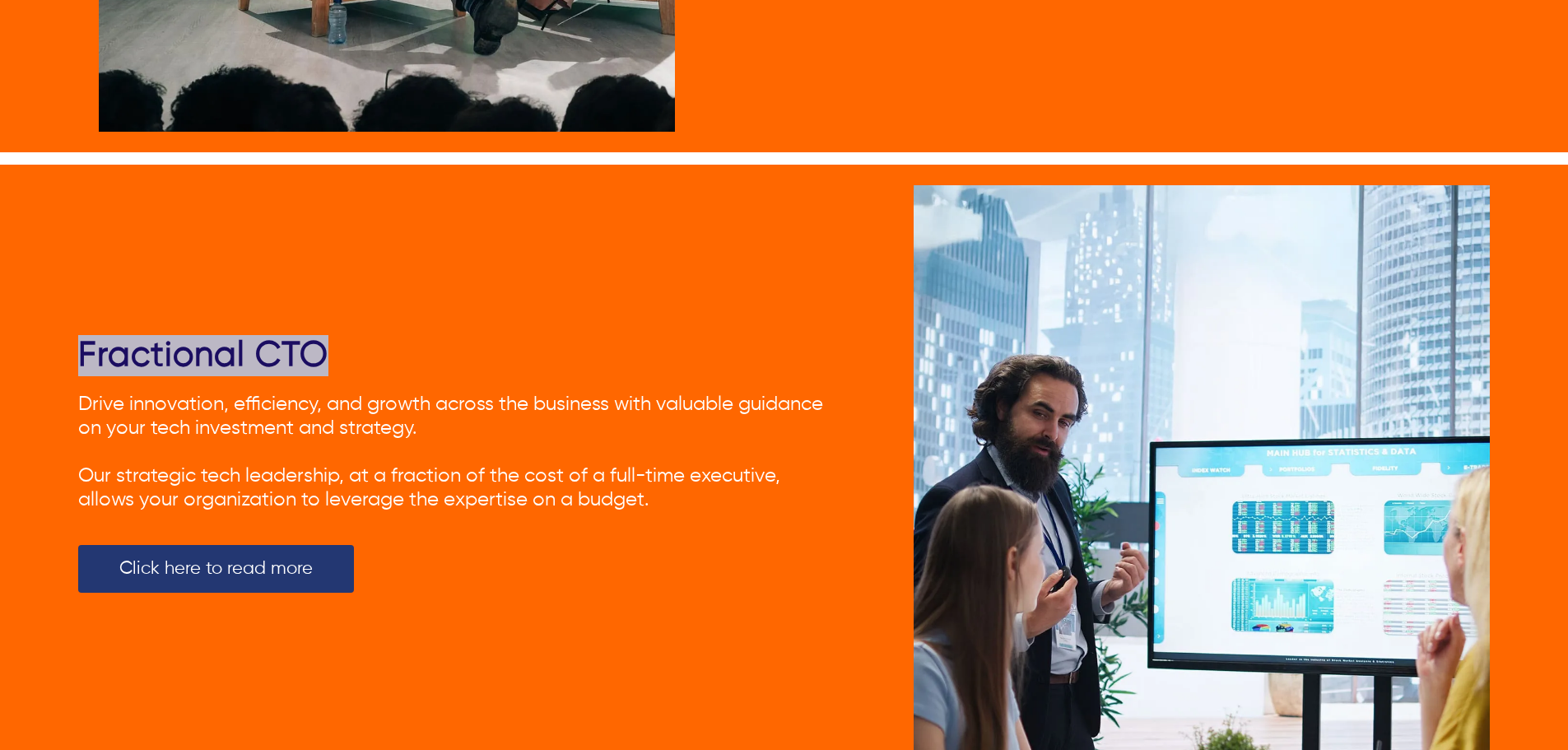
drag, startPoint x: 374, startPoint y: 336, endPoint x: 77, endPoint y: 347, distance: 297.2
click at [77, 347] on div "Fractional CTO Drive innovation, efficiency, and growth across the business wit…" at bounding box center [784, 473] width 1568 height 617
copy link "Fractional CTO"
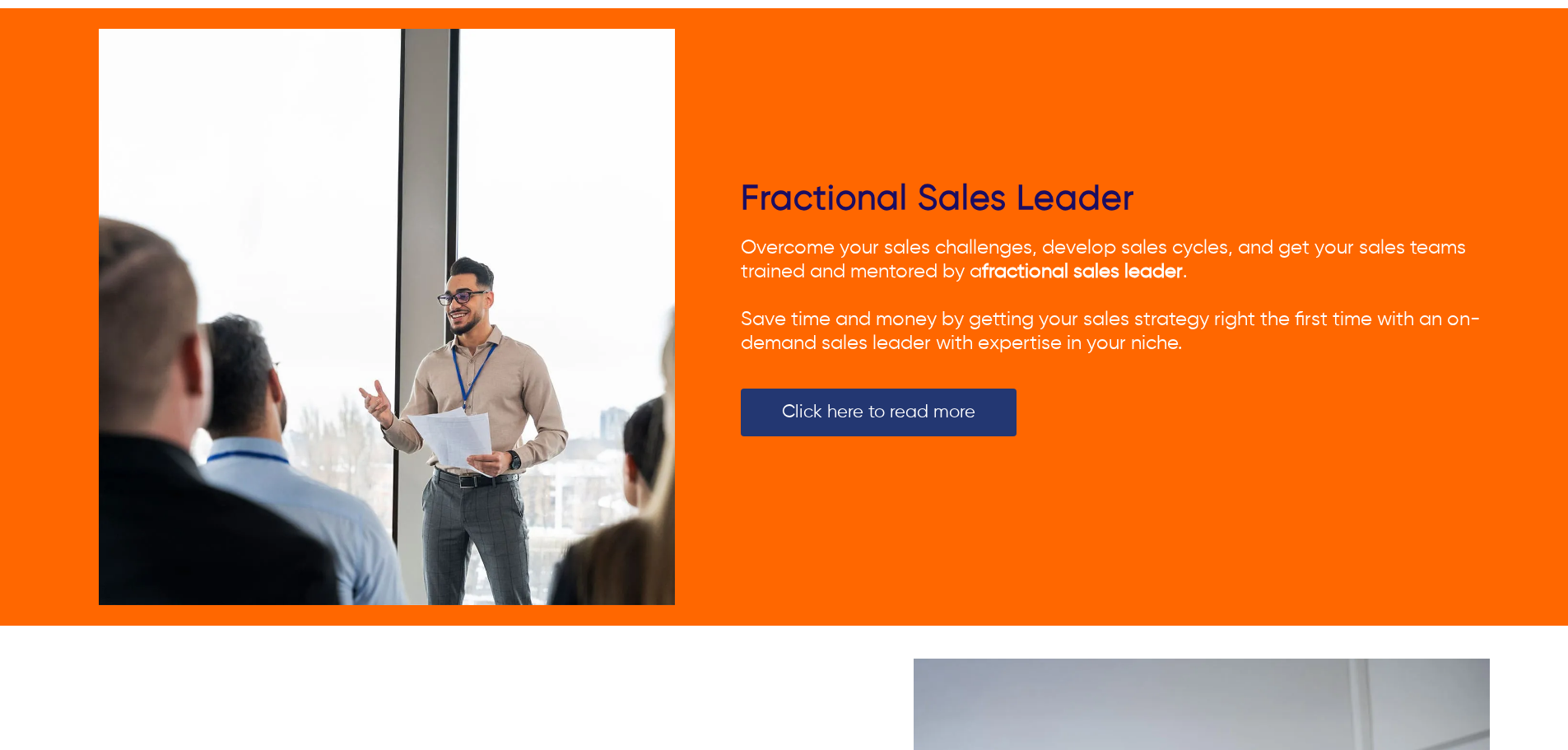
scroll to position [4185, 0]
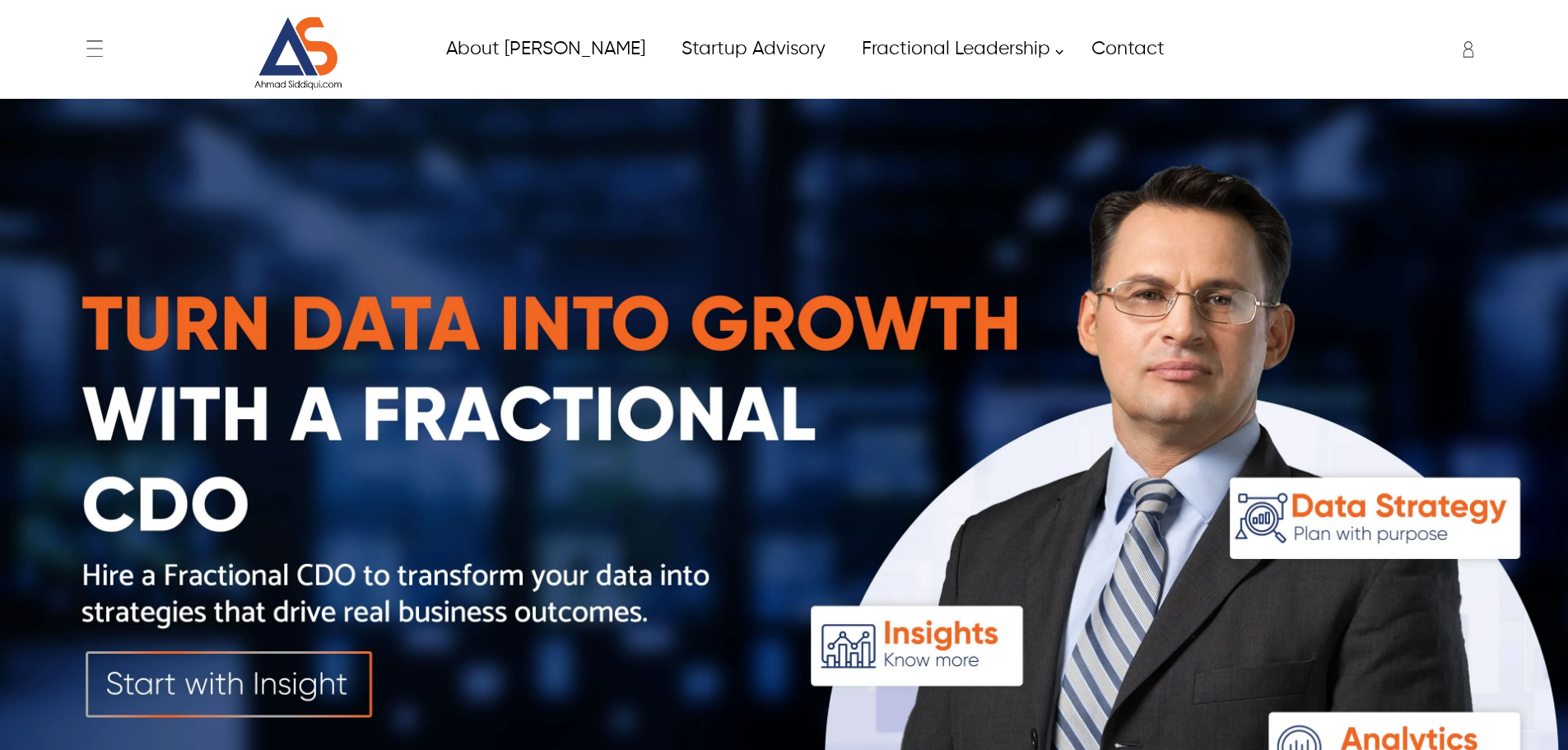
type input "****"
type input "*****"
type input "**********"
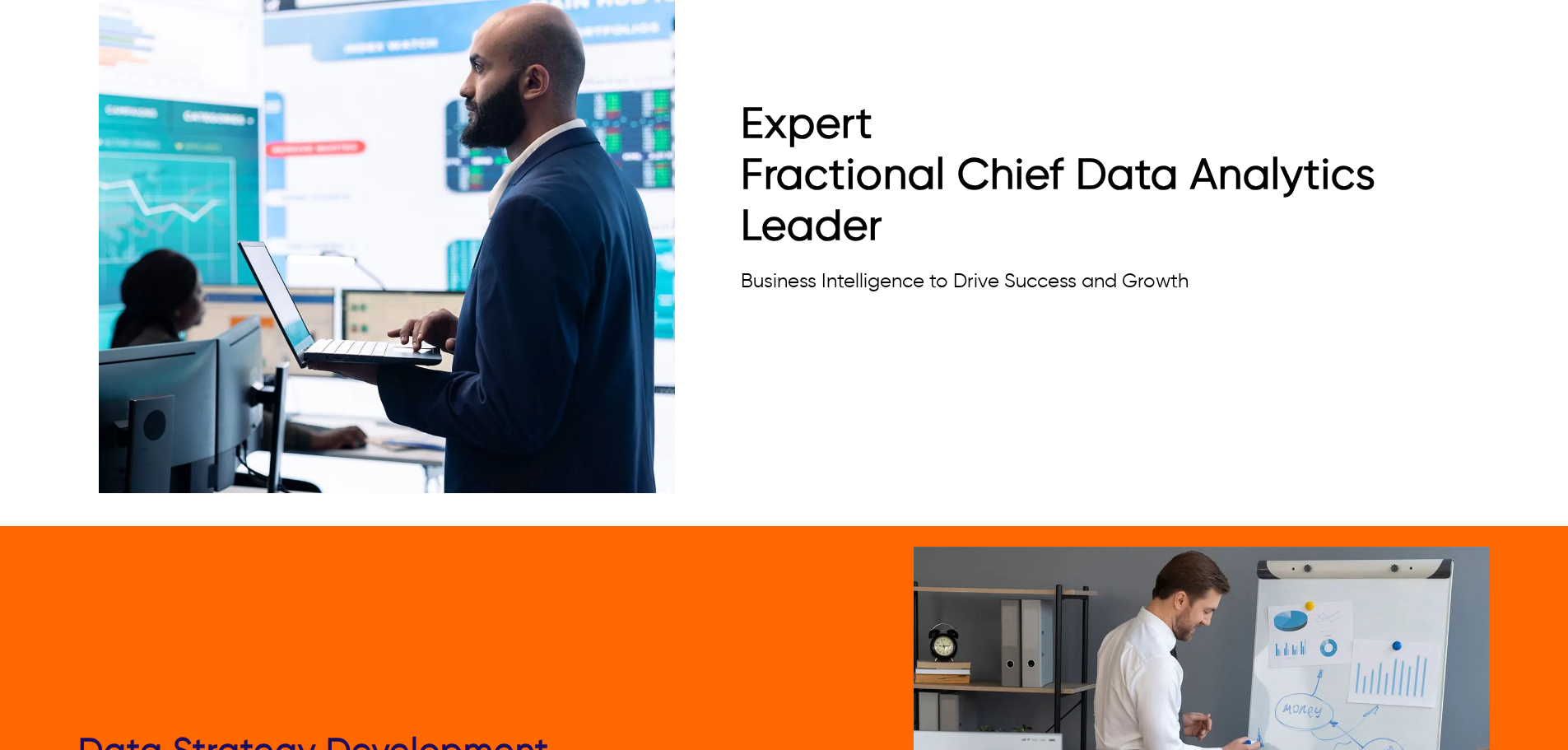
scroll to position [1153, 0]
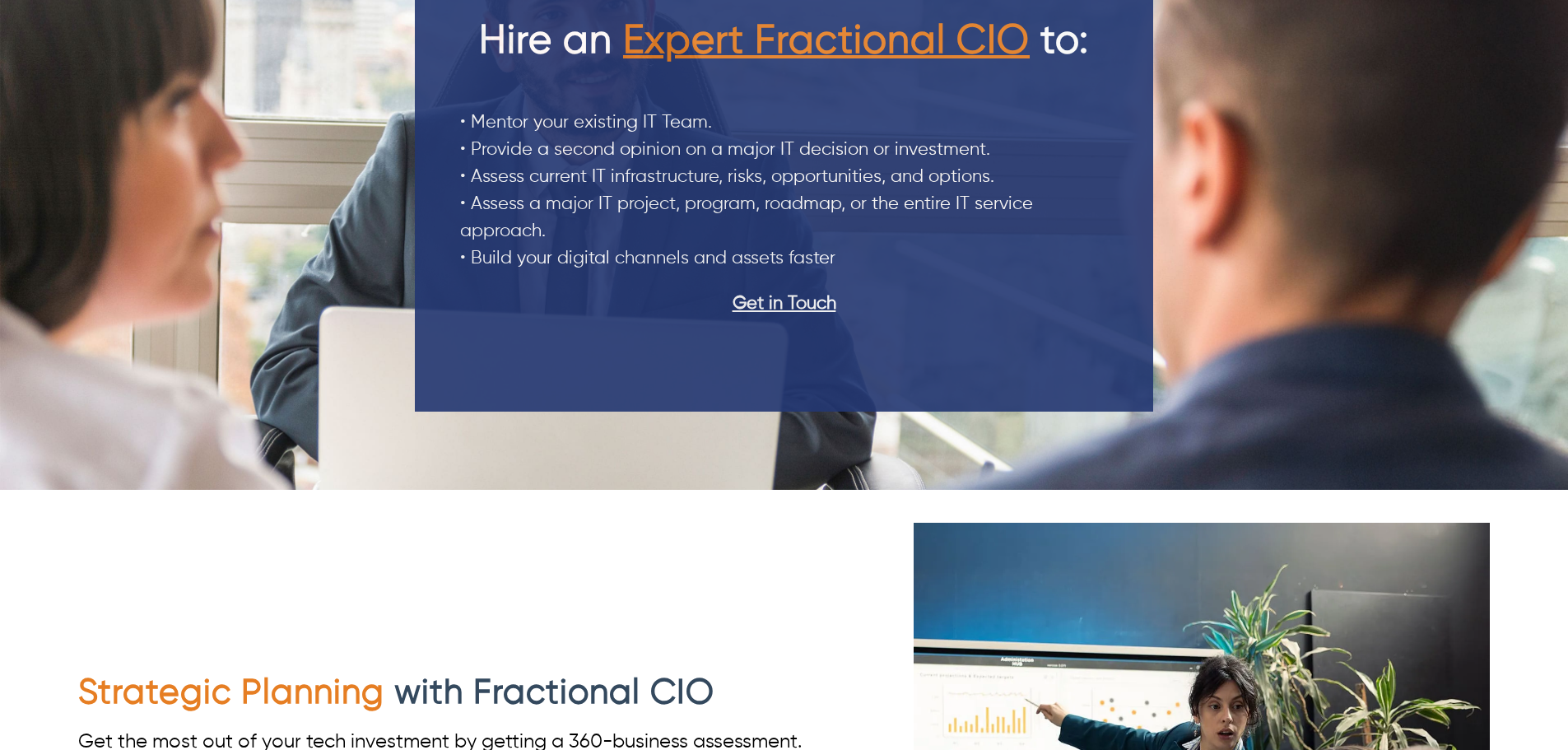
scroll to position [1975, 0]
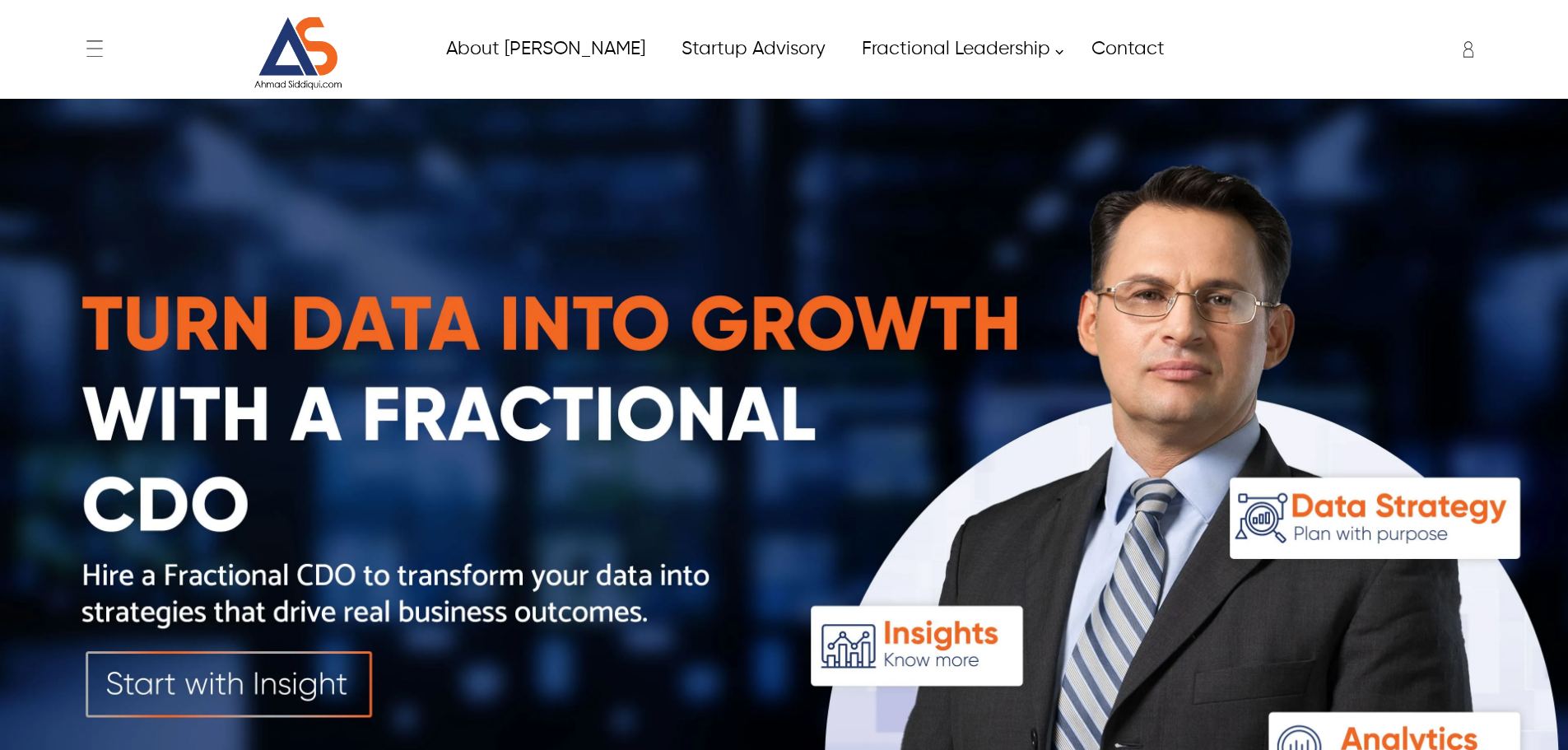
scroll to position [1153, 0]
